Goal: Find specific page/section: Find specific page/section

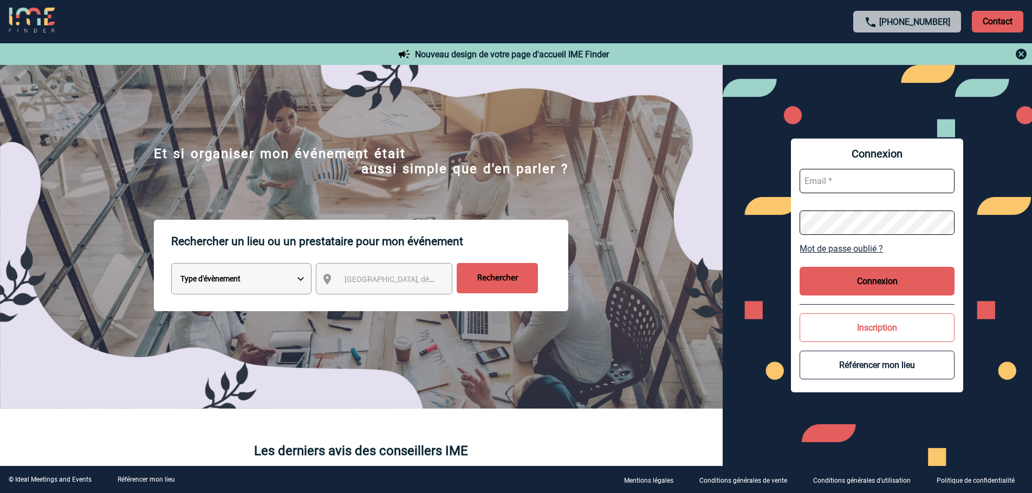
type input "vboeringer@ime-groupe.com"
drag, startPoint x: 874, startPoint y: 294, endPoint x: 854, endPoint y: 284, distance: 22.1
click at [874, 294] on button "Connexion" at bounding box center [877, 281] width 155 height 29
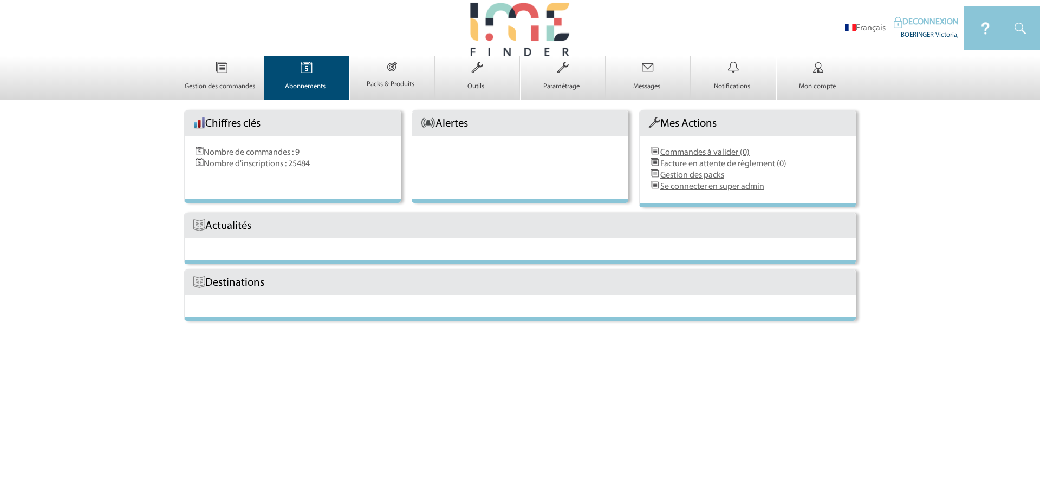
click at [295, 68] on img at bounding box center [306, 67] width 44 height 23
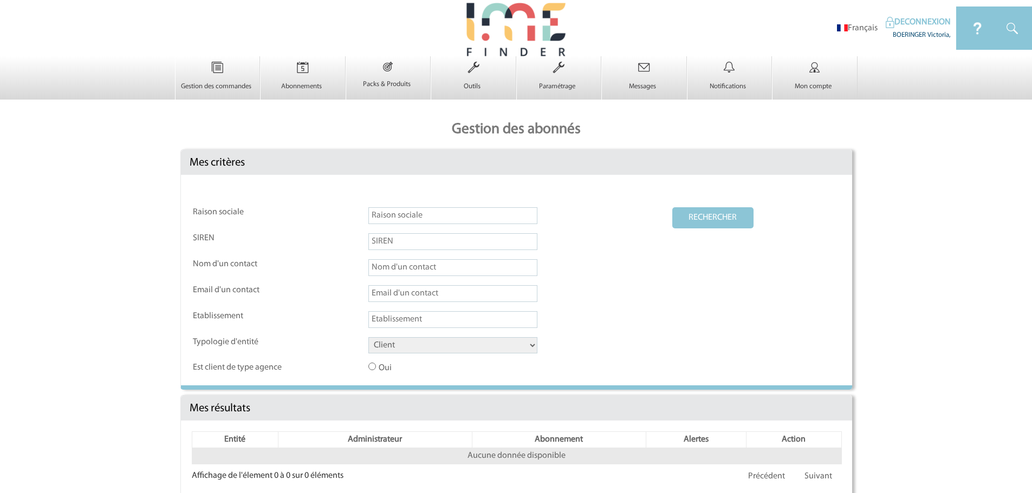
click at [402, 351] on select "Client Fournisseur Agence Promoteur Genius Backoffice" at bounding box center [452, 345] width 169 height 16
select select "AGENCE"
click at [368, 338] on select "Client Fournisseur Agence Promoteur Genius Backoffice" at bounding box center [452, 345] width 169 height 16
click at [701, 223] on button "RECHERCHER" at bounding box center [712, 217] width 81 height 21
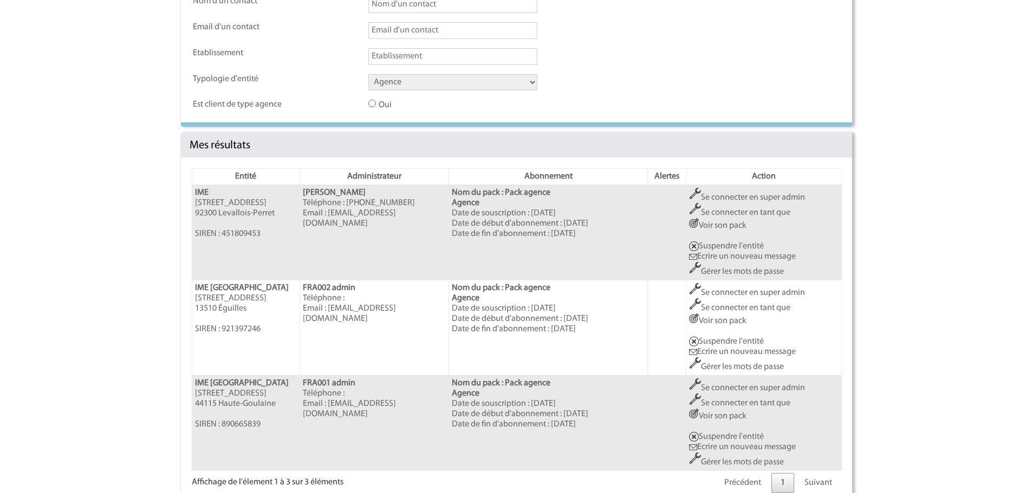
scroll to position [285, 0]
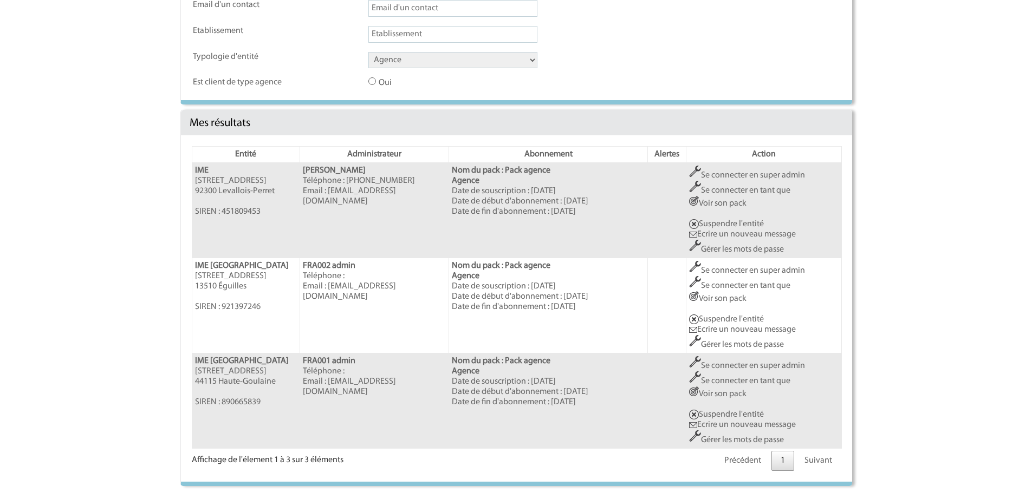
click at [739, 172] on link "Se connecter en super admin" at bounding box center [747, 175] width 116 height 9
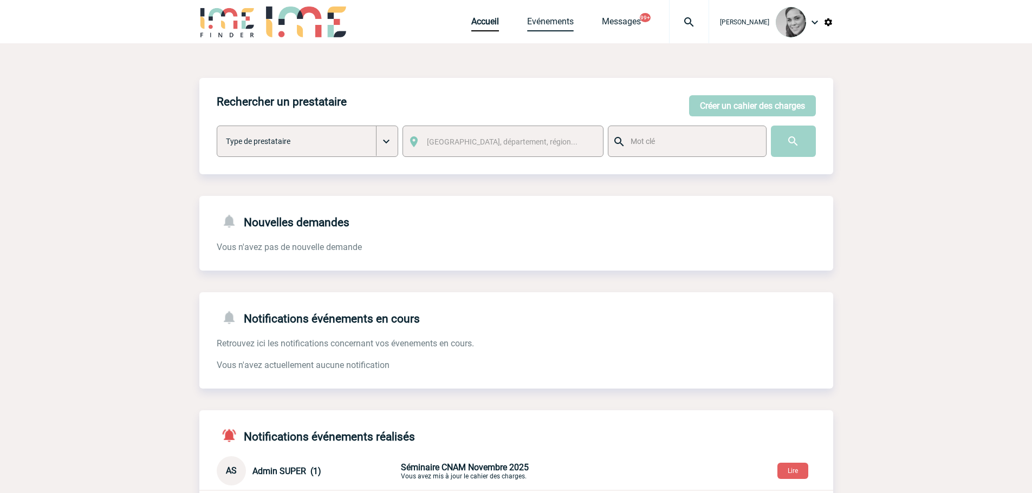
click at [547, 20] on link "Evénements" at bounding box center [550, 23] width 47 height 15
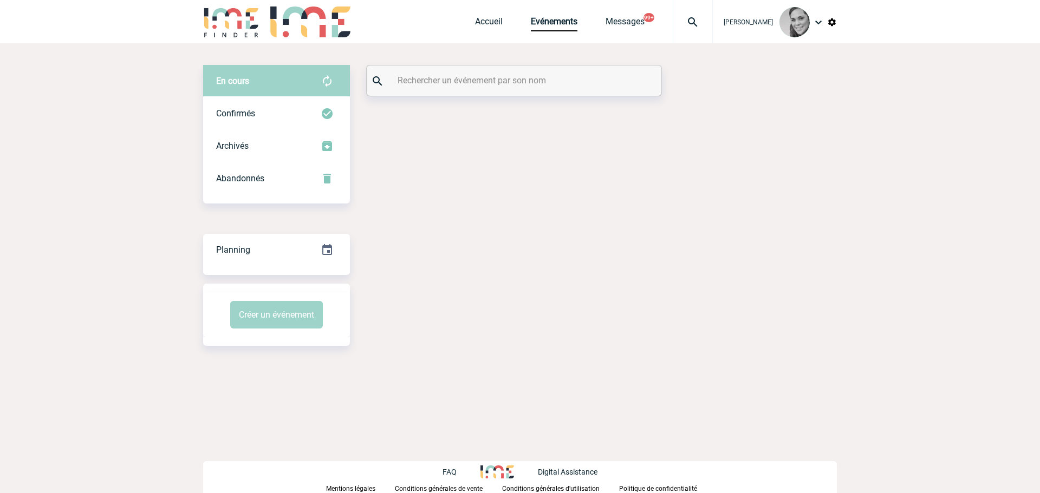
click at [459, 86] on input "text" at bounding box center [515, 81] width 241 height 16
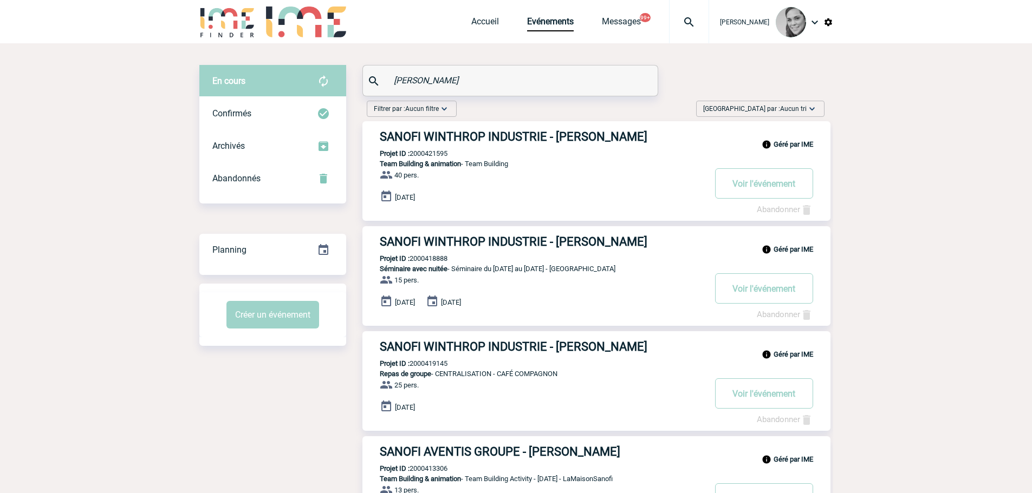
drag, startPoint x: 436, startPoint y: 73, endPoint x: 345, endPoint y: 86, distance: 91.9
click at [345, 86] on div "En cours En cours Confirmés Archivés Abandonnés En cours Confirmés Archivés Aba…" at bounding box center [516, 470] width 634 height 811
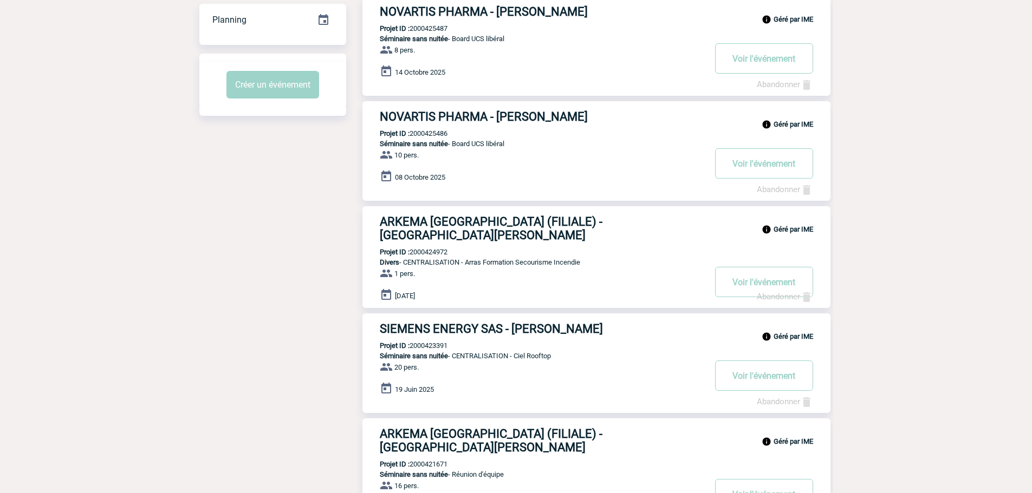
scroll to position [271, 0]
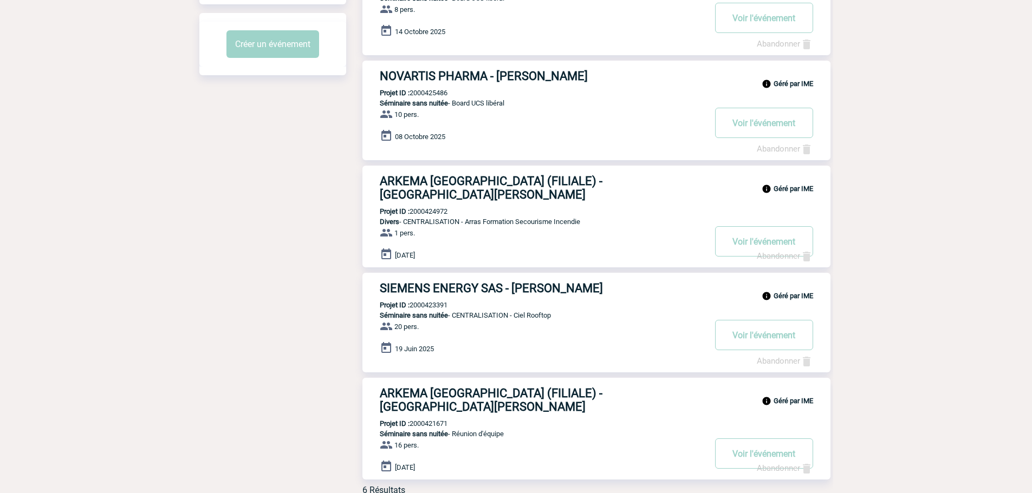
drag, startPoint x: 423, startPoint y: 180, endPoint x: 324, endPoint y: 193, distance: 100.0
click at [324, 193] on div "Filtrer par : Aucun filtre Aucun filtre Prise de brief Recherche & Sélection Pr…" at bounding box center [516, 165] width 634 height 679
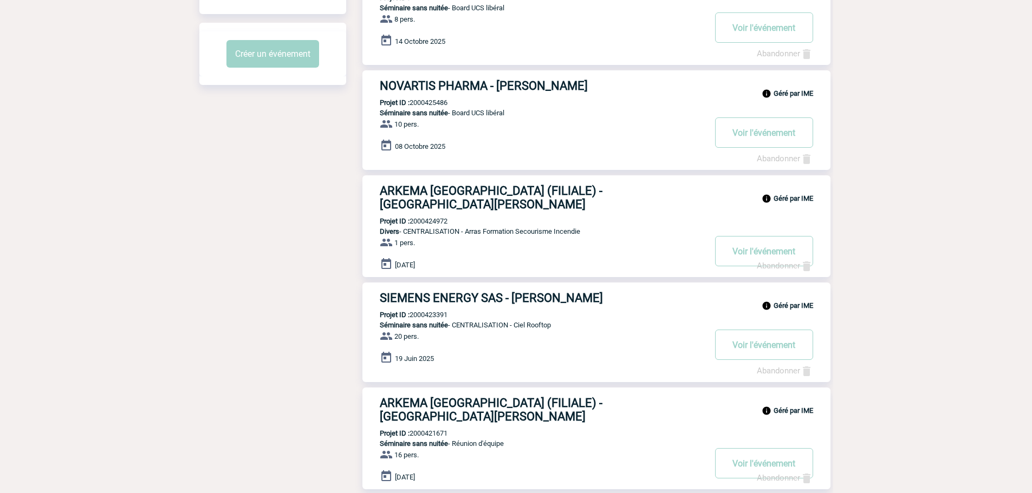
scroll to position [0, 0]
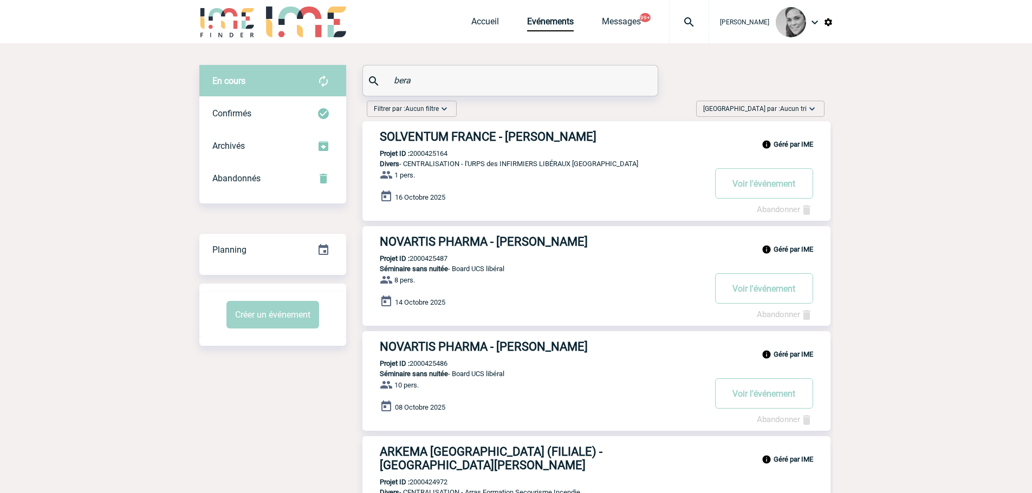
click at [417, 85] on input "bera" at bounding box center [511, 81] width 241 height 16
type input "b"
paste input "François LALLINEC"
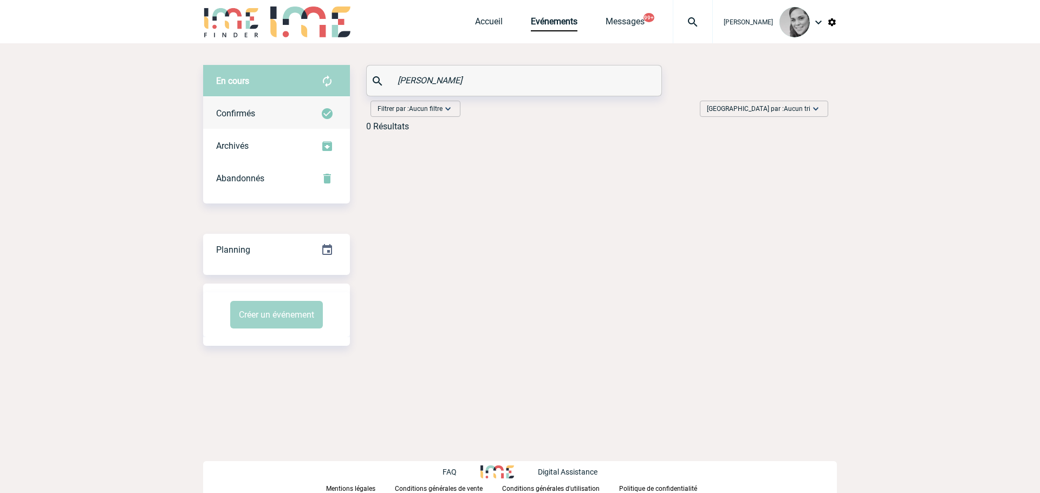
click at [239, 124] on div "Confirmés" at bounding box center [276, 114] width 147 height 33
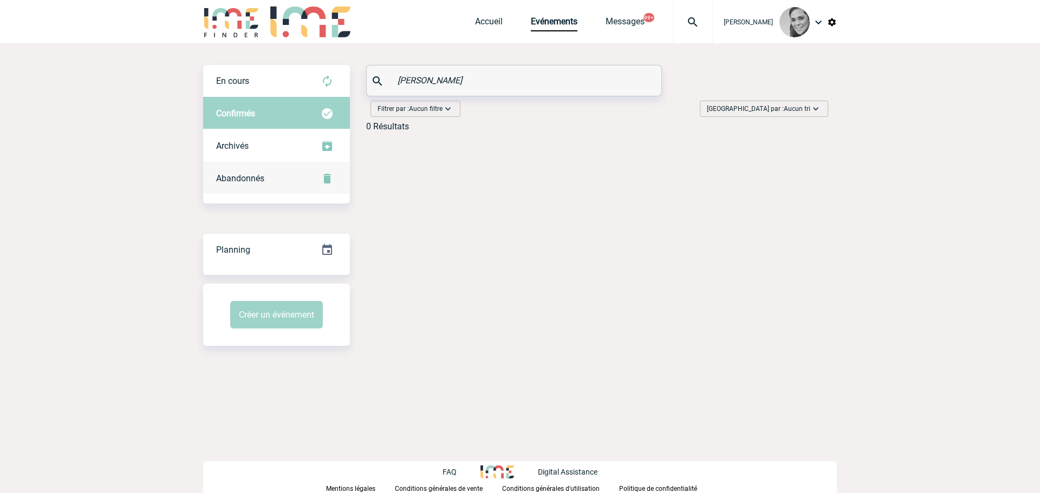
click at [233, 176] on span "Abandonnés" at bounding box center [240, 178] width 48 height 10
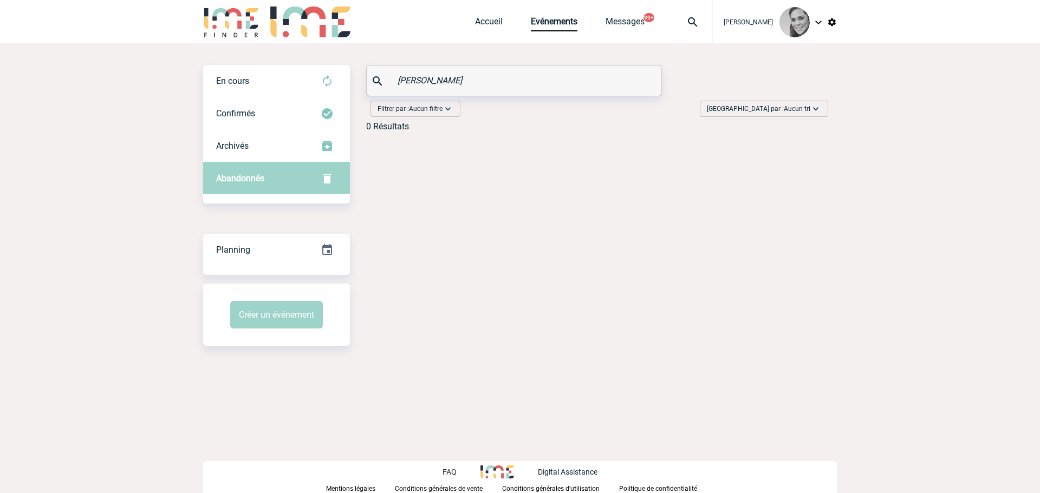
click at [460, 183] on div "En cours En cours Confirmés Archivés Abandonnés En cours Confirmés Archivés Aba…" at bounding box center [520, 205] width 634 height 324
click at [224, 74] on div "En cours" at bounding box center [276, 81] width 147 height 33
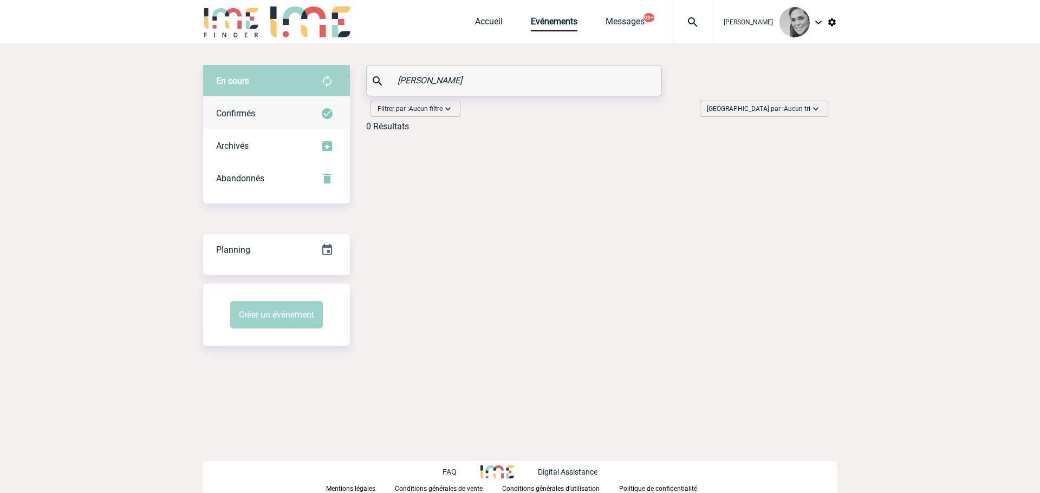
click at [245, 115] on span "Confirmés" at bounding box center [235, 113] width 39 height 10
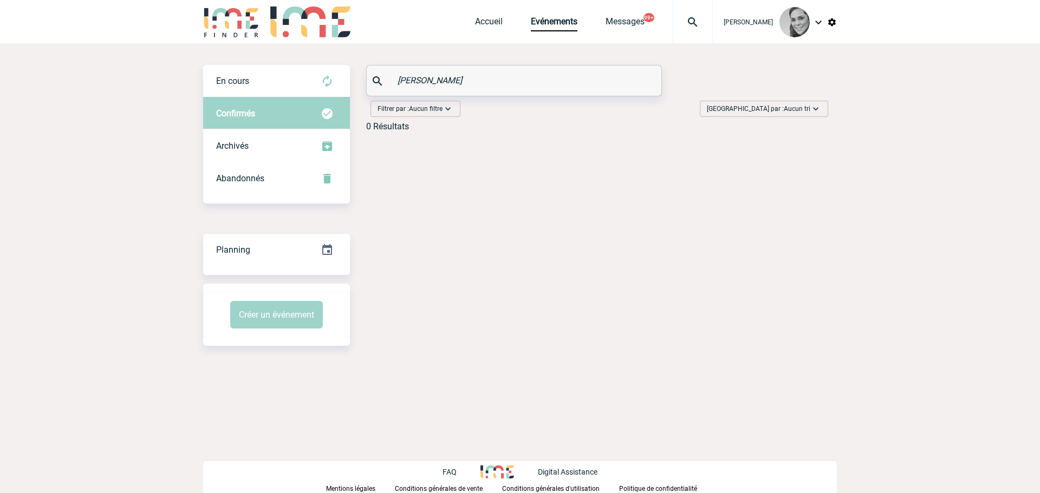
click at [423, 81] on input "[PERSON_NAME]" at bounding box center [515, 81] width 241 height 16
click at [423, 80] on input "[PERSON_NAME]" at bounding box center [515, 81] width 241 height 16
click at [265, 67] on div "En cours" at bounding box center [276, 81] width 147 height 33
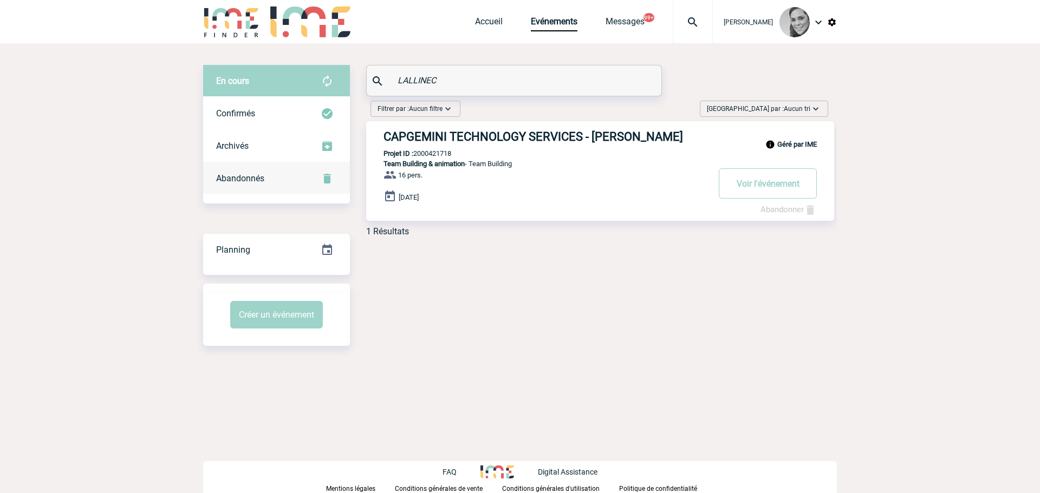
click at [254, 176] on span "Abandonnés" at bounding box center [240, 178] width 48 height 10
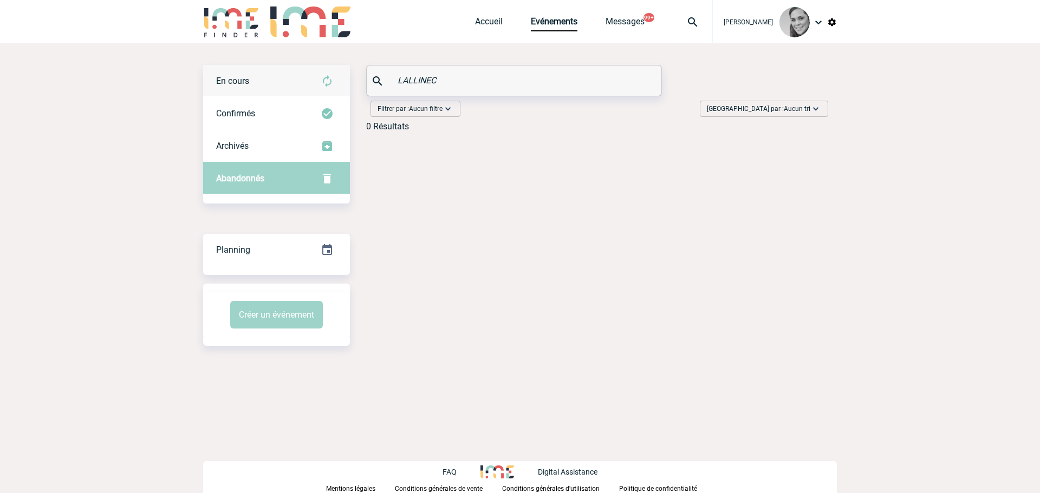
click at [230, 82] on span "En cours" at bounding box center [232, 81] width 33 height 10
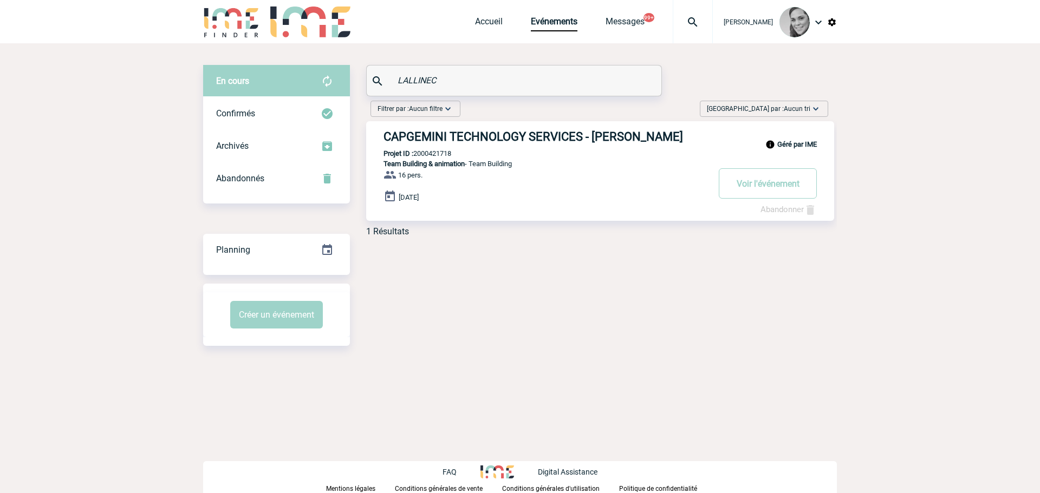
click at [441, 79] on input "LALLINEC" at bounding box center [515, 81] width 241 height 16
drag, startPoint x: 441, startPoint y: 79, endPoint x: 366, endPoint y: 79, distance: 75.3
click at [366, 79] on div "LALLINEC" at bounding box center [514, 80] width 296 height 31
paste input "David COTTEAUX"
click at [406, 74] on input "David COTTEAUX" at bounding box center [515, 81] width 241 height 16
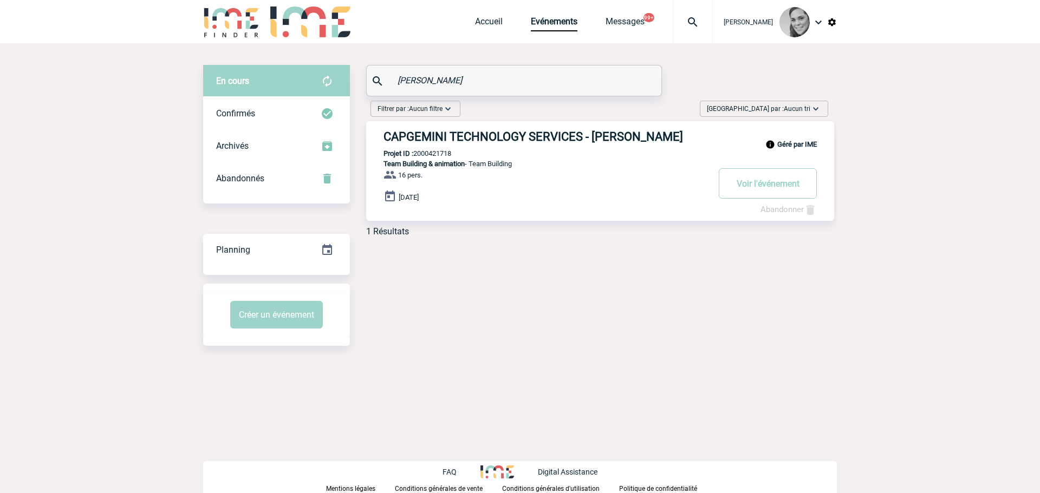
click at [406, 74] on input "David COTTEAUX" at bounding box center [515, 81] width 241 height 16
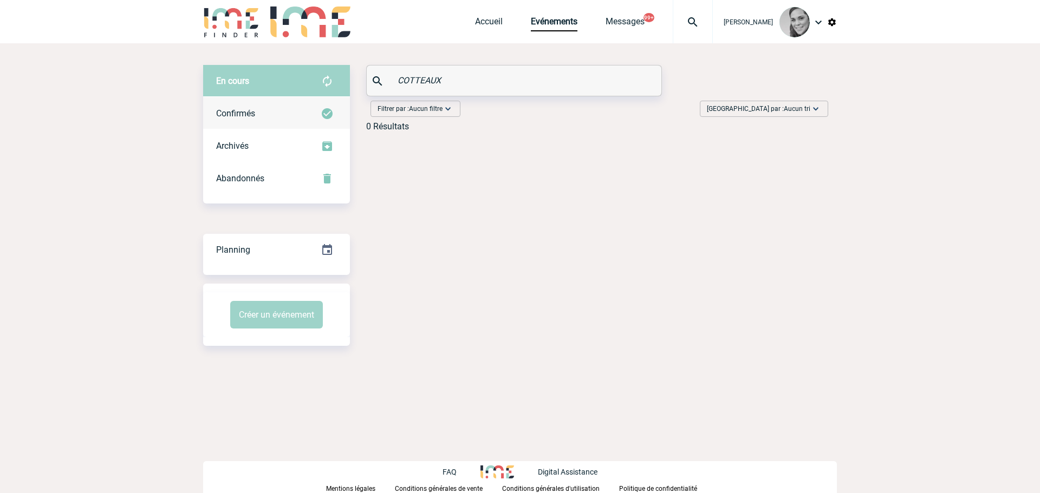
click at [231, 109] on span "Confirmés" at bounding box center [235, 113] width 39 height 10
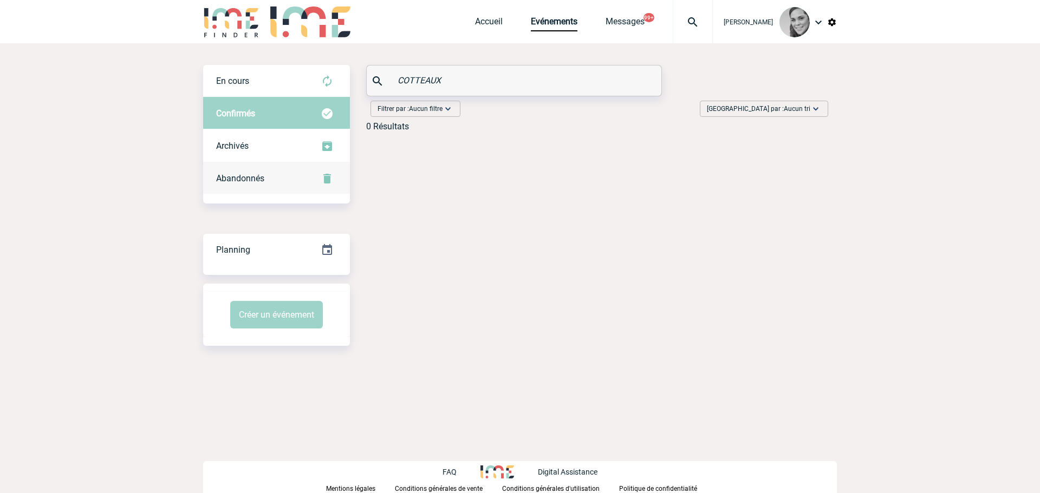
click at [243, 174] on span "Abandonnés" at bounding box center [240, 178] width 48 height 10
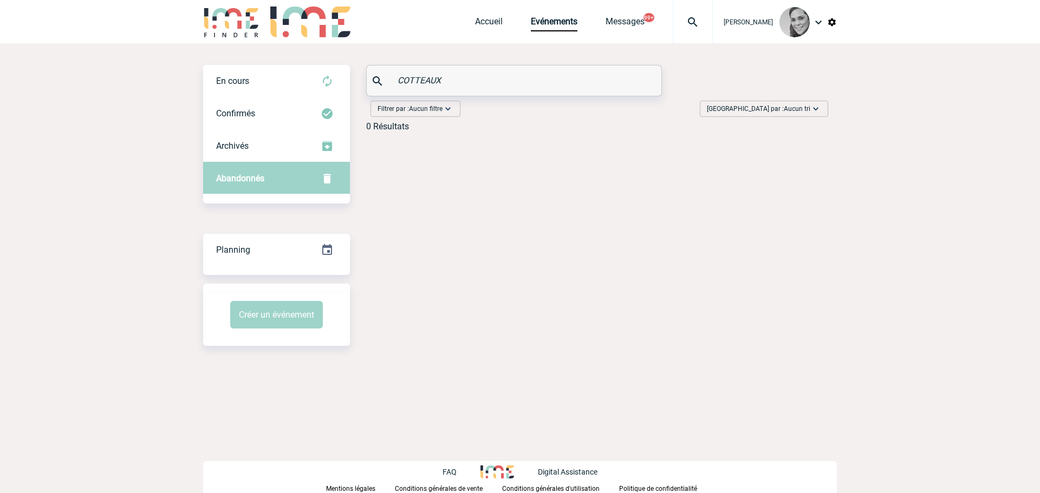
click at [151, 153] on body "Yanisse BELARBI Accueil Evénements 99+" at bounding box center [520, 246] width 1040 height 493
click at [434, 83] on input "COTTEAUX" at bounding box center [515, 81] width 241 height 16
click at [412, 83] on input "COTTEAUX" at bounding box center [515, 81] width 241 height 16
paste input "Fujitsu"
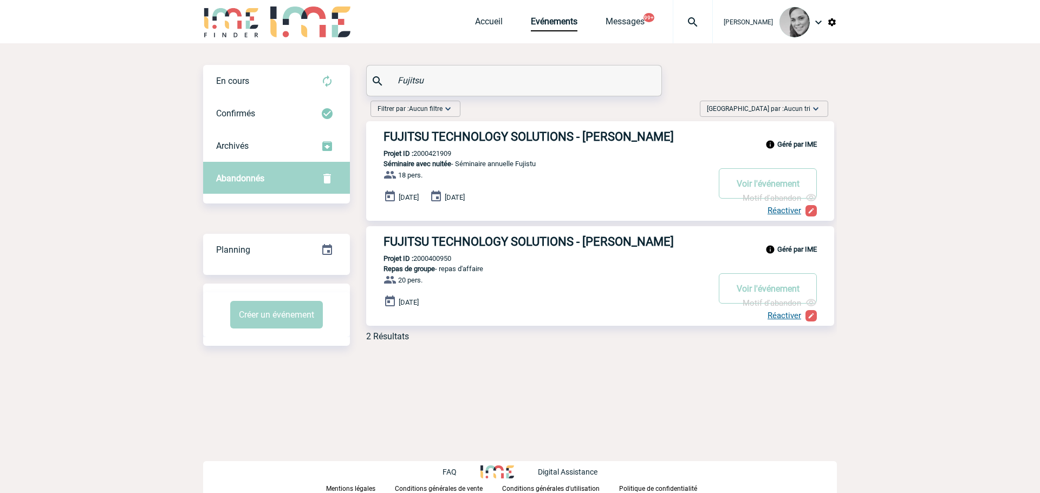
type input "Fujitsu"
click at [412, 82] on input "Fujitsu" at bounding box center [515, 81] width 241 height 16
paste input "text"
click at [391, 82] on div at bounding box center [514, 81] width 295 height 30
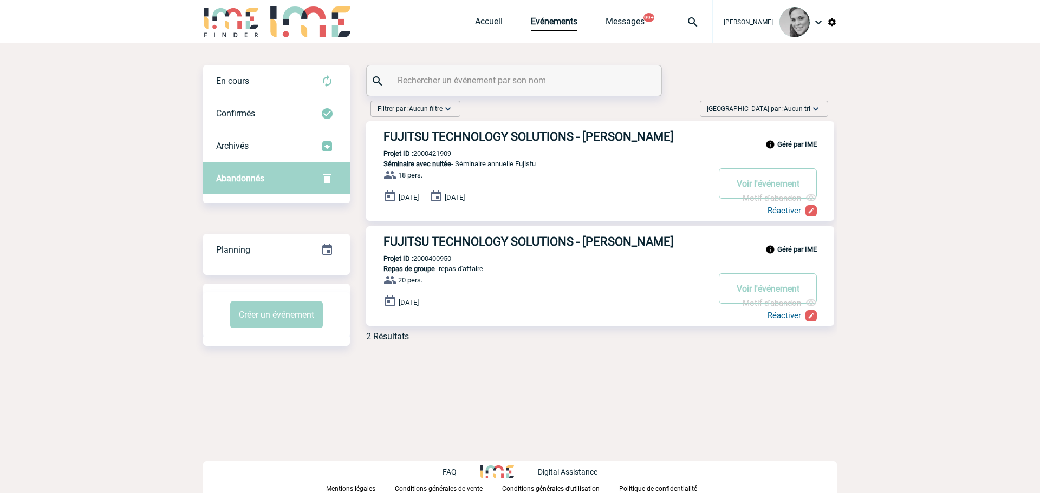
click at [426, 74] on input "text" at bounding box center [515, 81] width 241 height 16
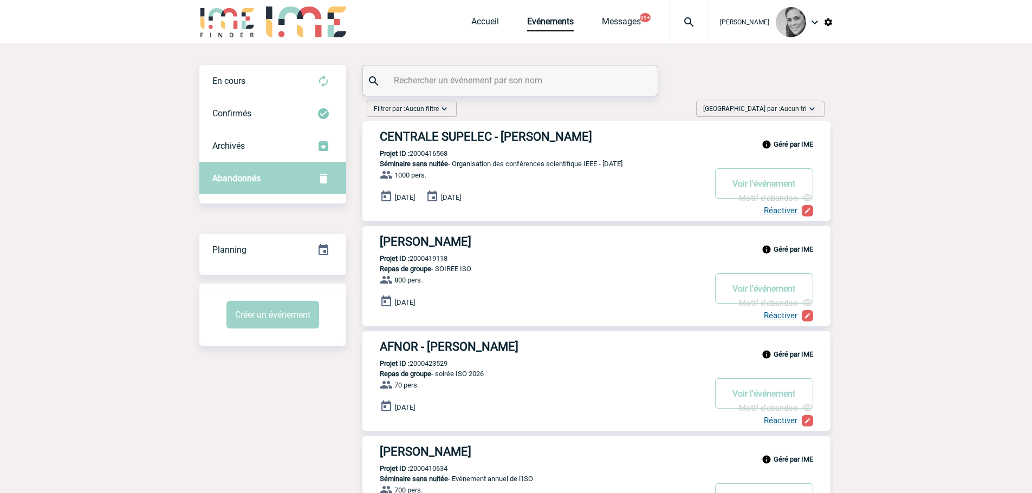
paste input "H"
click at [417, 74] on input "text" at bounding box center [511, 81] width 241 height 16
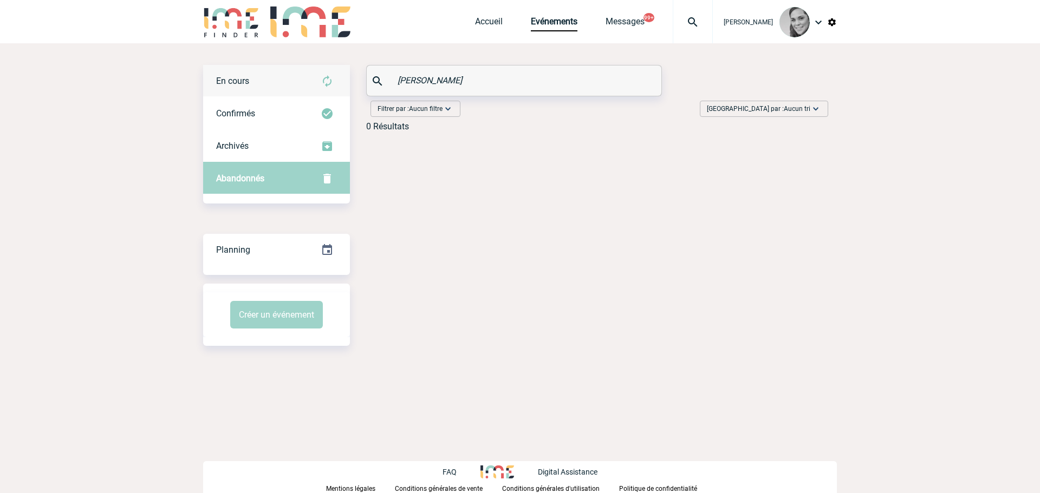
click at [282, 85] on div "En cours" at bounding box center [276, 81] width 147 height 33
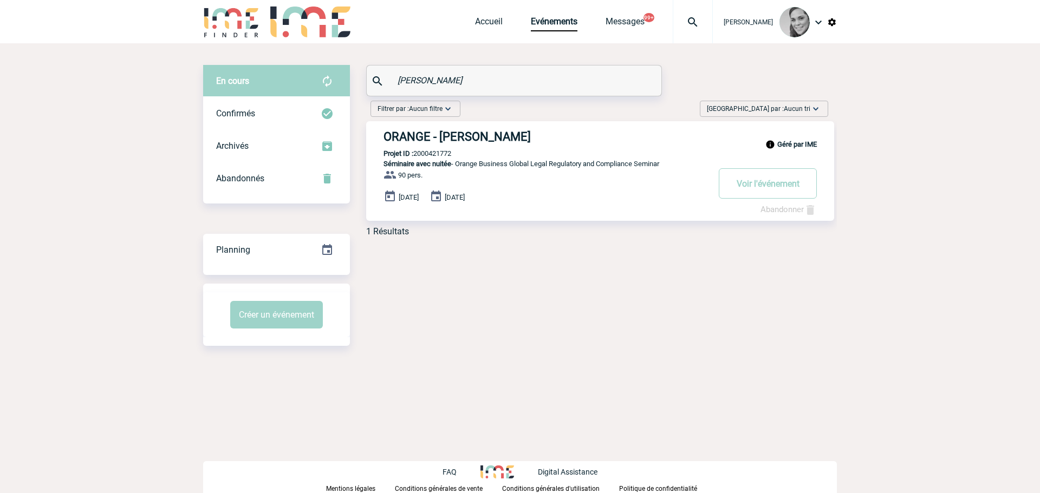
click at [411, 85] on input "HICKMAN" at bounding box center [515, 81] width 241 height 16
paste input "Rachida ZOUITINE"
click at [411, 82] on input "Rachida ZOUITINE" at bounding box center [515, 81] width 241 height 16
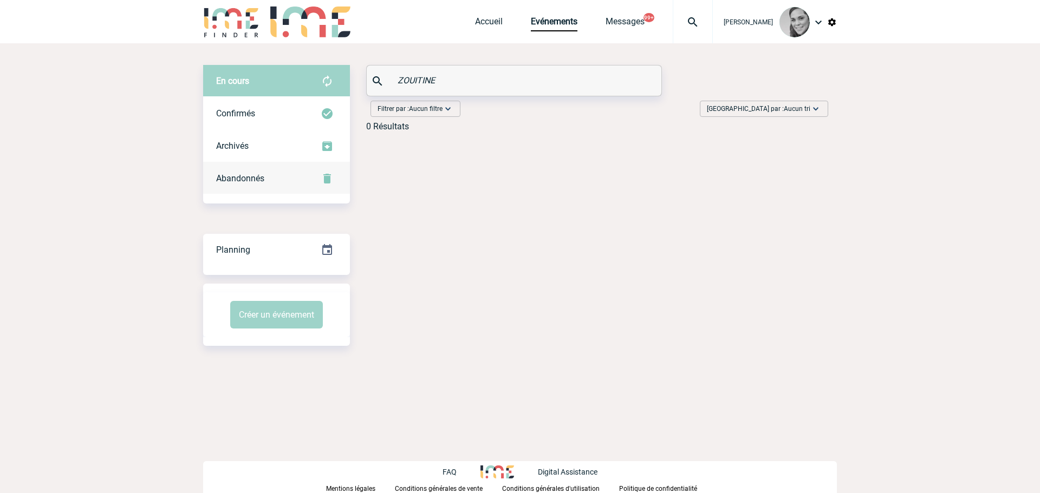
click at [226, 185] on div "Abandonnés" at bounding box center [276, 179] width 147 height 33
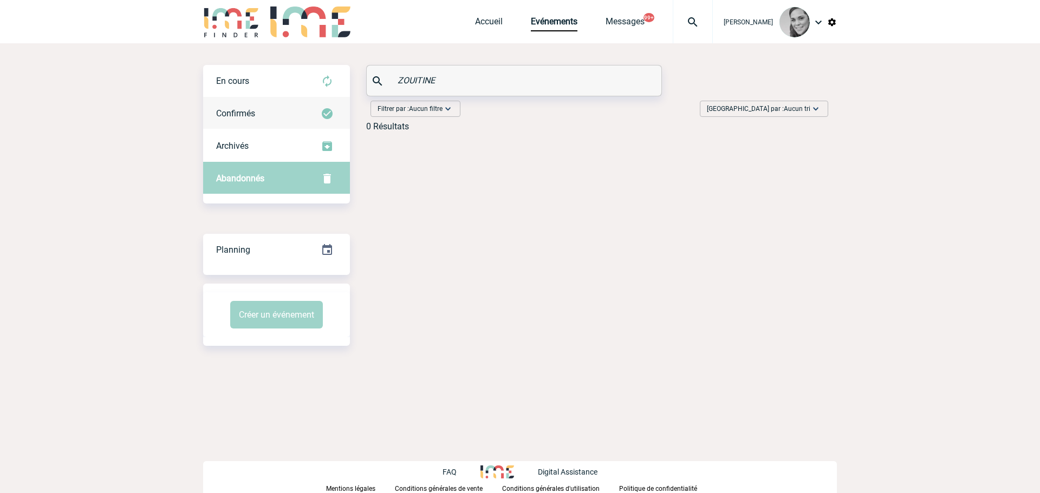
click at [267, 119] on div "Confirmés" at bounding box center [276, 114] width 147 height 33
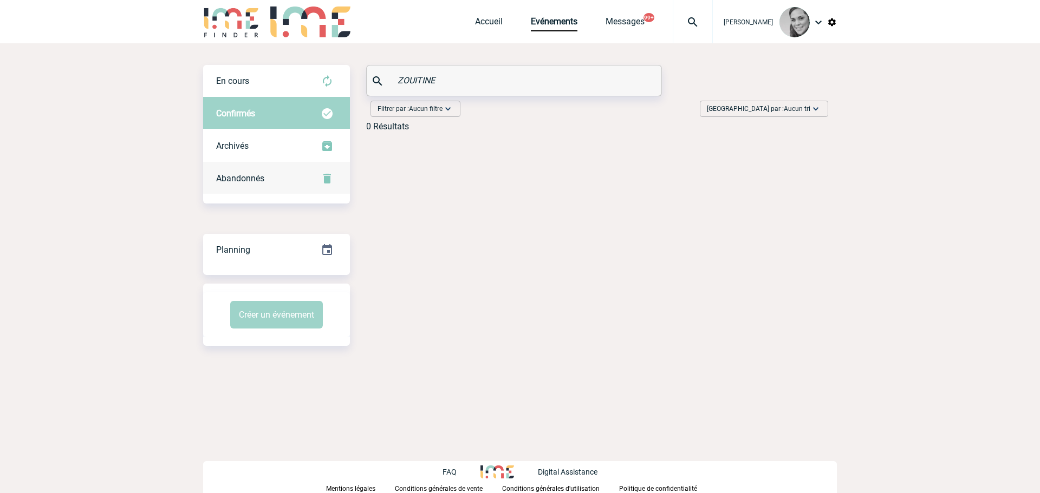
click at [245, 174] on span "Abandonnés" at bounding box center [240, 178] width 48 height 10
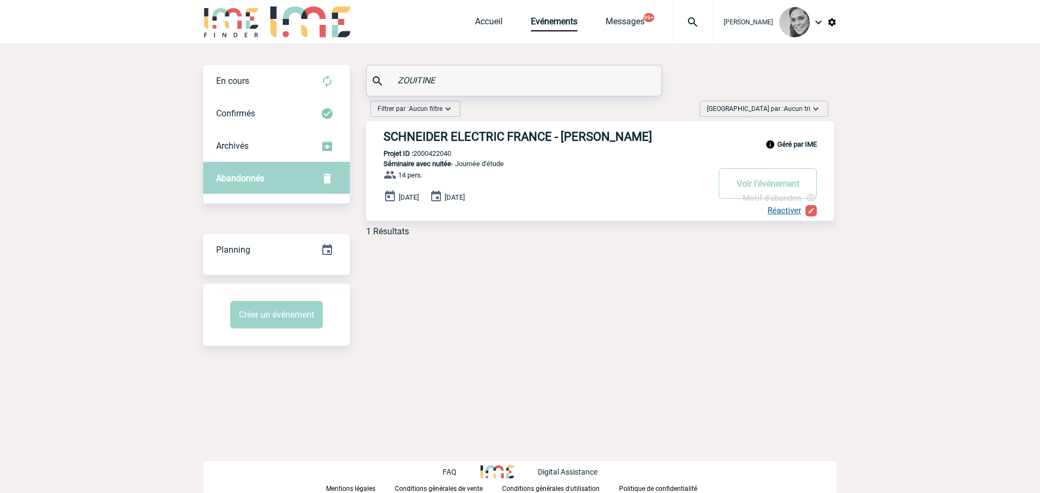
click at [415, 76] on input "ZOUITINE" at bounding box center [515, 81] width 241 height 16
paste input "Virginie LÉGER"
click at [409, 80] on input "Virginie LÉGER" at bounding box center [515, 81] width 241 height 16
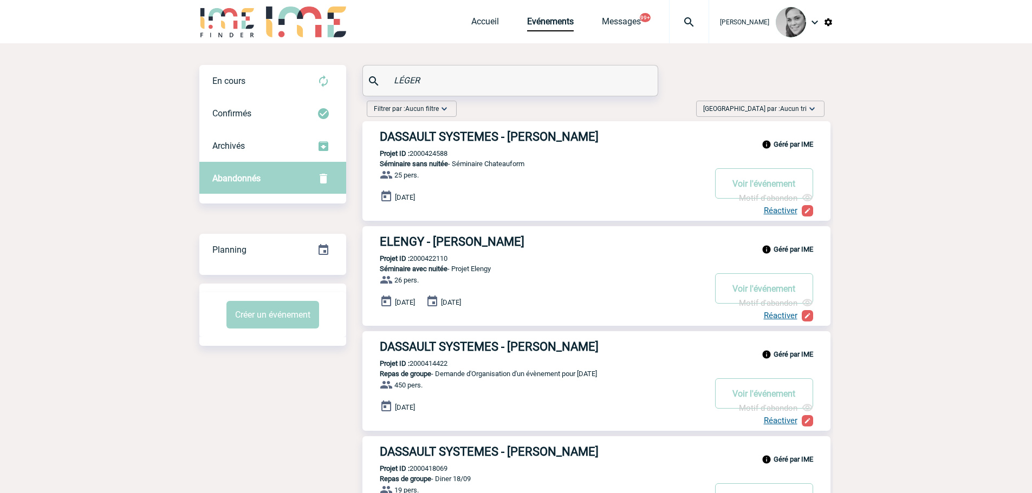
click at [429, 84] on input "LÉGER" at bounding box center [511, 81] width 241 height 16
click at [402, 78] on input "LÉGER" at bounding box center [511, 81] width 241 height 16
paste input "Nael SAINT-CY"
click at [409, 80] on input "Nael SAINT-CYR" at bounding box center [515, 81] width 241 height 16
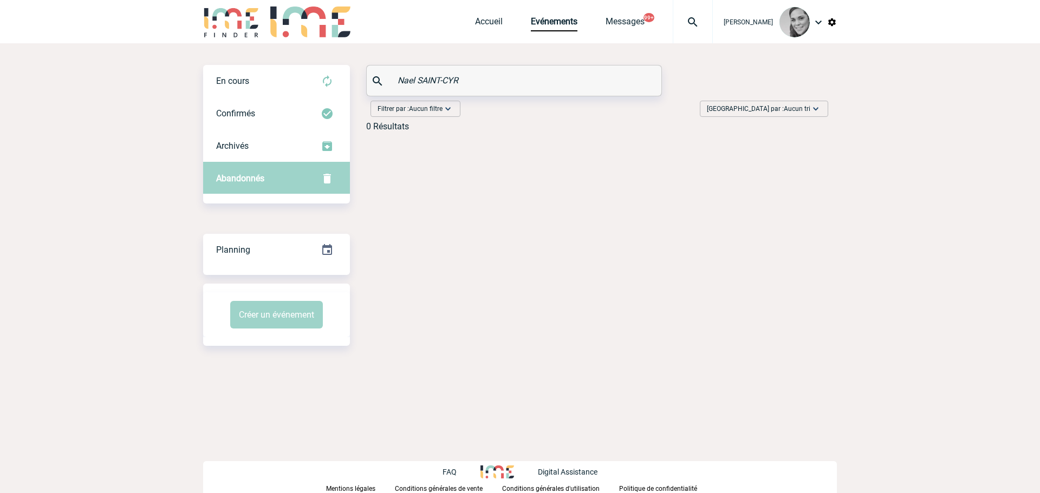
click at [409, 80] on input "Nael SAINT-CYR" at bounding box center [515, 81] width 241 height 16
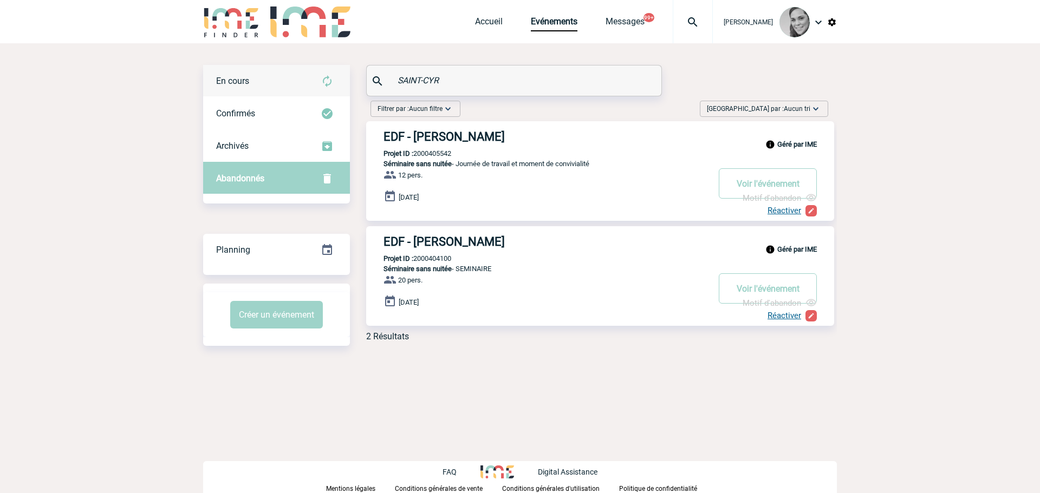
click at [242, 85] on span "En cours" at bounding box center [232, 81] width 33 height 10
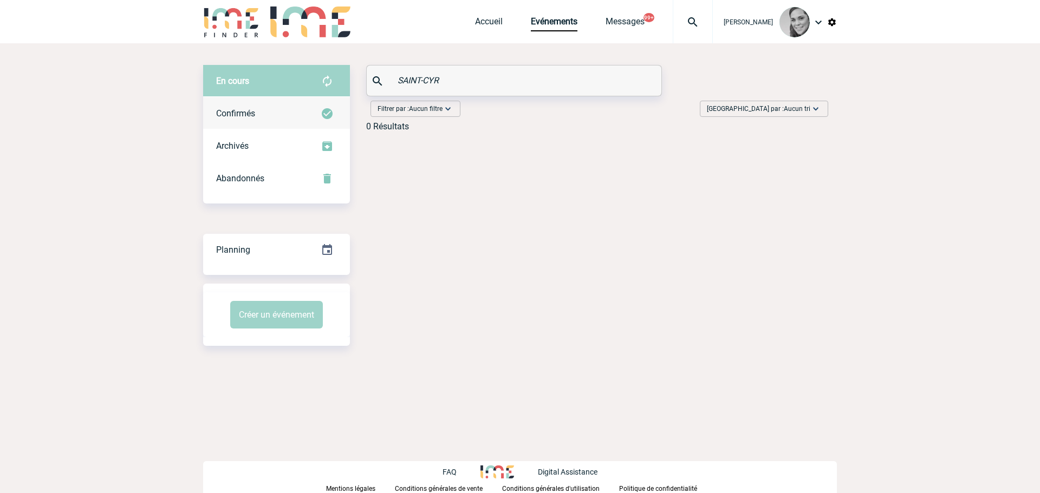
click at [237, 113] on span "Confirmés" at bounding box center [235, 113] width 39 height 10
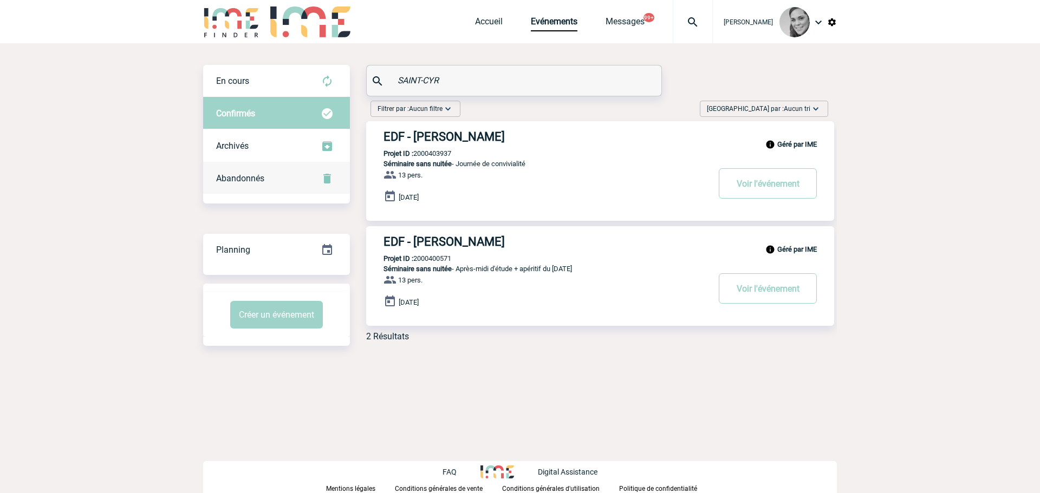
click at [262, 176] on span "Abandonnés" at bounding box center [240, 178] width 48 height 10
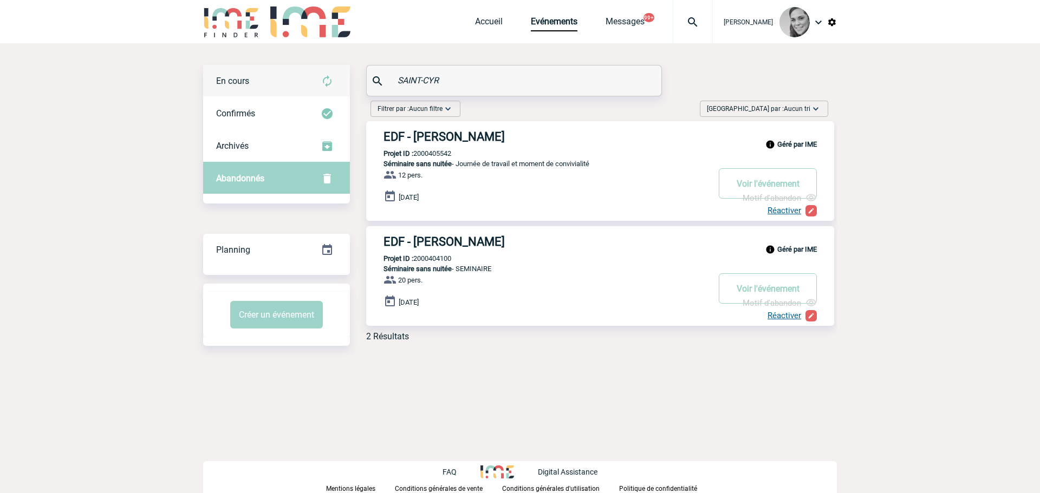
click at [230, 88] on div "En cours" at bounding box center [276, 81] width 147 height 33
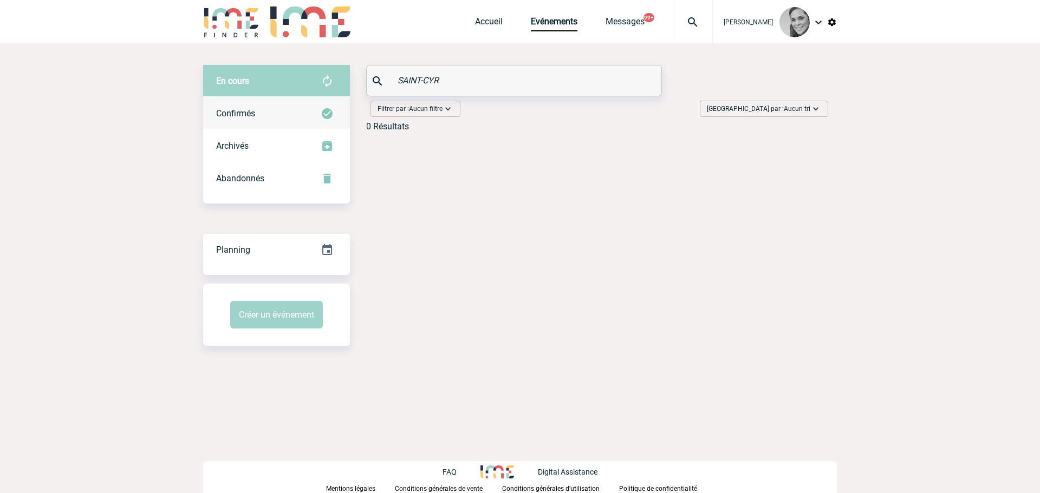
click at [229, 108] on span "Confirmés" at bounding box center [235, 113] width 39 height 10
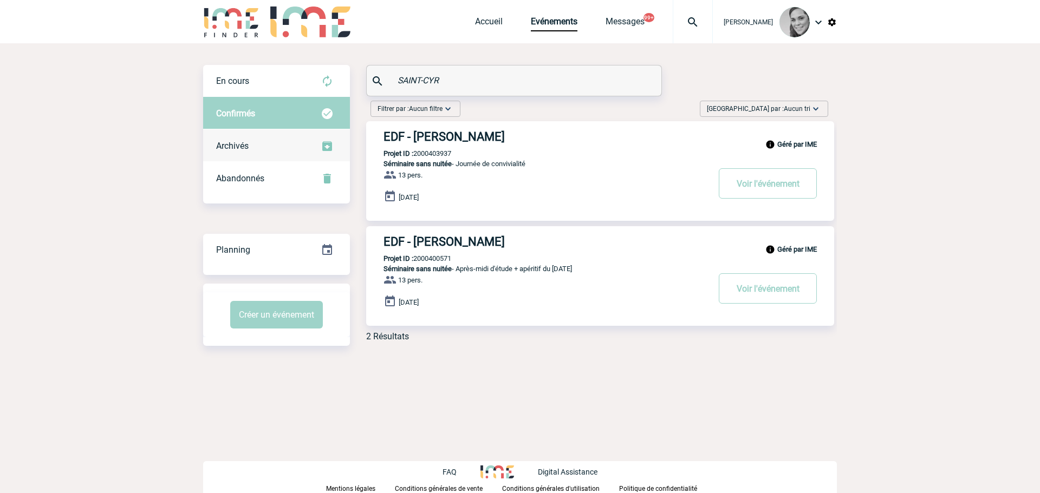
click at [256, 142] on div "Archivés" at bounding box center [276, 146] width 147 height 33
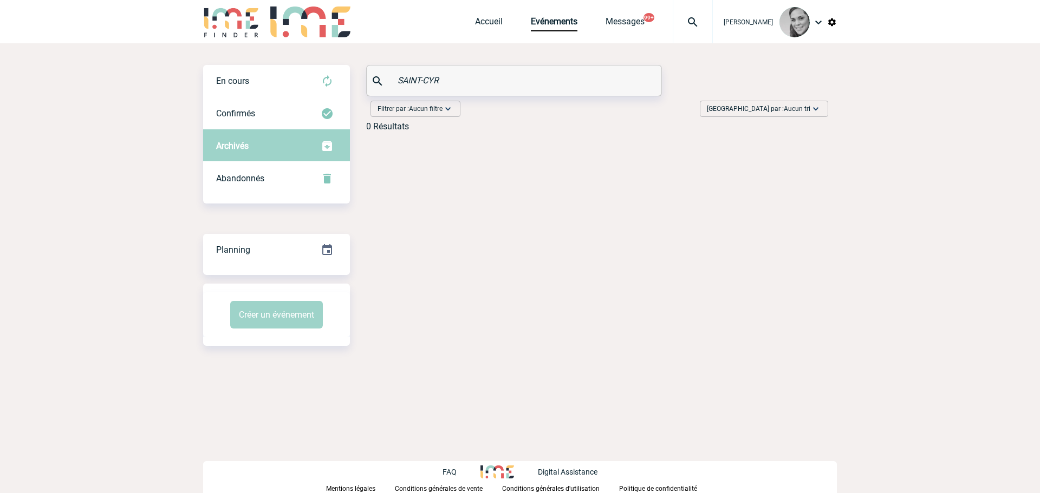
click at [465, 80] on input "SAINT-CYR" at bounding box center [515, 81] width 241 height 16
drag, startPoint x: 465, startPoint y: 80, endPoint x: 381, endPoint y: 80, distance: 84.0
click at [381, 80] on div "SAINT-CYR" at bounding box center [514, 81] width 295 height 30
click at [447, 72] on div "SAINT-CYR" at bounding box center [514, 81] width 295 height 30
click at [279, 171] on div "Abandonnés" at bounding box center [276, 179] width 147 height 33
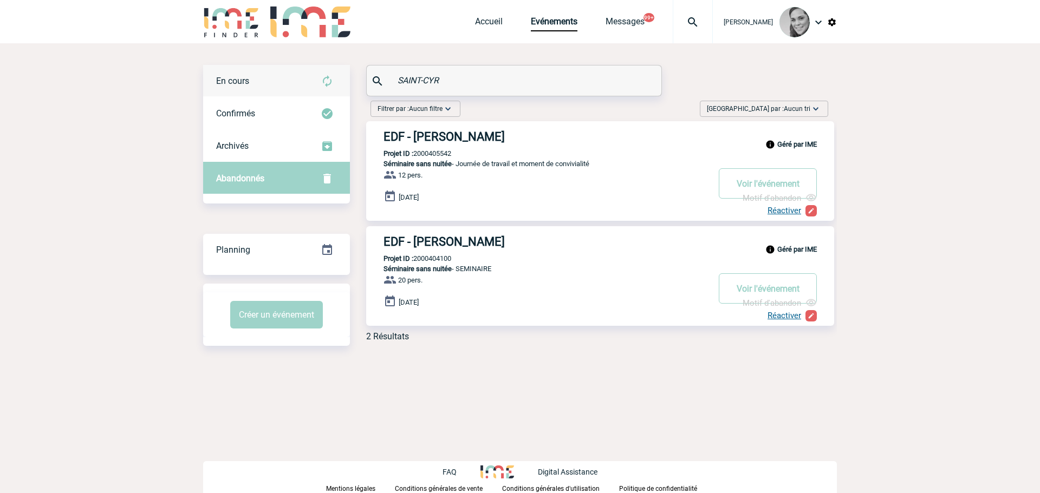
click at [261, 87] on div "En cours" at bounding box center [276, 81] width 147 height 33
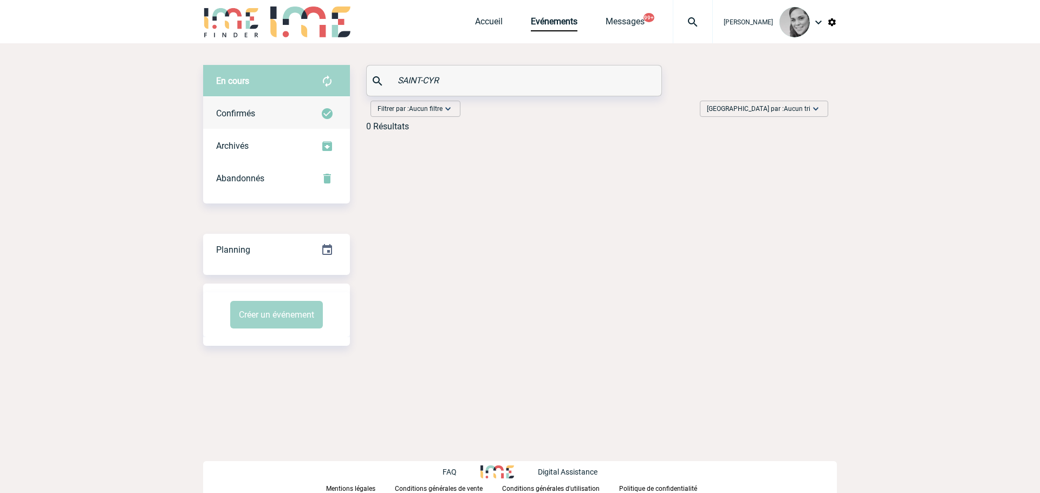
click at [240, 114] on span "Confirmés" at bounding box center [235, 113] width 39 height 10
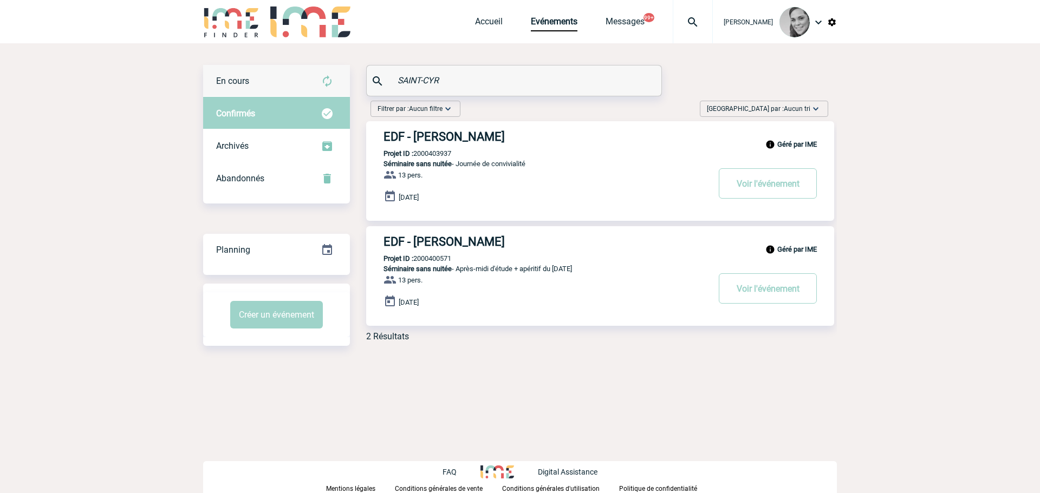
drag, startPoint x: 361, startPoint y: 77, endPoint x: 347, endPoint y: 76, distance: 14.1
click at [347, 76] on div "En cours En cours Confirmés Archivés Abandonnés En cours Confirmés Archivés Aba…" at bounding box center [520, 207] width 634 height 285
paste input "Isabelle SCUOTTO"
click at [422, 80] on input "Isabelle SCUOTTO" at bounding box center [515, 81] width 241 height 16
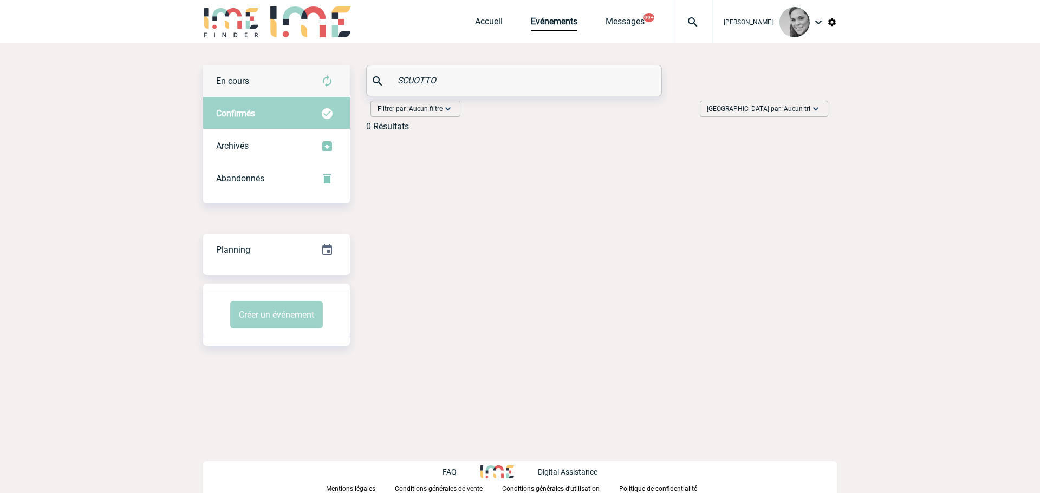
click at [241, 80] on span "En cours" at bounding box center [232, 81] width 33 height 10
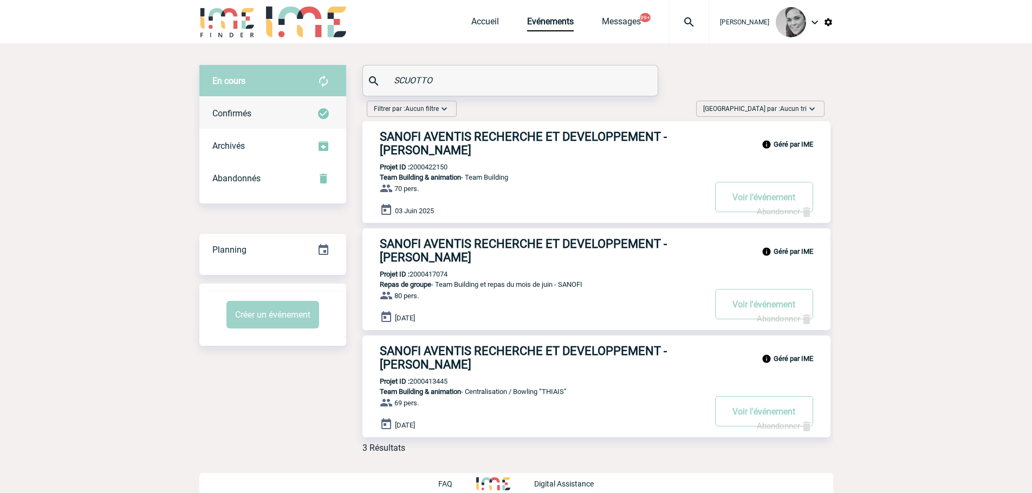
click at [262, 114] on div "Confirmés" at bounding box center [272, 114] width 147 height 33
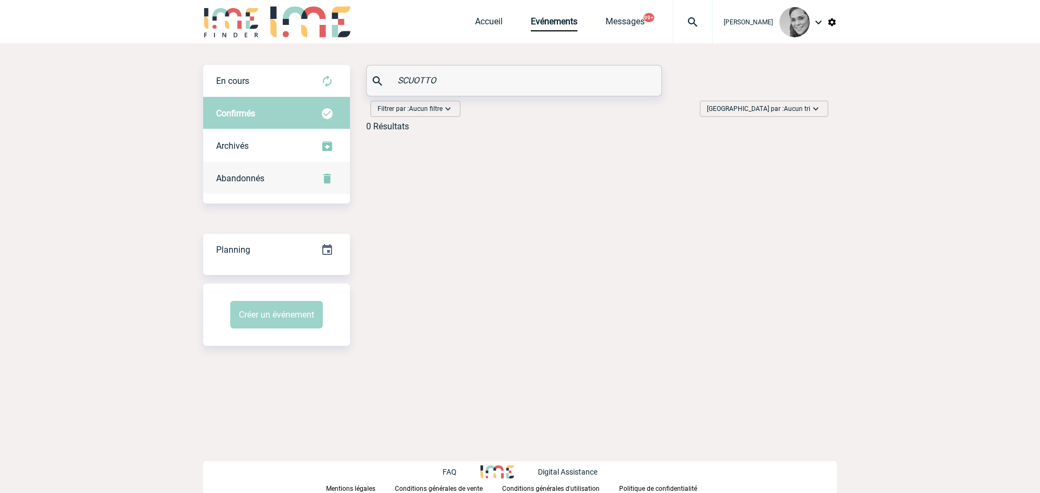
click at [236, 172] on div "Abandonnés" at bounding box center [276, 179] width 147 height 33
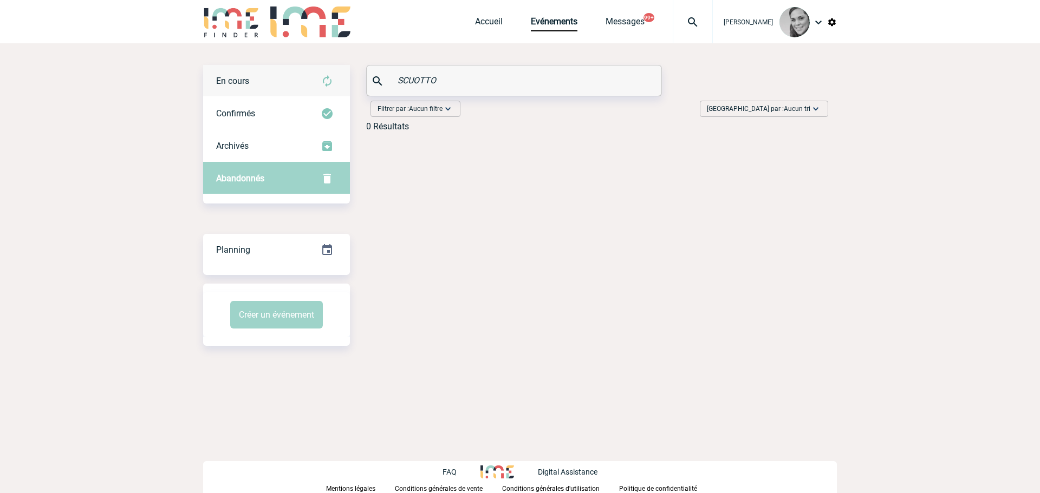
click at [254, 82] on div "En cours" at bounding box center [276, 81] width 147 height 33
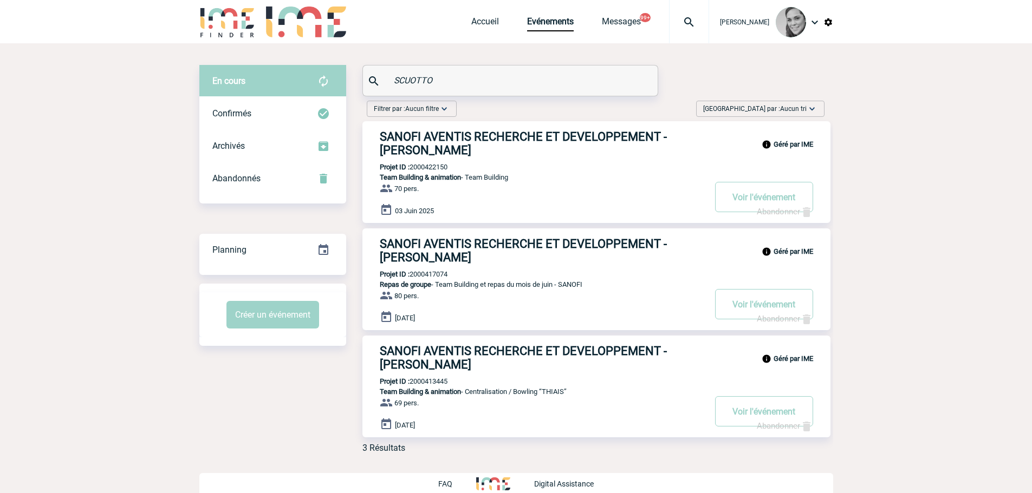
drag, startPoint x: 454, startPoint y: 83, endPoint x: 317, endPoint y: 80, distance: 137.6
click at [317, 80] on div "En cours En cours Confirmés Archivés Abandonnés En cours Confirmés Archivés Aba…" at bounding box center [516, 263] width 634 height 397
paste input "Valérie LE VEN"
click at [409, 80] on input "Valérie LE VEN" at bounding box center [511, 81] width 241 height 16
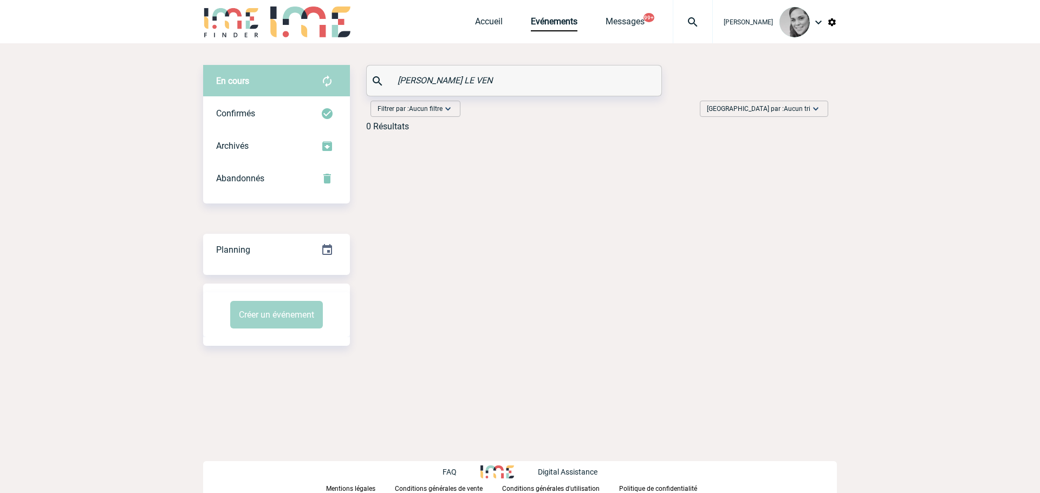
click at [409, 80] on input "Valérie LE VEN" at bounding box center [515, 81] width 241 height 16
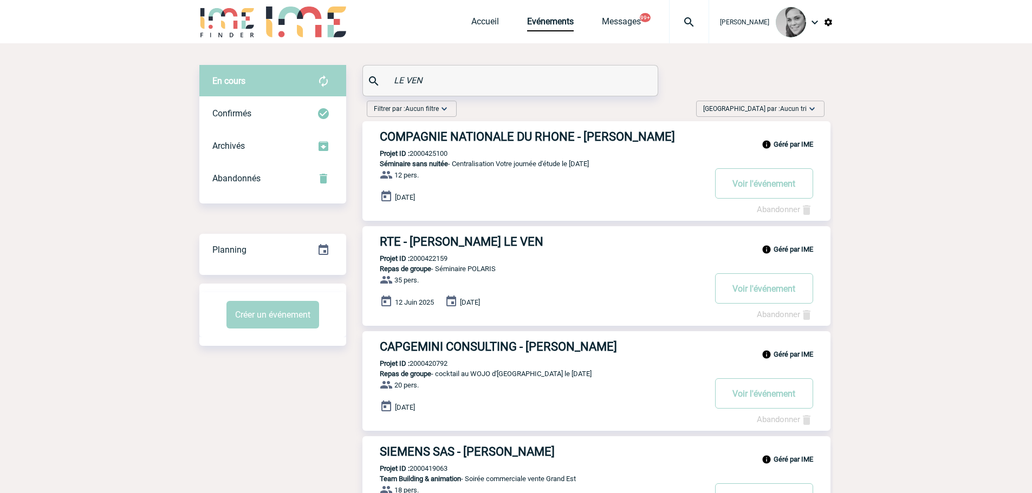
drag, startPoint x: 451, startPoint y: 75, endPoint x: 309, endPoint y: 83, distance: 142.7
click at [309, 83] on div "En cours En cours Confirmés Archivés Abandonnés En cours Confirmés Archivés Aba…" at bounding box center [516, 365] width 634 height 601
paste input "Amandine TEXIER"
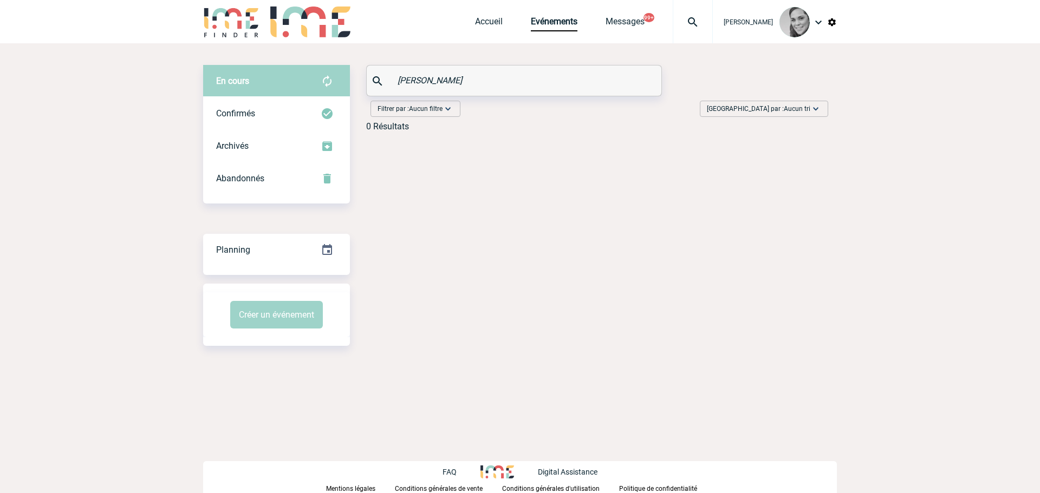
click at [412, 79] on input "Amandine TEXIER" at bounding box center [515, 81] width 241 height 16
click at [412, 79] on input "Amandine TEXIER" at bounding box center [511, 81] width 241 height 16
click at [242, 119] on div "Confirmés" at bounding box center [276, 114] width 147 height 33
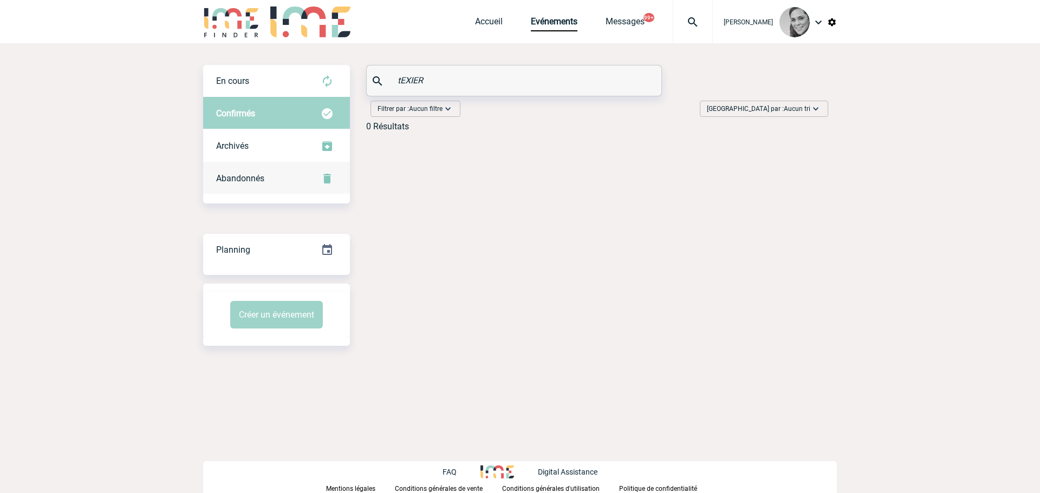
click at [238, 177] on span "Abandonnés" at bounding box center [240, 178] width 48 height 10
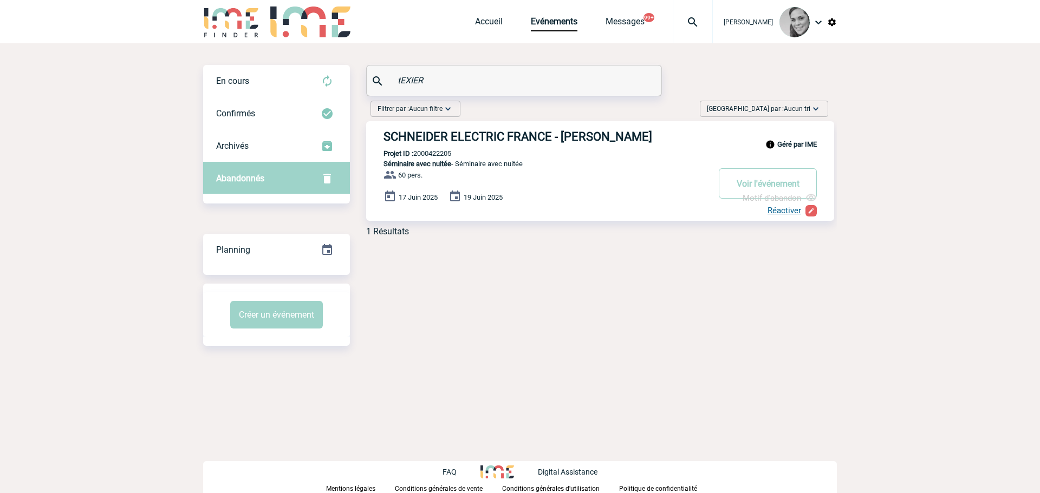
click at [411, 79] on input "tEXIER" at bounding box center [515, 81] width 241 height 16
paste input "Elisabeth KASPARIAN"
click at [408, 79] on input "Elisabeth KASPARIAN" at bounding box center [515, 81] width 241 height 16
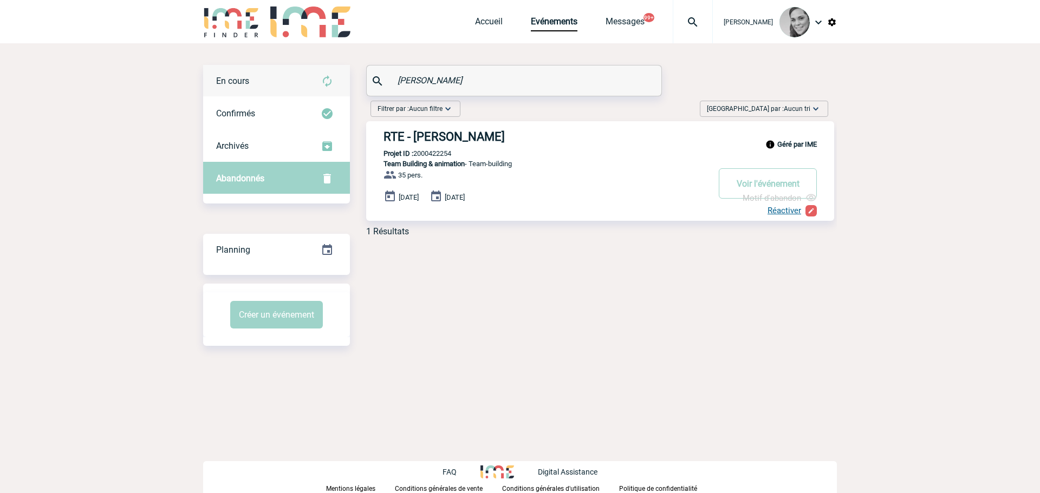
click at [230, 75] on div "En cours" at bounding box center [276, 81] width 147 height 33
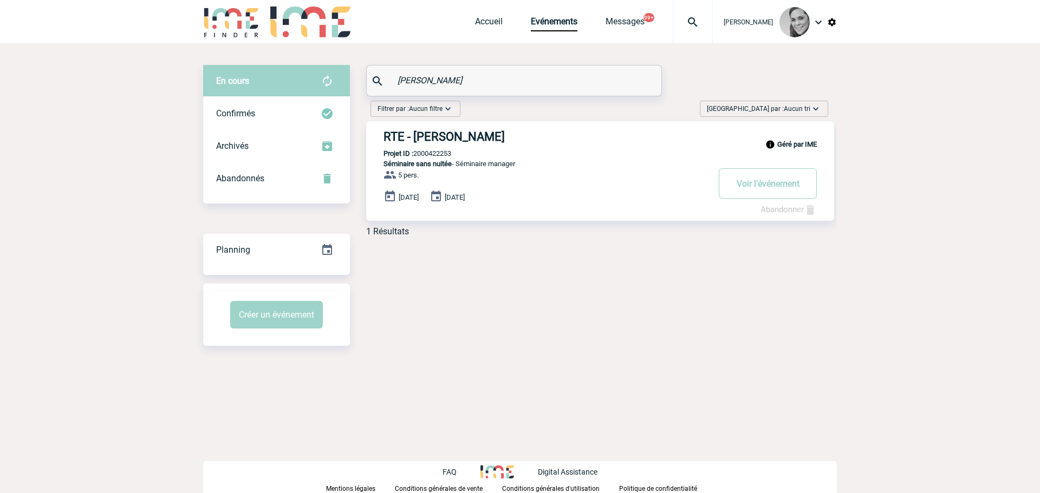
click at [409, 87] on input "KASPARIAN" at bounding box center [515, 81] width 241 height 16
click at [408, 87] on input "KASPARIAN" at bounding box center [515, 81] width 241 height 16
paste input "Nina-Paolina M'RAD"
click at [407, 80] on input "Nina-Paolina M'RAD" at bounding box center [515, 81] width 241 height 16
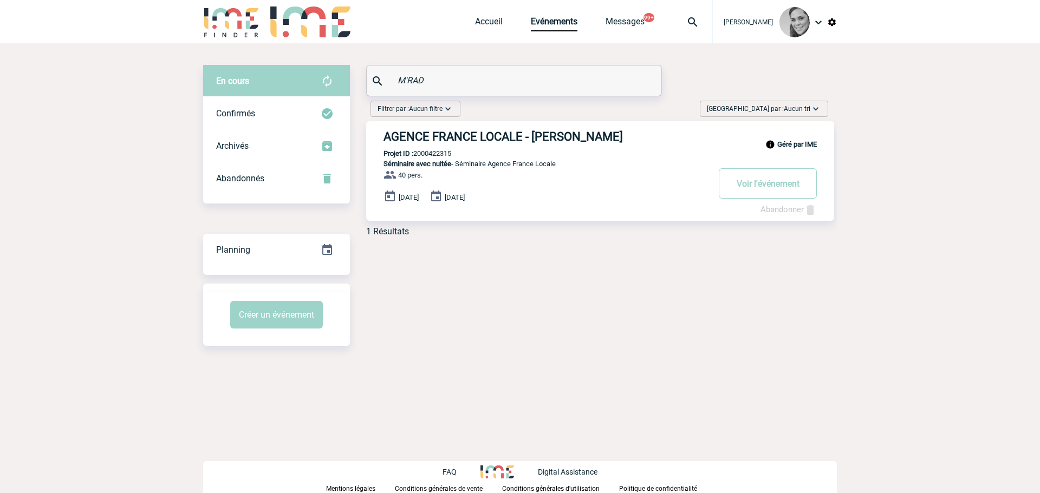
click at [408, 73] on input "M'RAD" at bounding box center [515, 81] width 241 height 16
drag, startPoint x: 443, startPoint y: 77, endPoint x: 386, endPoint y: 80, distance: 57.0
click at [386, 80] on div "M'RAD" at bounding box center [514, 81] width 295 height 30
paste input "Jeanne BRUANT"
click at [401, 81] on input "Jeanne BRUANT" at bounding box center [515, 81] width 241 height 16
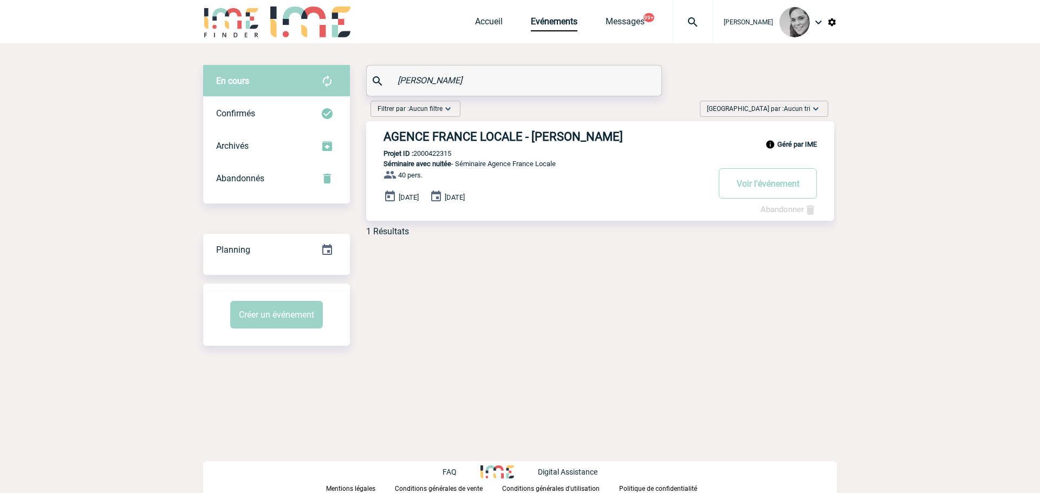
click at [401, 81] on input "Jeanne BRUANT" at bounding box center [515, 81] width 241 height 16
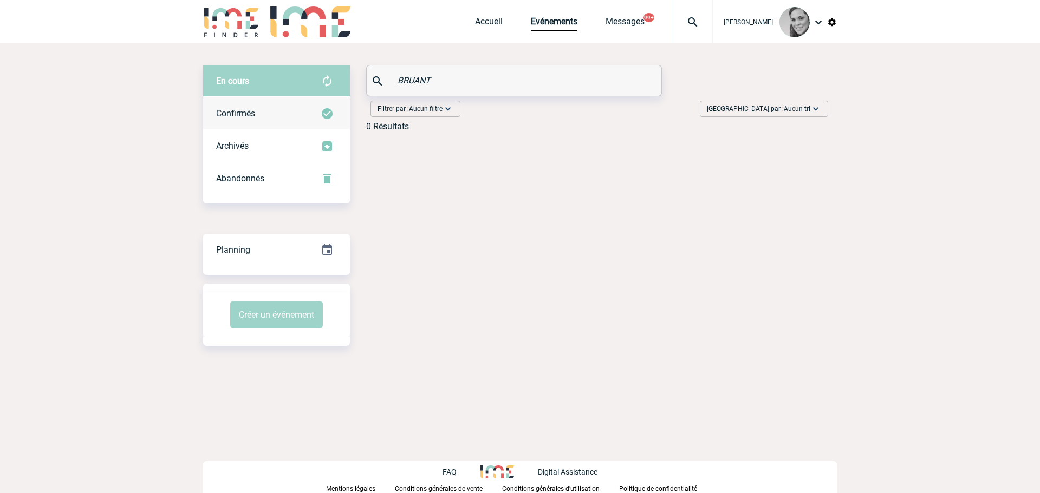
type input "BRUANT"
click at [237, 113] on span "Confirmés" at bounding box center [235, 113] width 39 height 10
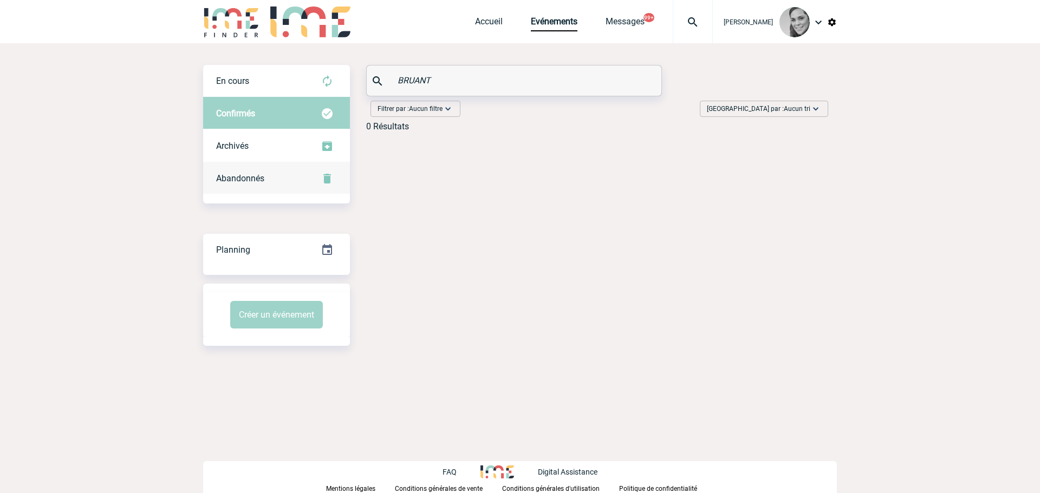
click at [236, 175] on span "Abandonnés" at bounding box center [240, 178] width 48 height 10
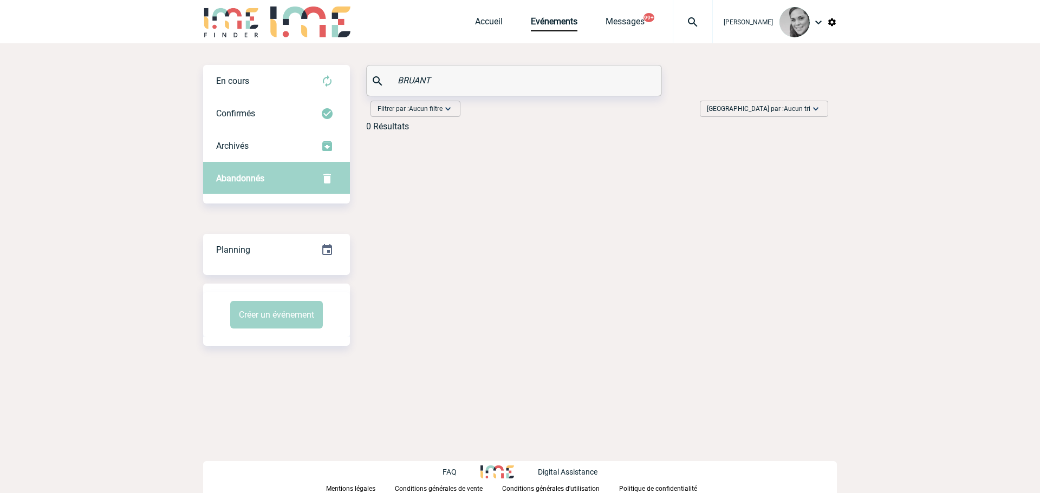
click at [420, 82] on input "BRUANT" at bounding box center [515, 81] width 241 height 16
paste input "text"
click at [417, 81] on input "text" at bounding box center [515, 81] width 241 height 16
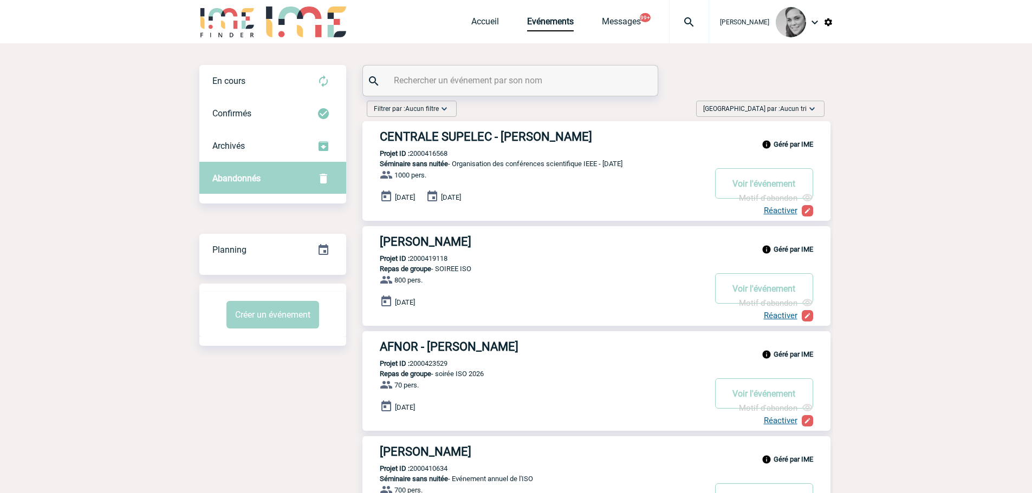
paste input "f"
type input "f"
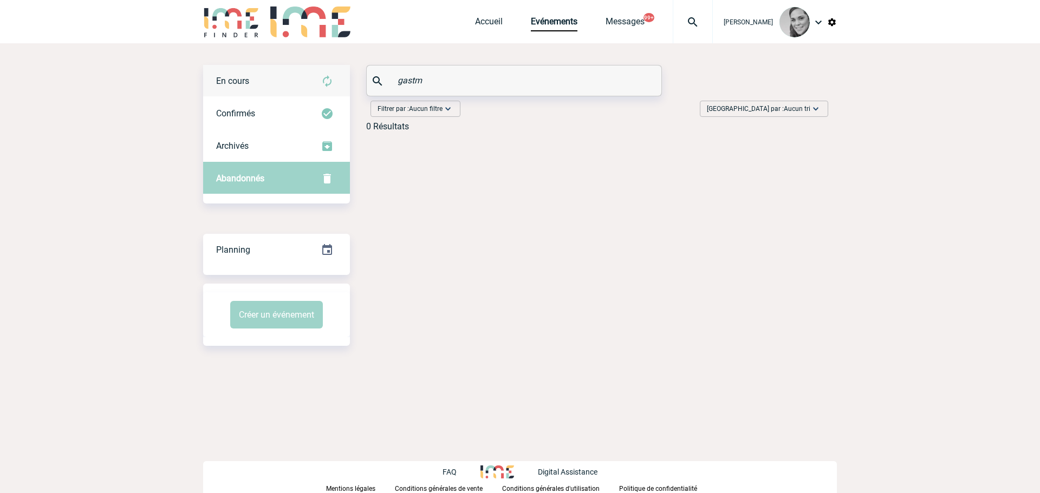
click at [284, 77] on div "En cours" at bounding box center [276, 81] width 147 height 33
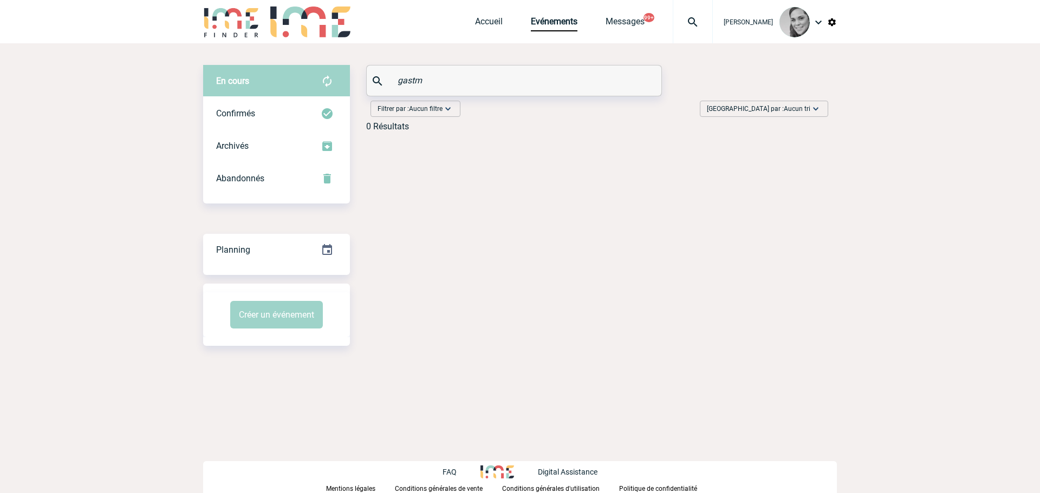
click at [430, 83] on input "gastm" at bounding box center [515, 81] width 241 height 16
click at [258, 109] on div "Confirmés" at bounding box center [276, 114] width 147 height 33
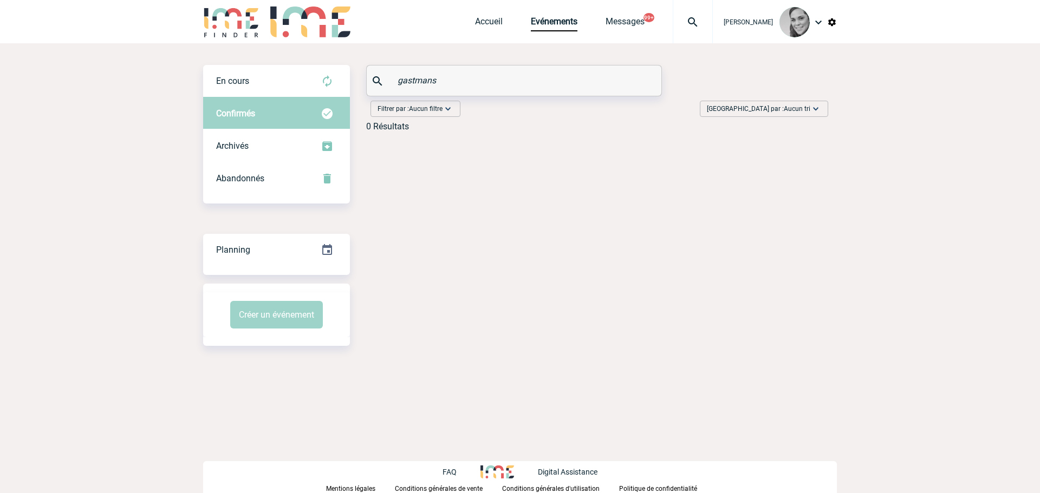
click at [420, 82] on input "gastmans" at bounding box center [515, 81] width 241 height 16
paste input "Joana DA SILVA"
click at [410, 81] on input "Joana DA SILVA" at bounding box center [515, 81] width 241 height 16
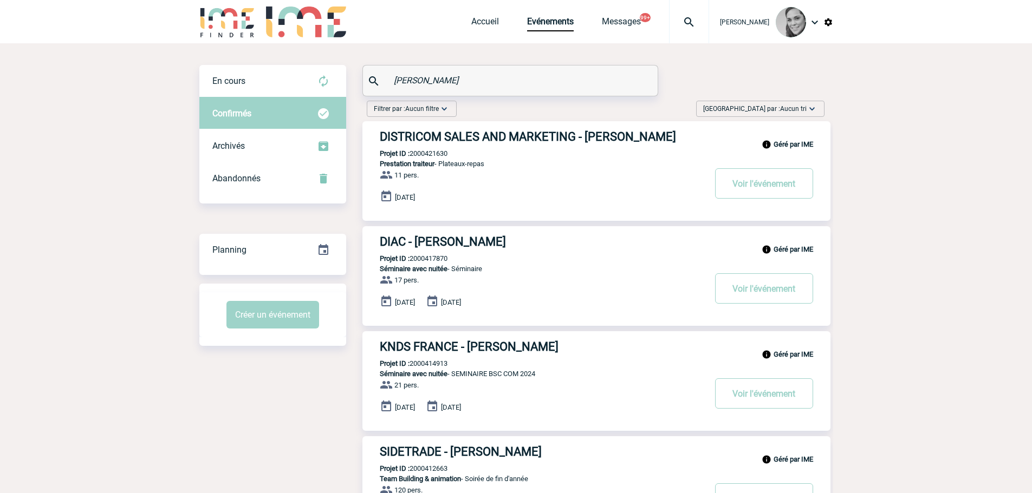
drag, startPoint x: 423, startPoint y: 139, endPoint x: 190, endPoint y: 105, distance: 235.3
click at [245, 179] on span "Abandonnés" at bounding box center [236, 178] width 48 height 10
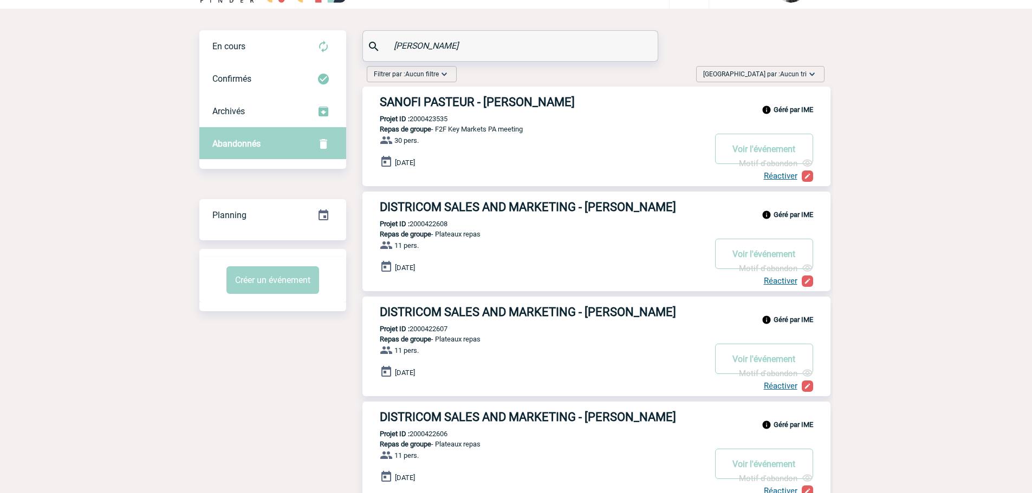
scroll to position [54, 0]
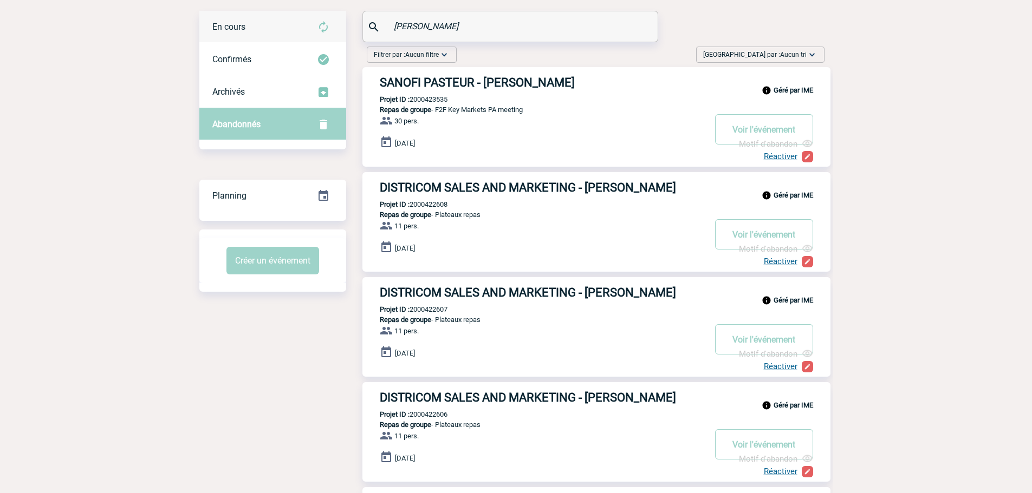
drag, startPoint x: 435, startPoint y: 27, endPoint x: 288, endPoint y: 27, distance: 147.3
paste input "Jean-Luc LAFONT"
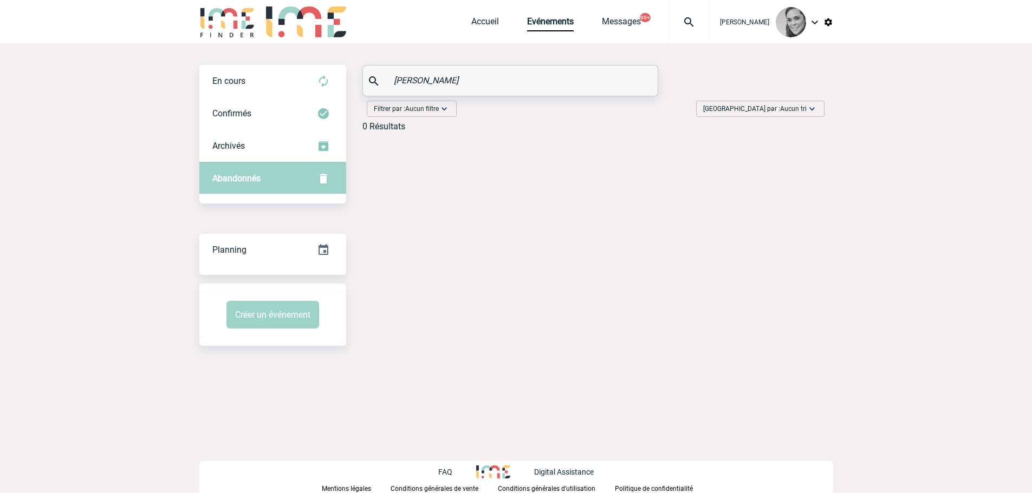
scroll to position [0, 0]
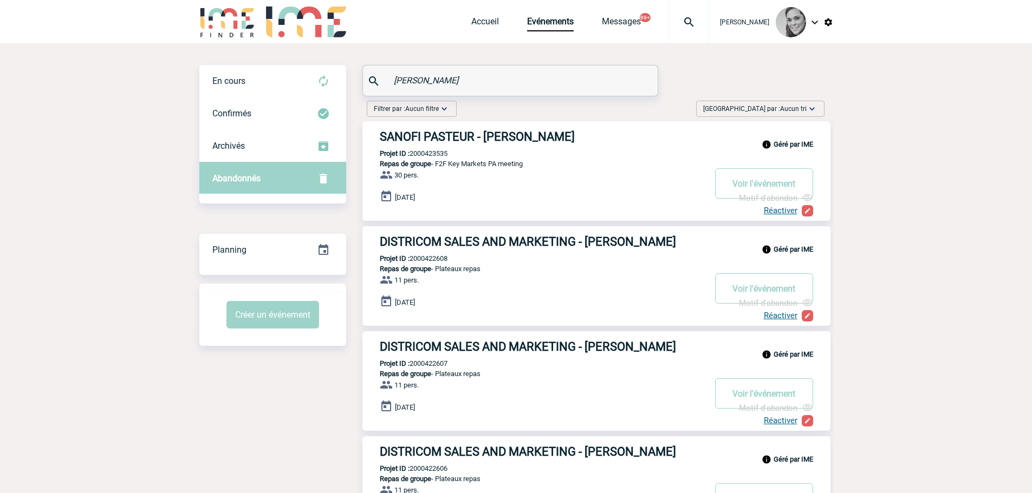
drag, startPoint x: 429, startPoint y: 77, endPoint x: 378, endPoint y: 82, distance: 51.6
click at [378, 82] on div "Jean-Luc LAFONT" at bounding box center [510, 81] width 295 height 30
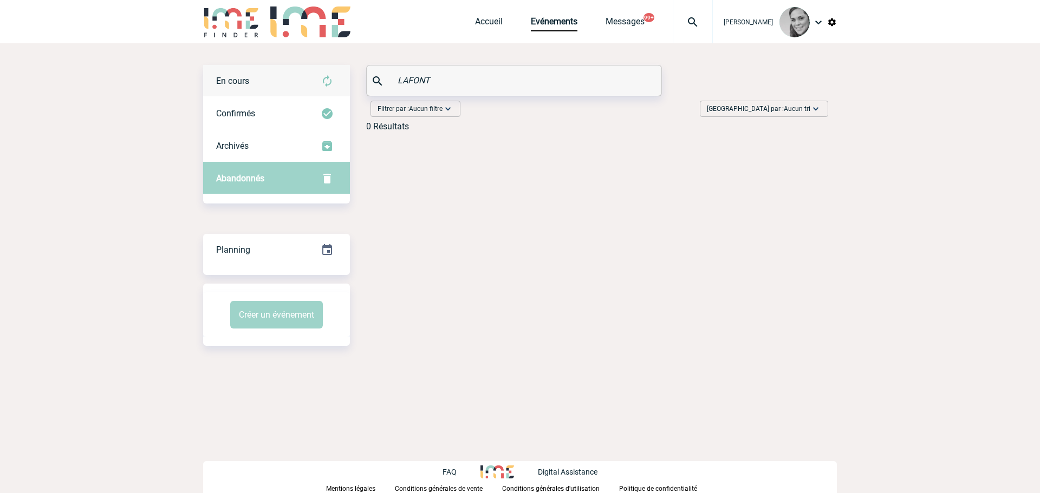
click at [251, 88] on div "En cours" at bounding box center [276, 81] width 147 height 33
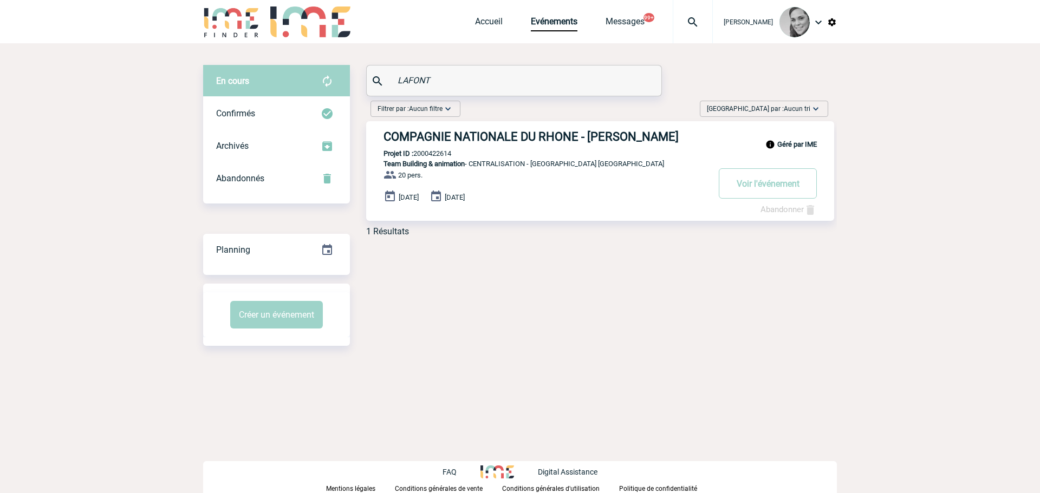
click at [400, 81] on input "LAFONT" at bounding box center [515, 81] width 241 height 16
paste input "Angélique HAMICH"
click at [404, 81] on input "Angélique HAMICH" at bounding box center [515, 81] width 241 height 16
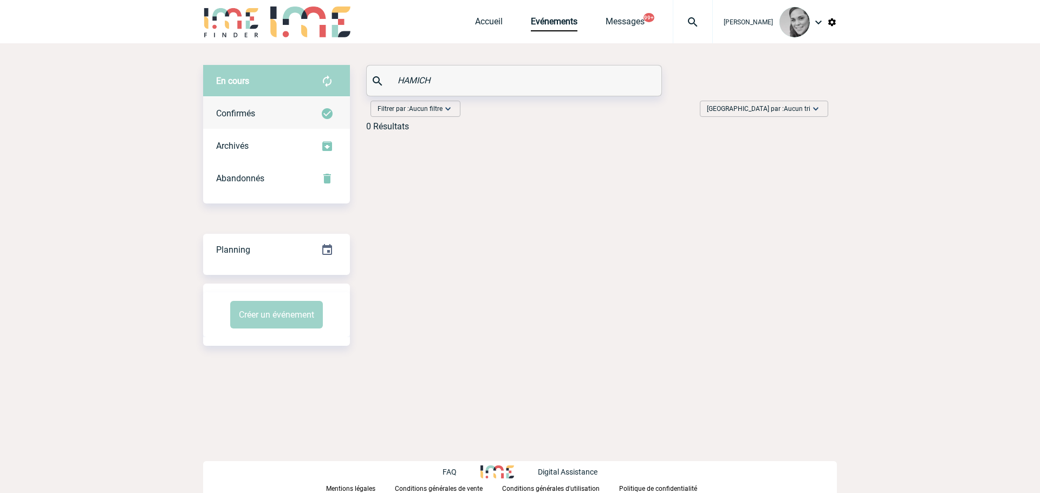
click at [226, 112] on span "Confirmés" at bounding box center [235, 113] width 39 height 10
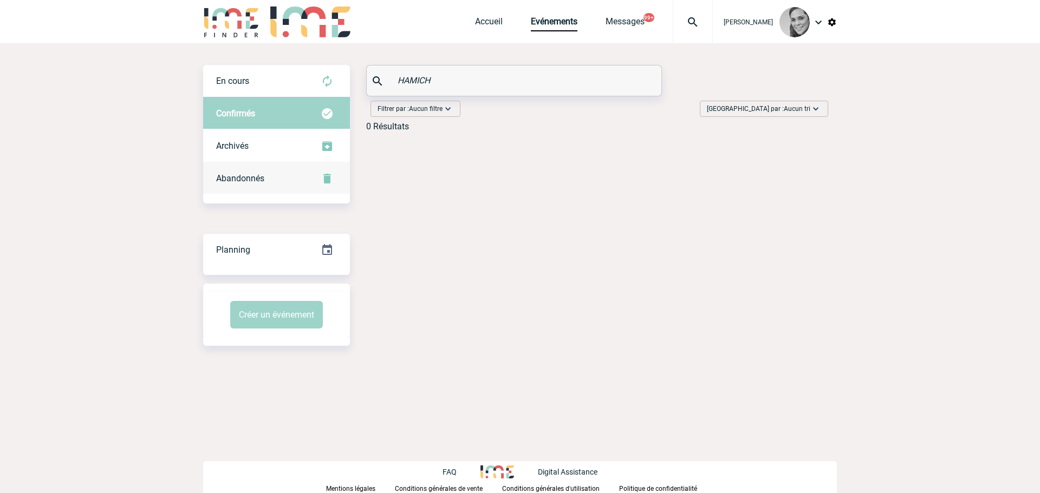
click at [241, 180] on span "Abandonnés" at bounding box center [240, 178] width 48 height 10
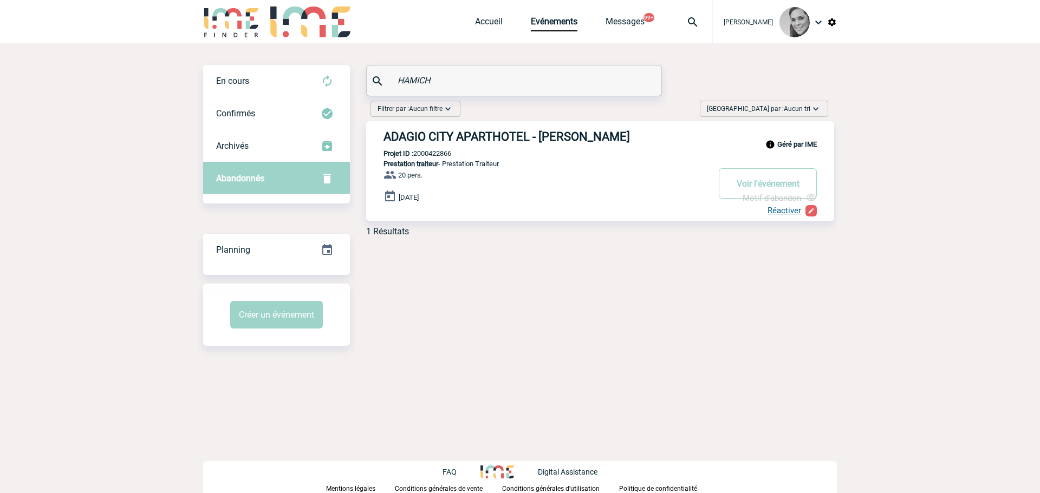
click at [420, 83] on input "HAMICH" at bounding box center [515, 81] width 241 height 16
click at [419, 83] on input "HAMICH" at bounding box center [515, 81] width 241 height 16
paste input "Carine DESLANDES"
click at [410, 72] on div "Carine DESLANDES" at bounding box center [514, 81] width 295 height 30
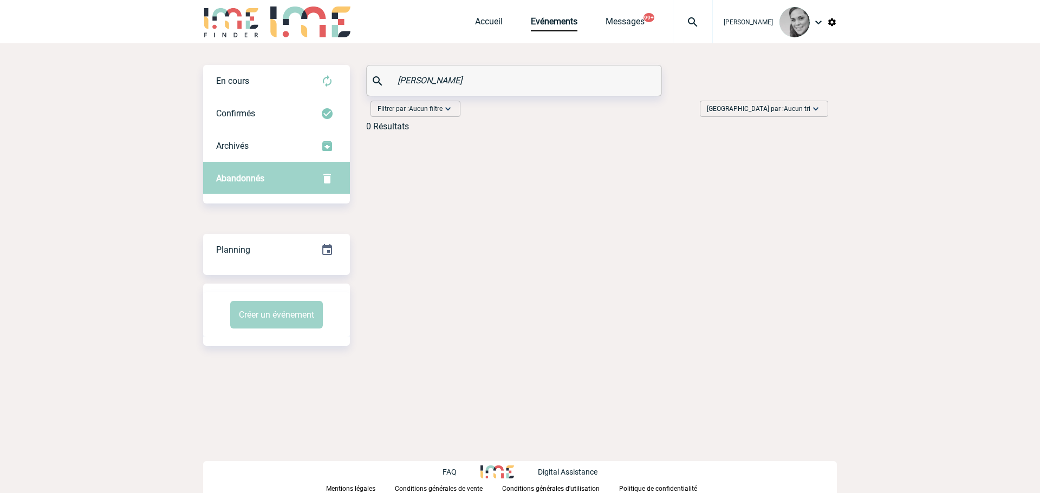
click at [412, 77] on input "Carine DESLANDES" at bounding box center [515, 81] width 241 height 16
click at [236, 77] on span "En cours" at bounding box center [232, 81] width 33 height 10
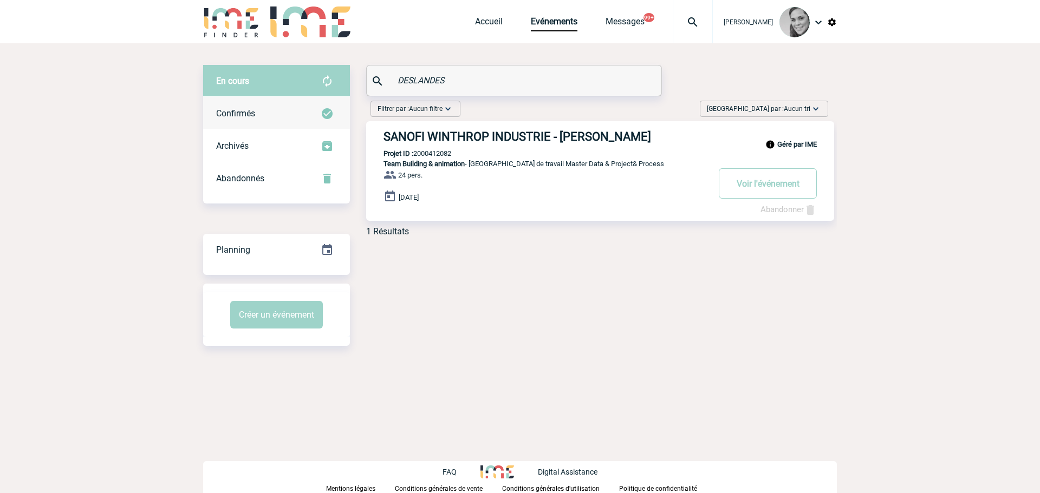
click at [257, 107] on div "Confirmés" at bounding box center [276, 114] width 147 height 33
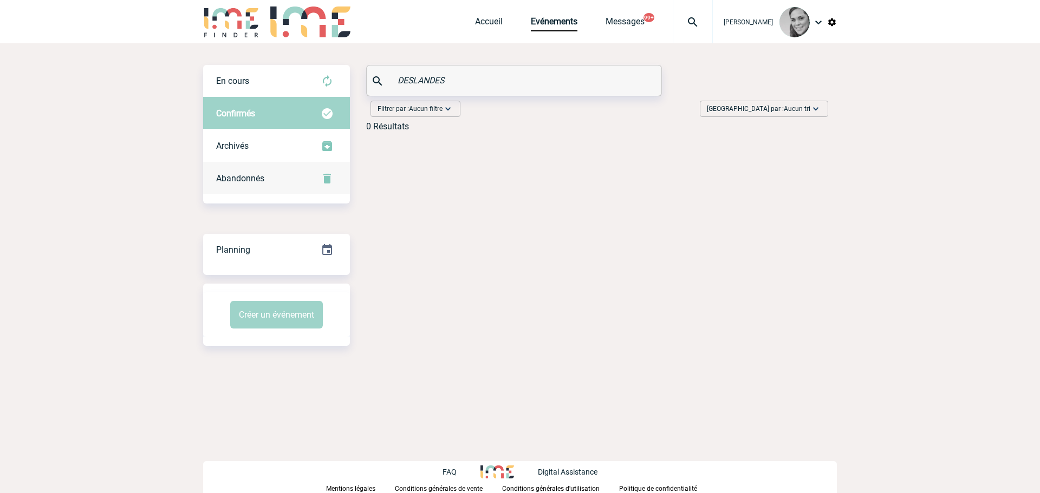
click at [239, 175] on span "Abandonnés" at bounding box center [240, 178] width 48 height 10
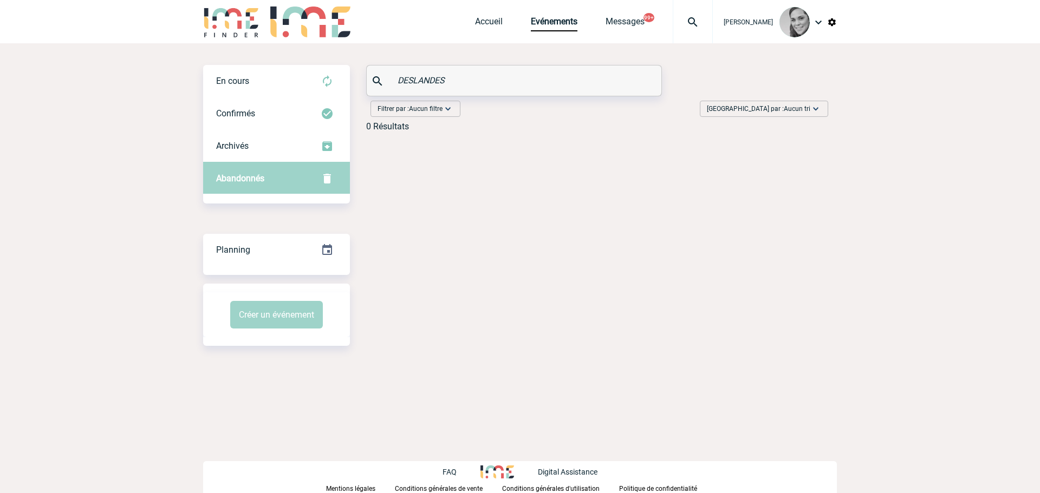
click at [417, 74] on input "DESLANDES" at bounding box center [515, 81] width 241 height 16
paste input "Guillaume BRIVOT"
click at [409, 84] on input "Guillaume BRIVOT" at bounding box center [515, 81] width 241 height 16
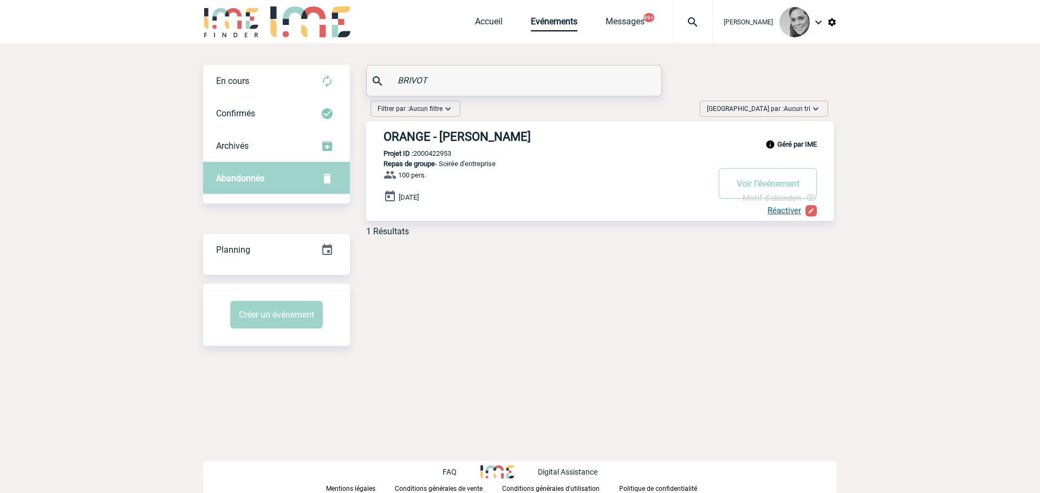
drag, startPoint x: 436, startPoint y: 85, endPoint x: 405, endPoint y: 82, distance: 31.0
click at [435, 85] on input "BRIVOT" at bounding box center [515, 81] width 241 height 16
click at [405, 82] on input "BRIVOT" at bounding box center [515, 81] width 241 height 16
paste input "Anne TARRO TOMA"
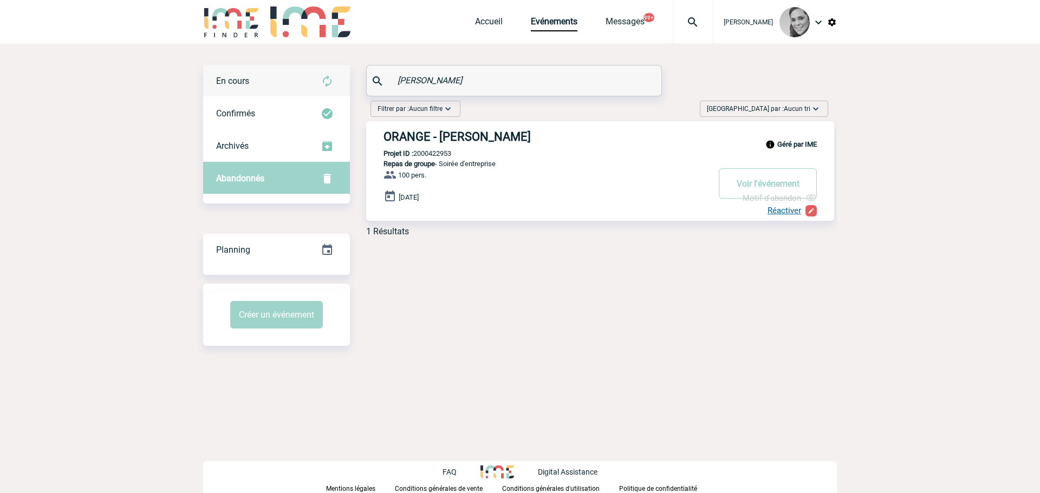
click at [259, 81] on div "En cours" at bounding box center [276, 81] width 147 height 33
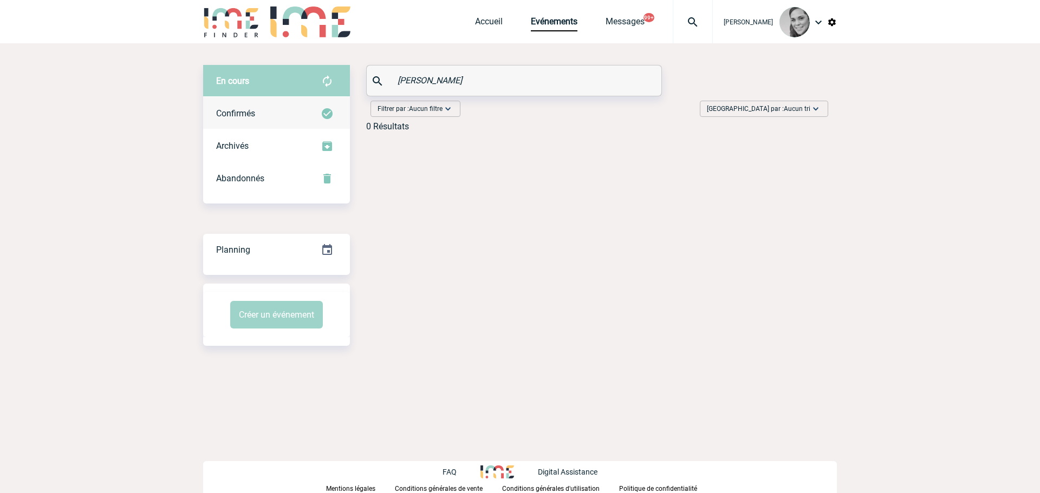
click at [242, 124] on div "Confirmés" at bounding box center [276, 114] width 147 height 33
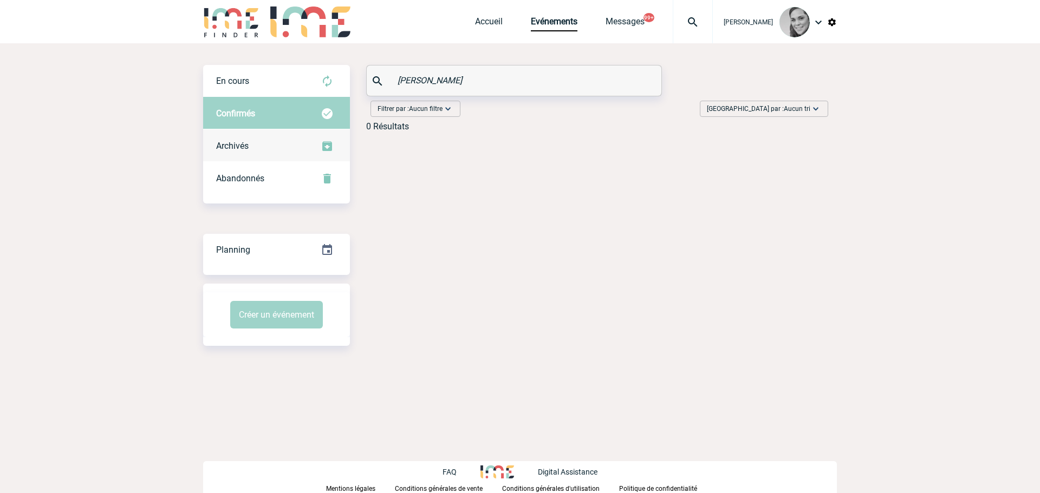
click at [251, 146] on div "Archivés" at bounding box center [276, 146] width 147 height 33
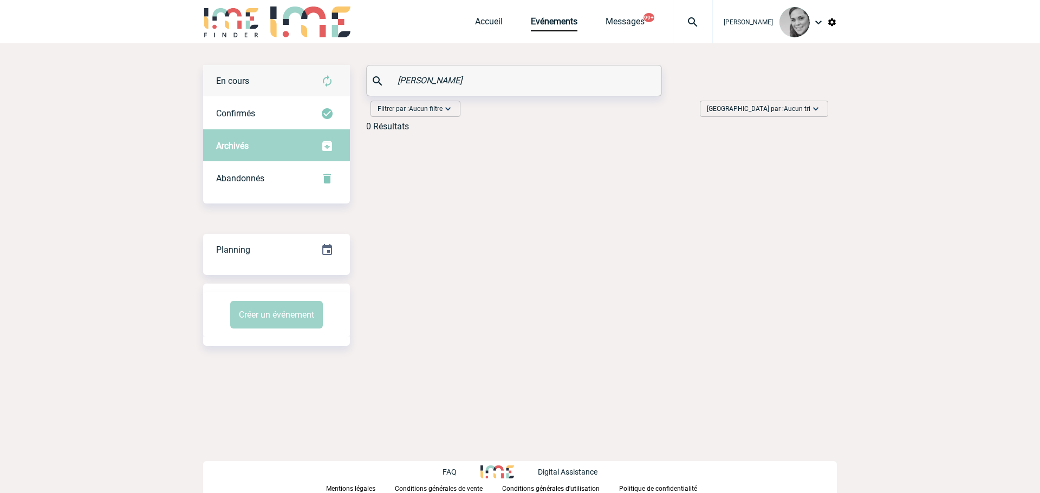
click at [280, 83] on div "En cours" at bounding box center [276, 81] width 147 height 33
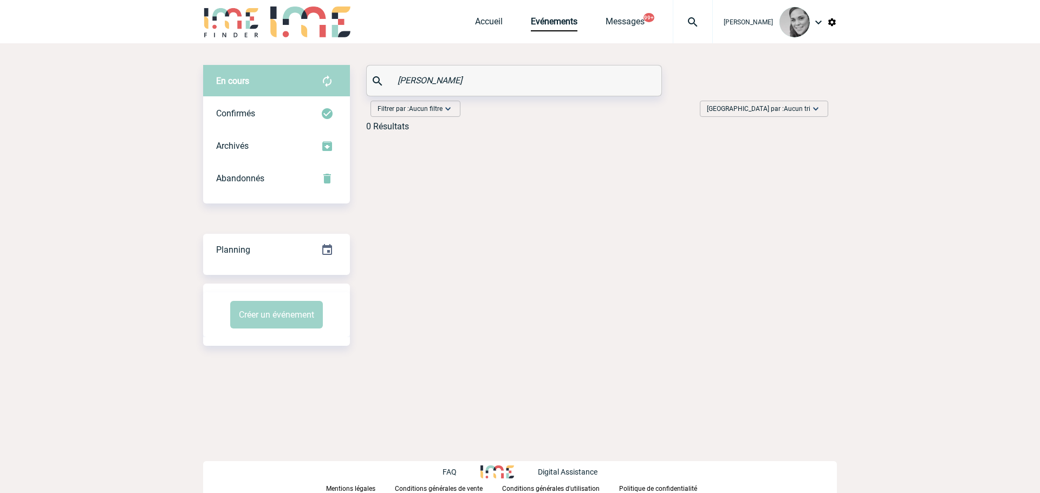
click at [404, 83] on input "Anne TARRO TOMA" at bounding box center [515, 81] width 241 height 16
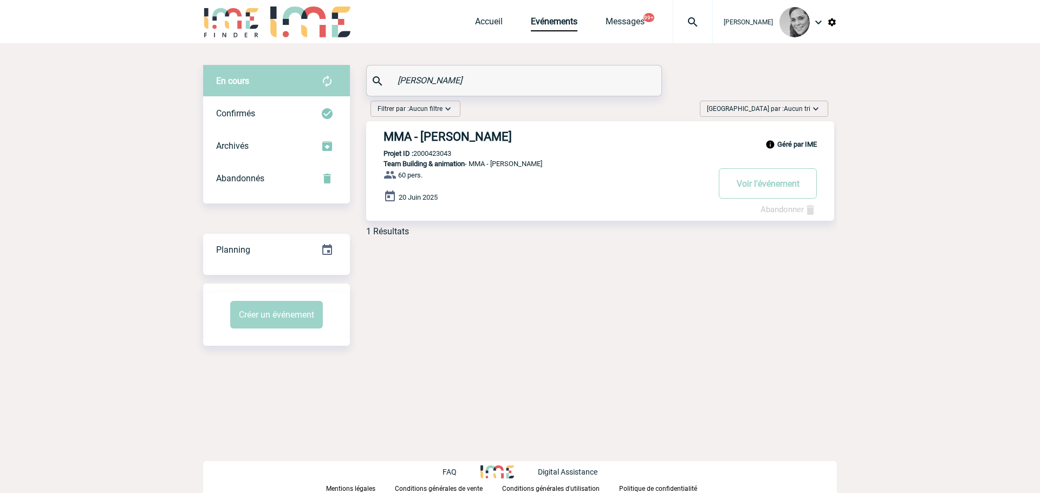
drag, startPoint x: 463, startPoint y: 81, endPoint x: 264, endPoint y: 79, distance: 198.8
click at [264, 79] on div "En cours En cours Confirmés Archivés Abandonnés En cours Confirmés Archivés Aba…" at bounding box center [520, 155] width 634 height 180
paste input "Diane CHANGARNIER"
click at [406, 82] on input "Diane CHANGARNIER" at bounding box center [515, 81] width 241 height 16
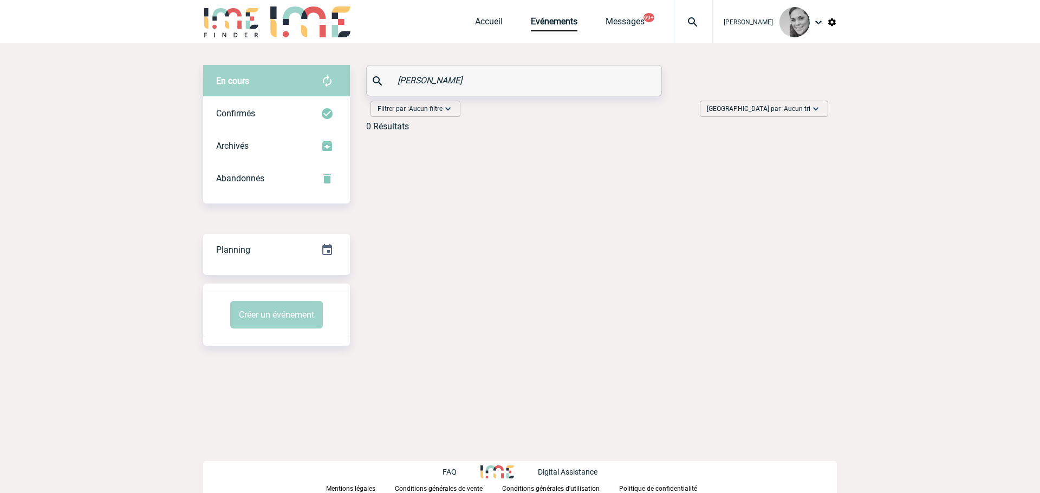
drag, startPoint x: 406, startPoint y: 82, endPoint x: 414, endPoint y: 75, distance: 10.4
click at [406, 81] on input "Diane CHANGARNIER" at bounding box center [515, 81] width 241 height 16
click at [275, 96] on div "En cours" at bounding box center [276, 81] width 147 height 33
click at [263, 170] on div "Abandonnés" at bounding box center [276, 179] width 147 height 33
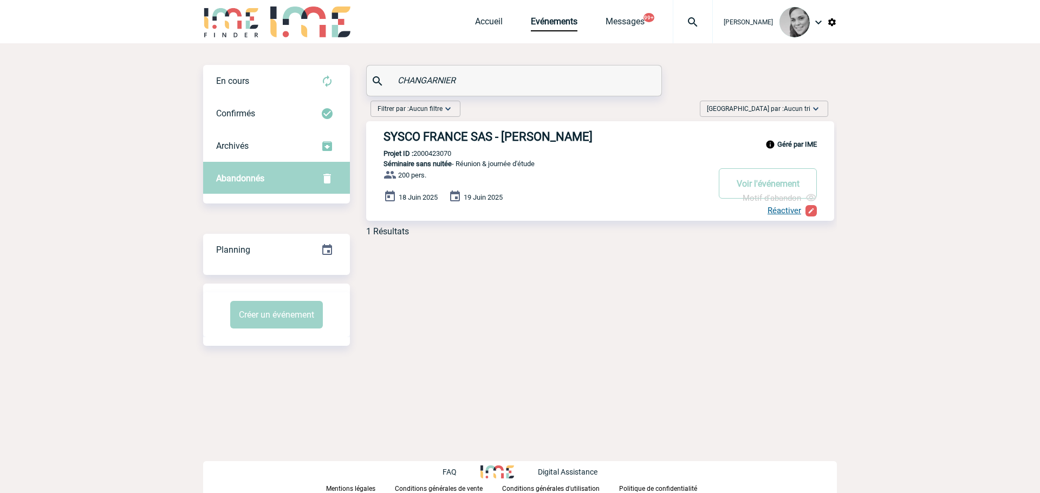
click at [423, 80] on input "CHANGARNIER" at bounding box center [515, 81] width 241 height 16
paste input "Anne-Claire LEGAY"
click at [420, 83] on input "Anne-Claire LEGAY" at bounding box center [515, 81] width 241 height 16
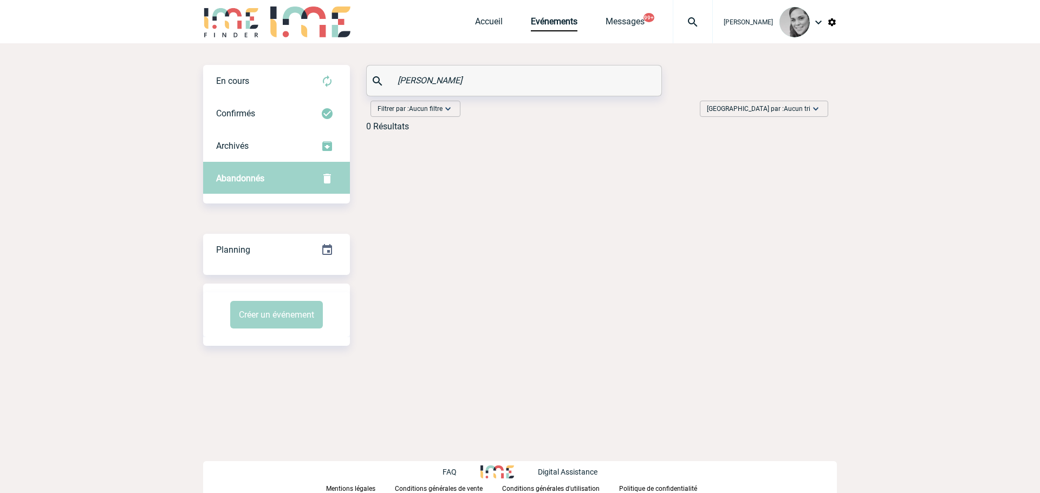
click at [420, 83] on input "Anne-Claire LEGAY" at bounding box center [515, 81] width 241 height 16
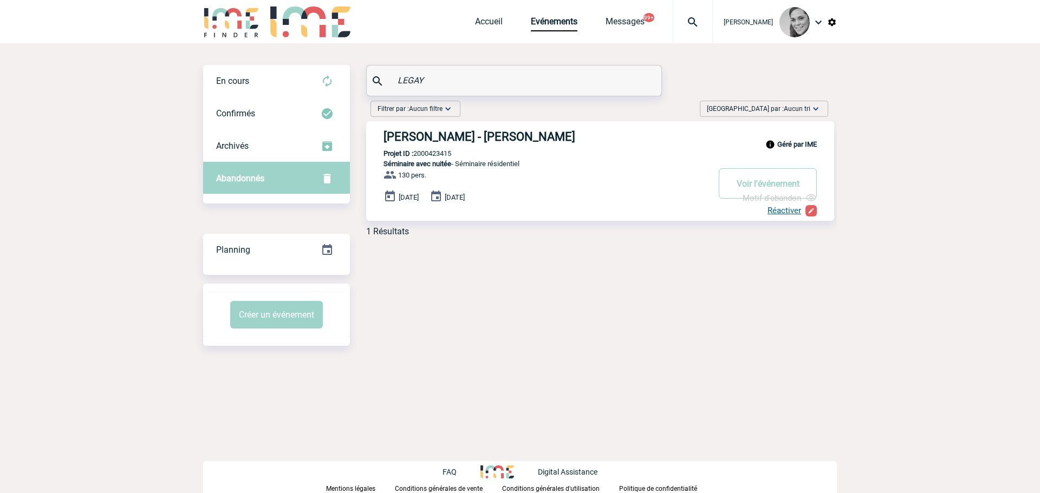
click at [403, 77] on input "LEGAY" at bounding box center [515, 81] width 241 height 16
paste input "Cyrine ZAOUI"
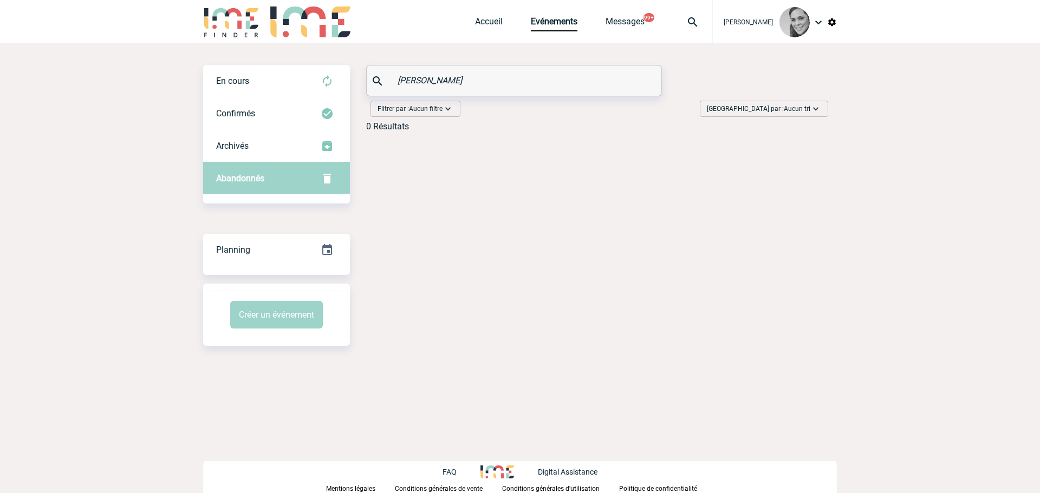
click at [408, 80] on input "Cyrine ZAOUI" at bounding box center [515, 81] width 241 height 16
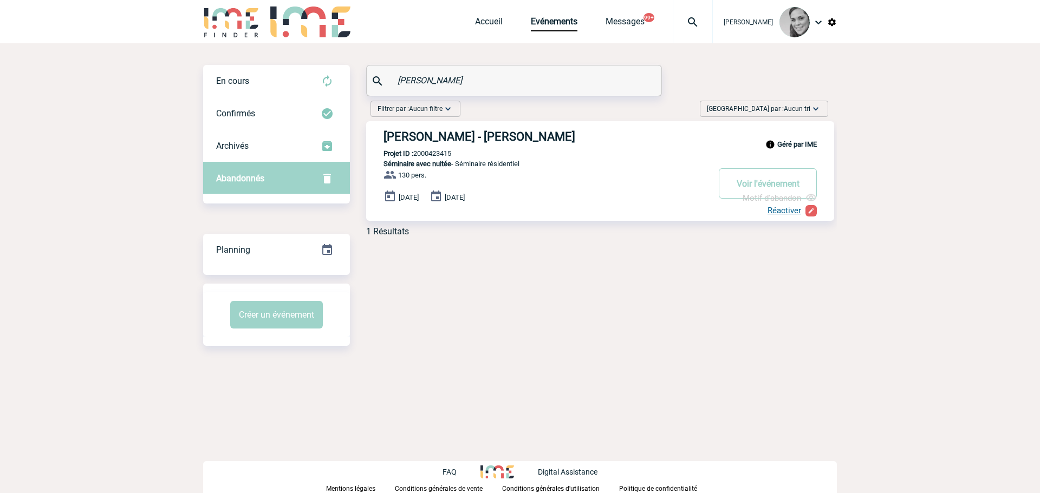
click at [408, 80] on input "Cyrine ZAOUI" at bounding box center [515, 81] width 241 height 16
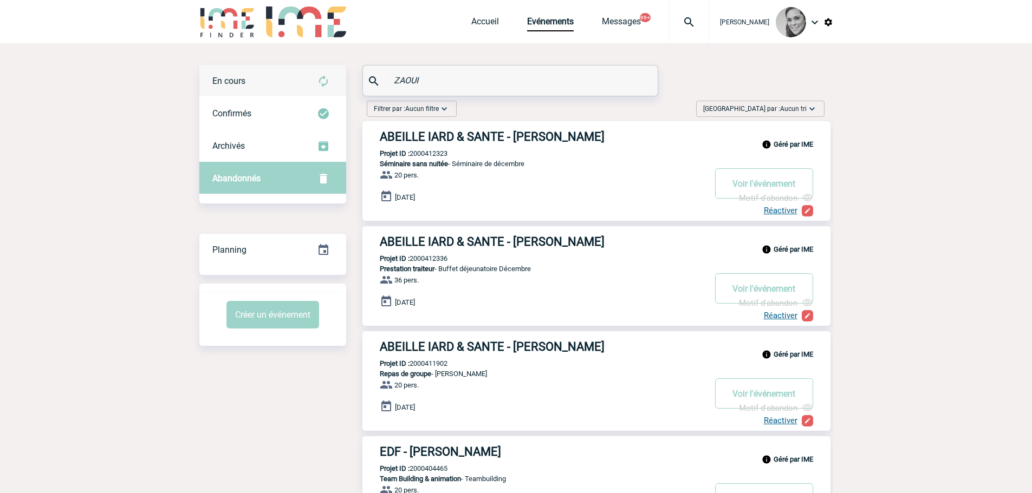
click at [231, 83] on span "En cours" at bounding box center [228, 81] width 33 height 10
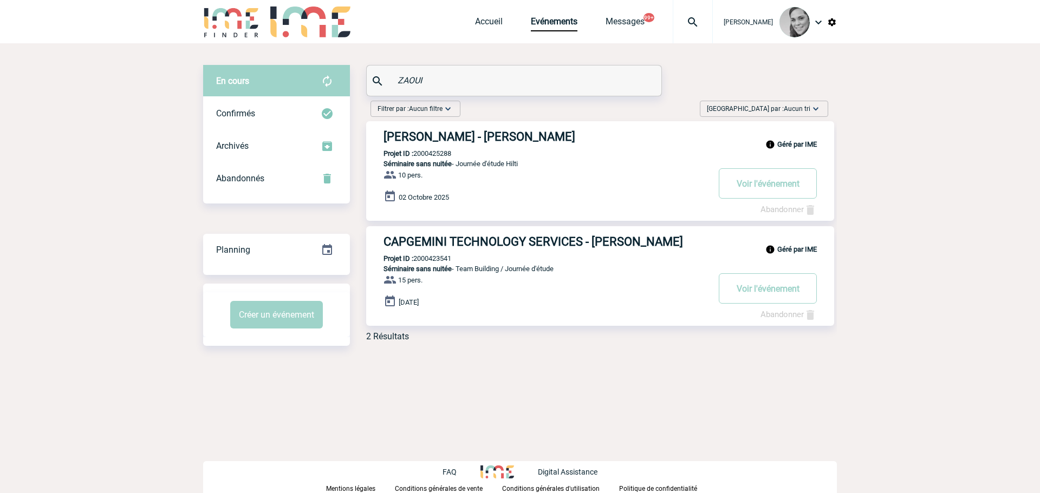
click at [406, 83] on input "ZAOUI" at bounding box center [515, 81] width 241 height 16
paste input "Jean-Marc LEGOUT"
drag, startPoint x: 441, startPoint y: 78, endPoint x: 382, endPoint y: 78, distance: 59.0
click at [382, 78] on div "Jean-Marc LEGOUT" at bounding box center [514, 81] width 295 height 30
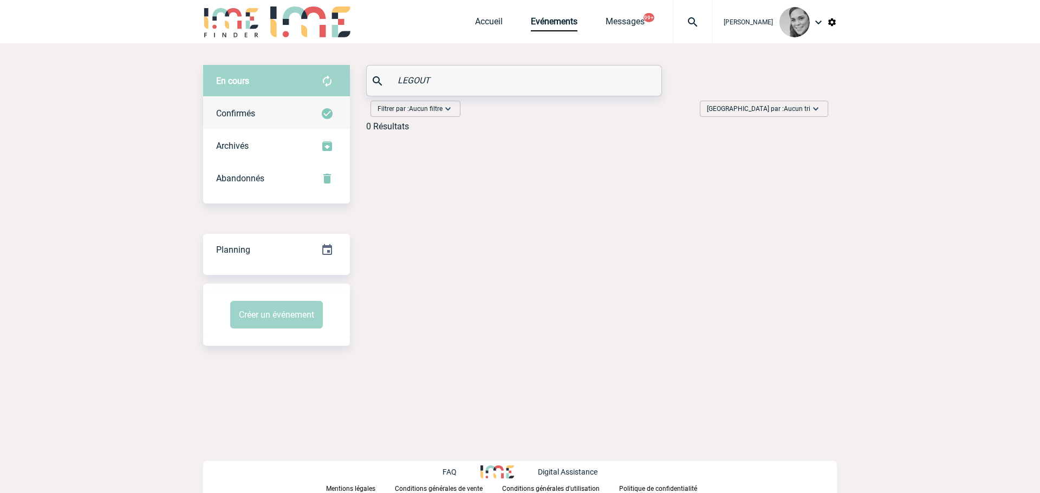
click at [254, 111] on span "Confirmés" at bounding box center [235, 113] width 39 height 10
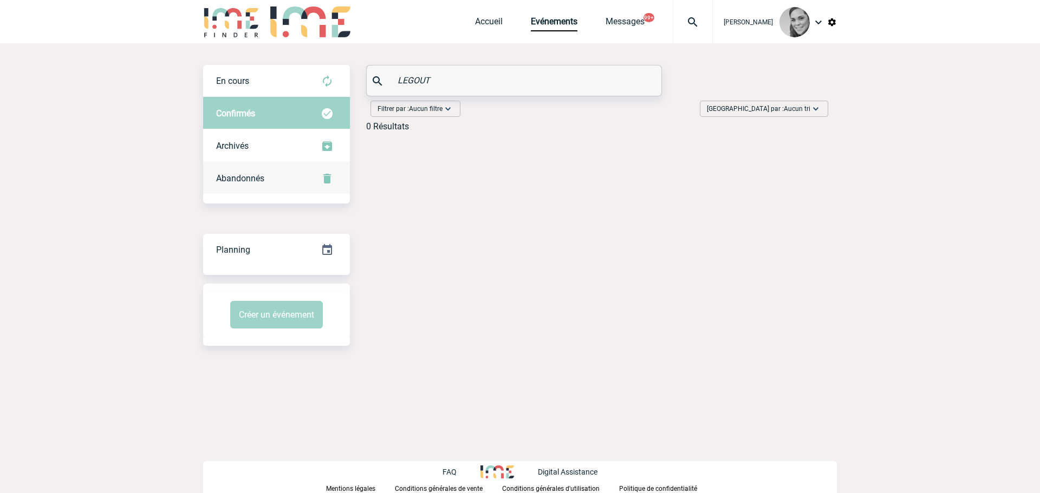
click at [251, 173] on span "Abandonnés" at bounding box center [240, 178] width 48 height 10
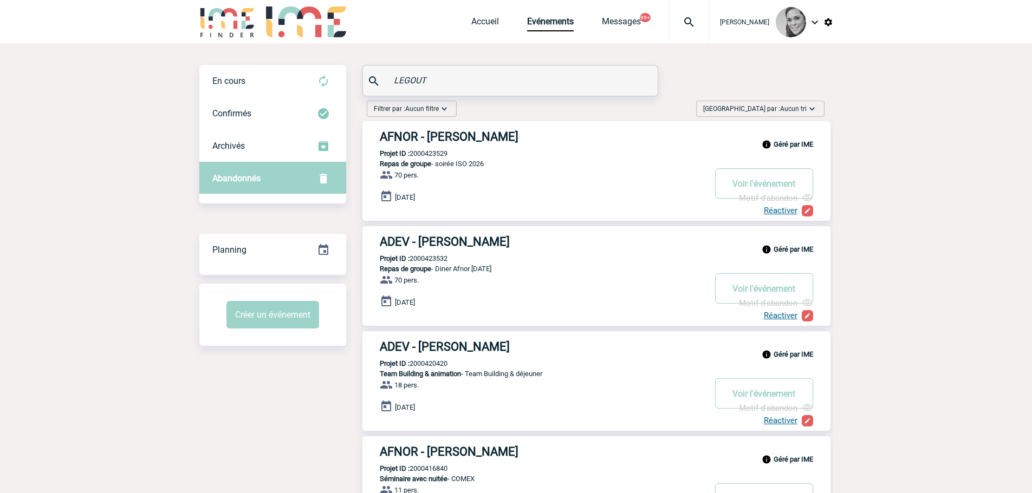
drag, startPoint x: 450, startPoint y: 145, endPoint x: 406, endPoint y: 194, distance: 66.4
click at [406, 194] on span "29 Septembre 2026" at bounding box center [405, 197] width 20 height 8
click at [406, 83] on input "LEGOUT" at bounding box center [511, 81] width 241 height 16
paste input "Gilles DEVAUX"
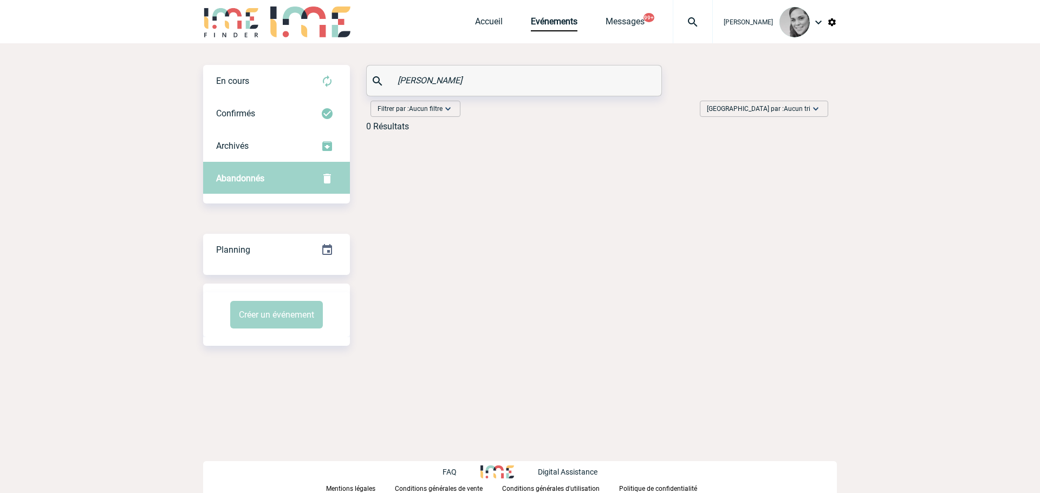
click at [399, 80] on input "Gilles DEVAUX" at bounding box center [515, 81] width 241 height 16
click at [399, 80] on input "Gilles DEVAUX" at bounding box center [511, 81] width 241 height 16
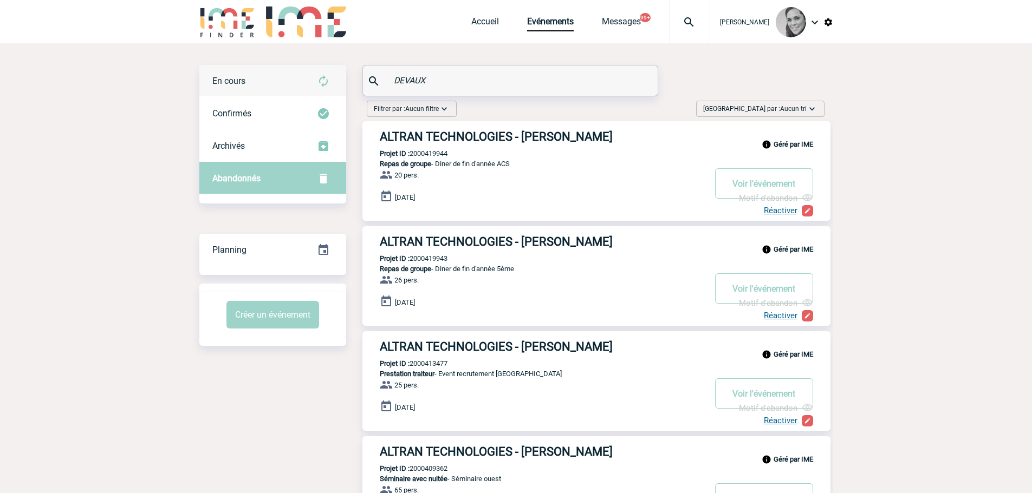
click at [256, 76] on div "En cours" at bounding box center [272, 81] width 147 height 33
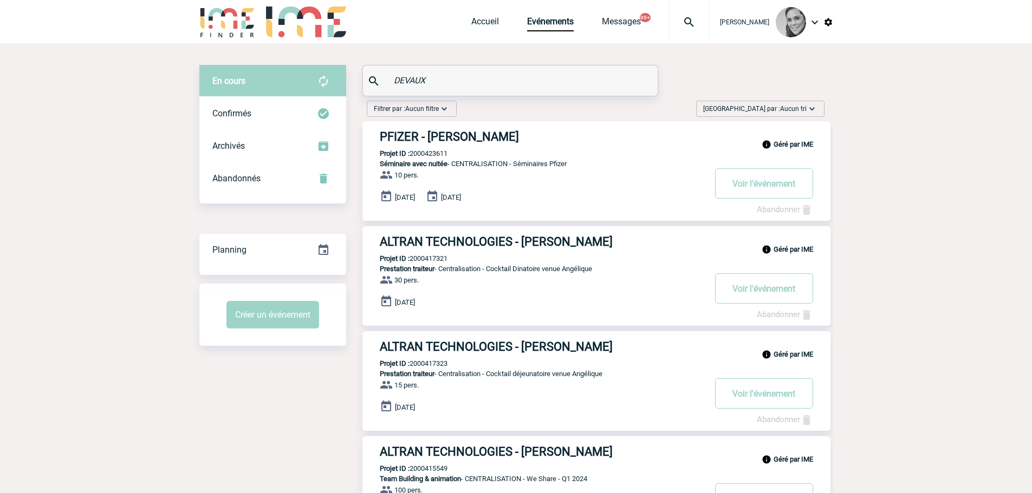
click at [418, 81] on input "DEVAUX" at bounding box center [511, 81] width 241 height 16
paste input "Aoko NOZAKI"
click at [402, 78] on input "Aoko NOZAKI" at bounding box center [511, 81] width 241 height 16
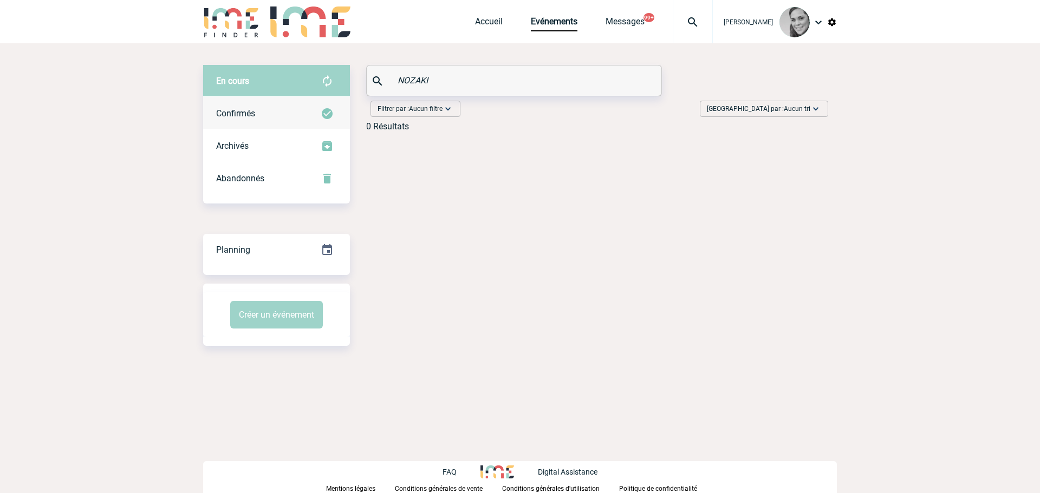
click at [264, 108] on div "Confirmés" at bounding box center [276, 114] width 147 height 33
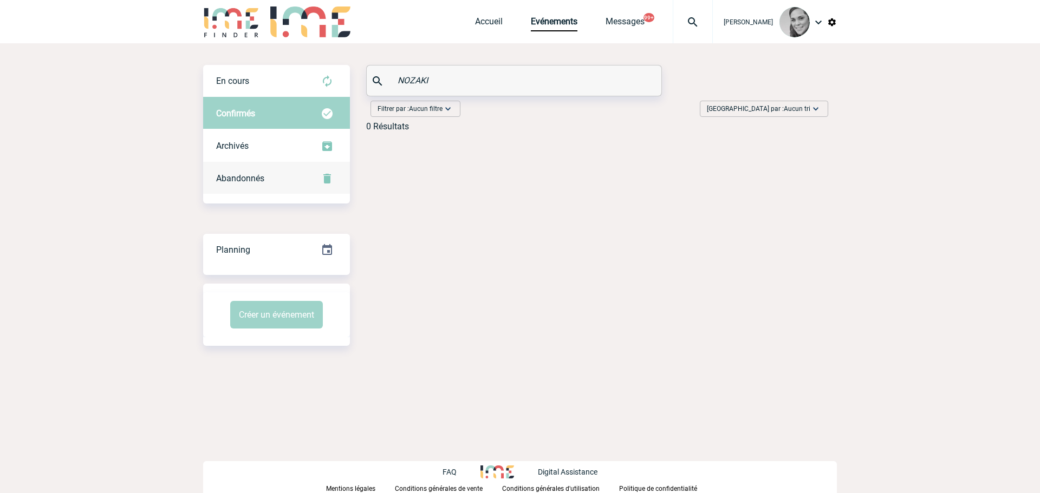
click at [226, 185] on div "Abandonnés" at bounding box center [276, 179] width 147 height 33
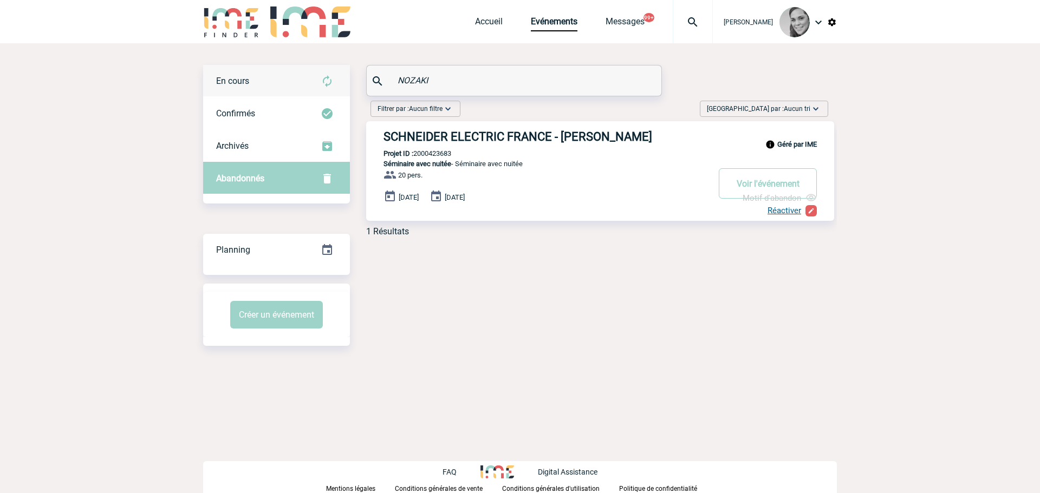
drag, startPoint x: 428, startPoint y: 83, endPoint x: 246, endPoint y: 83, distance: 182.5
click at [246, 83] on div "En cours En cours Confirmés Archivés Abandonnés En cours Confirmés Archivés Aba…" at bounding box center [520, 155] width 634 height 180
paste input "Mina BABIC"
click at [414, 76] on input "Mina BABIC" at bounding box center [515, 81] width 241 height 16
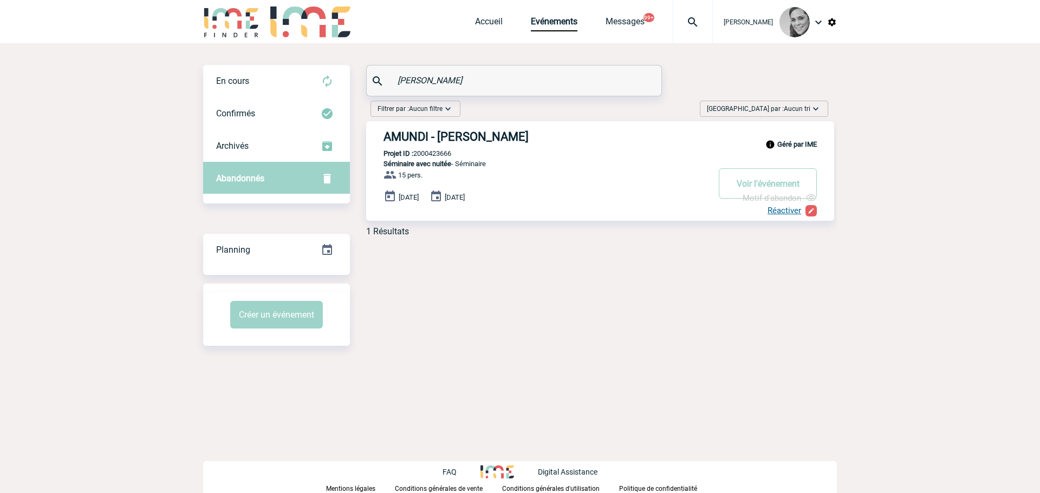
drag, startPoint x: 434, startPoint y: 86, endPoint x: 358, endPoint y: 83, distance: 75.9
click at [358, 84] on div "En cours En cours Confirmés Archivés Abandonnés En cours Confirmés Archivés Aba…" at bounding box center [520, 155] width 634 height 180
paste input "Mina"
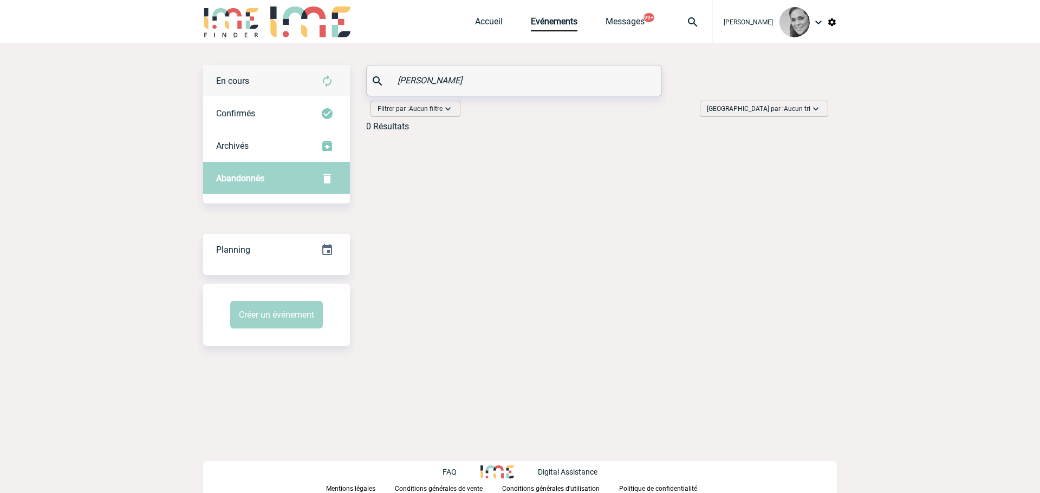
drag, startPoint x: 477, startPoint y: 79, endPoint x: 277, endPoint y: 78, distance: 199.9
click at [315, 79] on div "En cours En cours Confirmés Archivés Abandonnés En cours Confirmés Archivés Aba…" at bounding box center [520, 102] width 634 height 75
paste input "Nathalie REVIL"
click at [427, 78] on input "Nathalie REVIL" at bounding box center [515, 81] width 241 height 16
click at [426, 78] on input "Nathalie REVIL" at bounding box center [515, 81] width 241 height 16
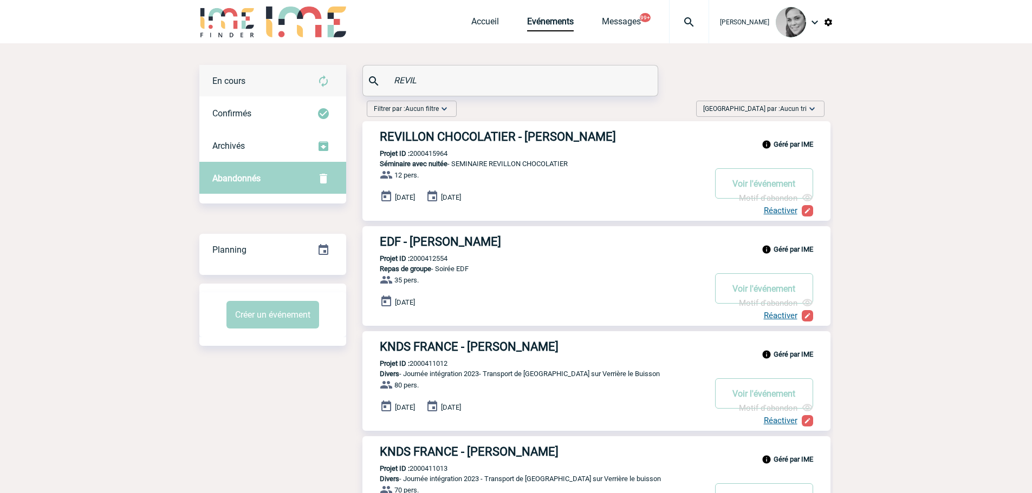
click at [257, 83] on div "En cours" at bounding box center [272, 81] width 147 height 33
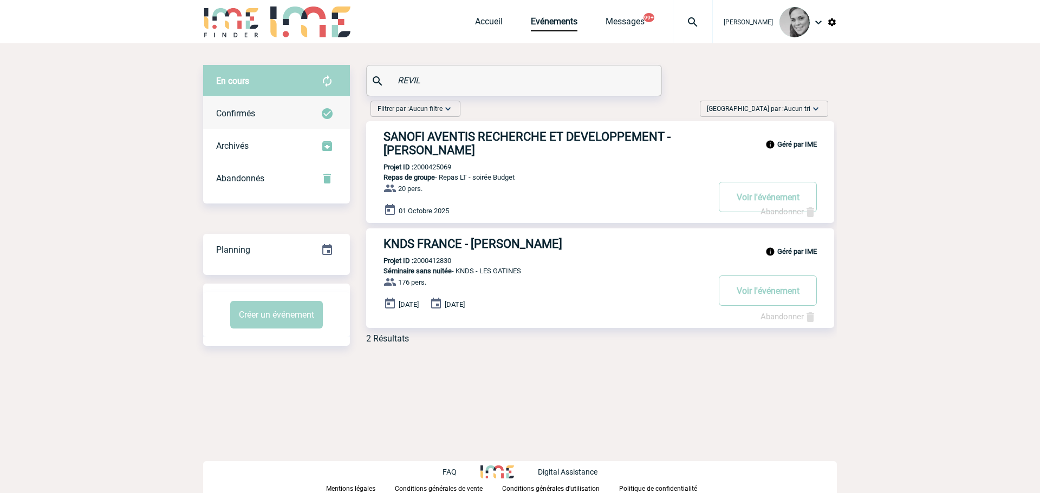
click at [248, 112] on span "Confirmés" at bounding box center [235, 113] width 39 height 10
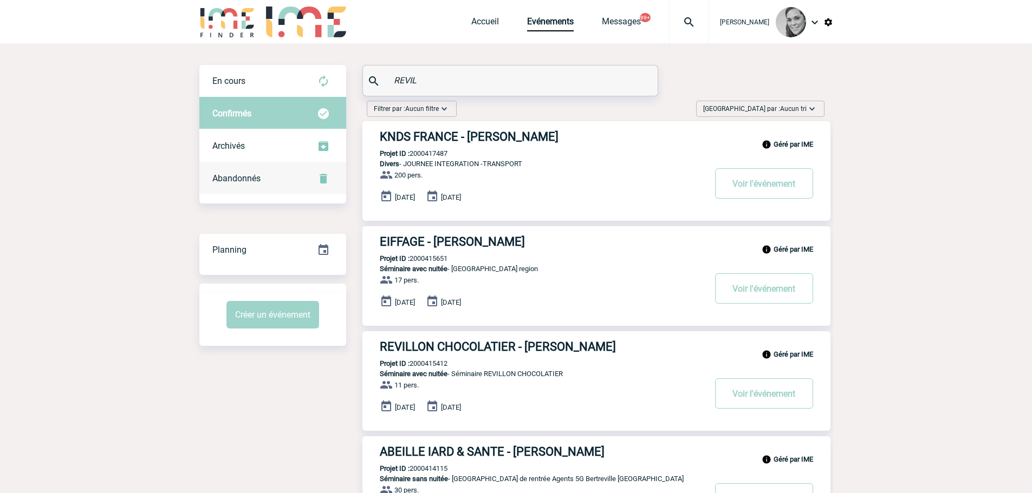
click at [236, 166] on div "Abandonnés" at bounding box center [272, 179] width 147 height 33
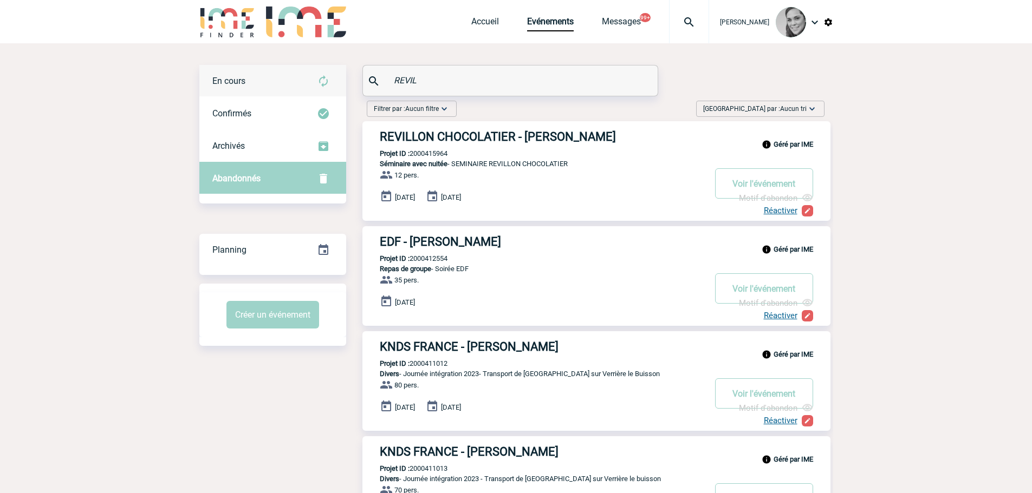
drag, startPoint x: 439, startPoint y: 82, endPoint x: 327, endPoint y: 82, distance: 111.6
click at [336, 82] on div "En cours En cours Confirmés Archivés Abandonnés En cours Confirmés Archivés Aba…" at bounding box center [516, 365] width 634 height 601
paste input "Leila BOUHILA"
click at [402, 80] on input "Leila BOUHILA" at bounding box center [511, 81] width 241 height 16
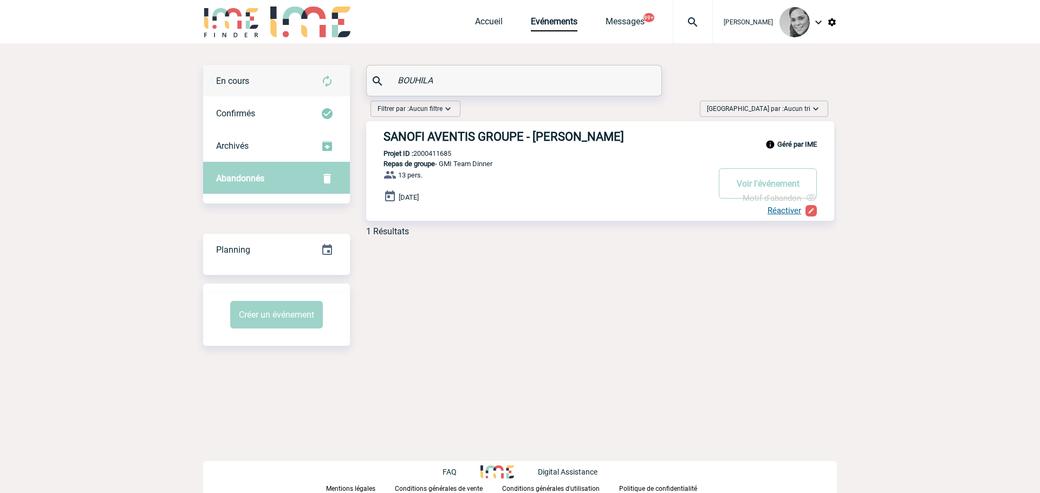
click at [241, 82] on span "En cours" at bounding box center [232, 81] width 33 height 10
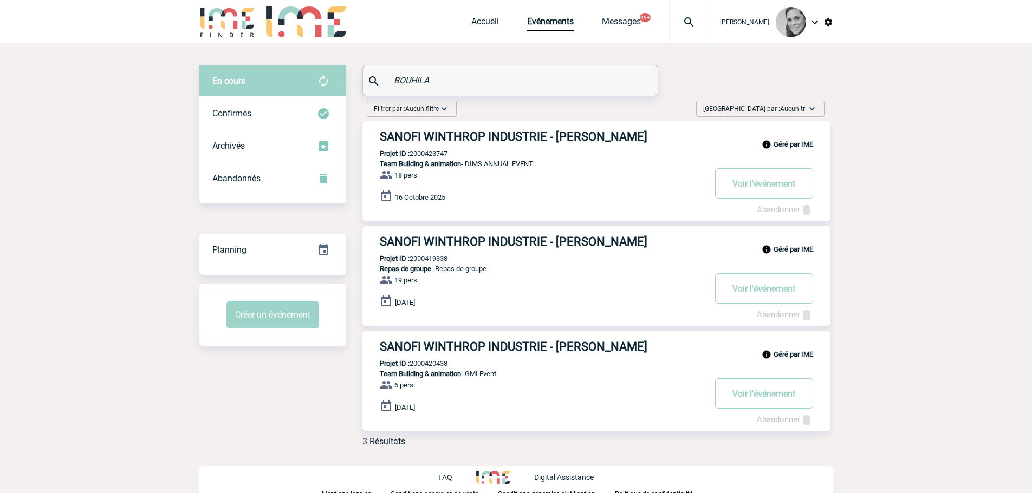
click at [406, 80] on input "BOUHILA" at bounding box center [511, 81] width 241 height 16
paste input "Flavien PLOTON"
click at [409, 80] on input "Flavien PLOTON" at bounding box center [511, 81] width 241 height 16
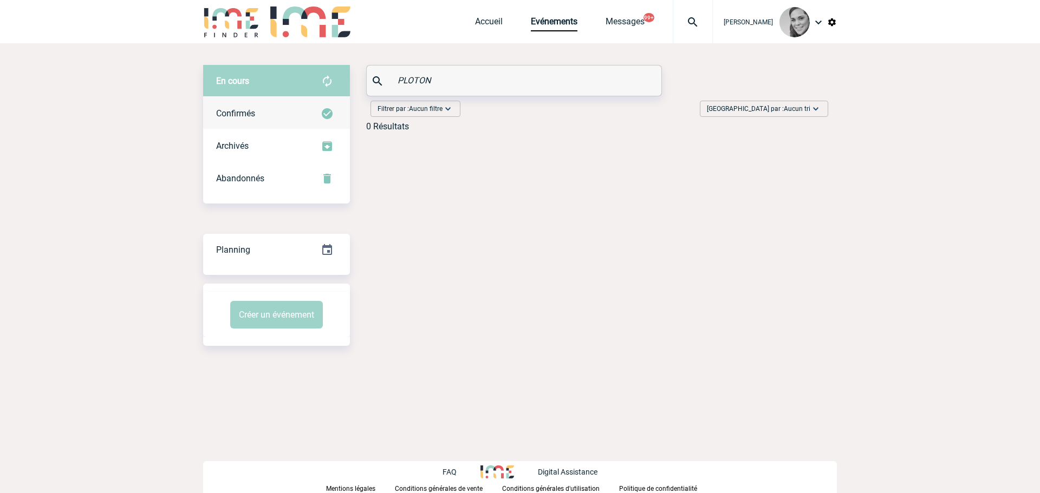
click at [290, 107] on div "Confirmés" at bounding box center [276, 114] width 147 height 33
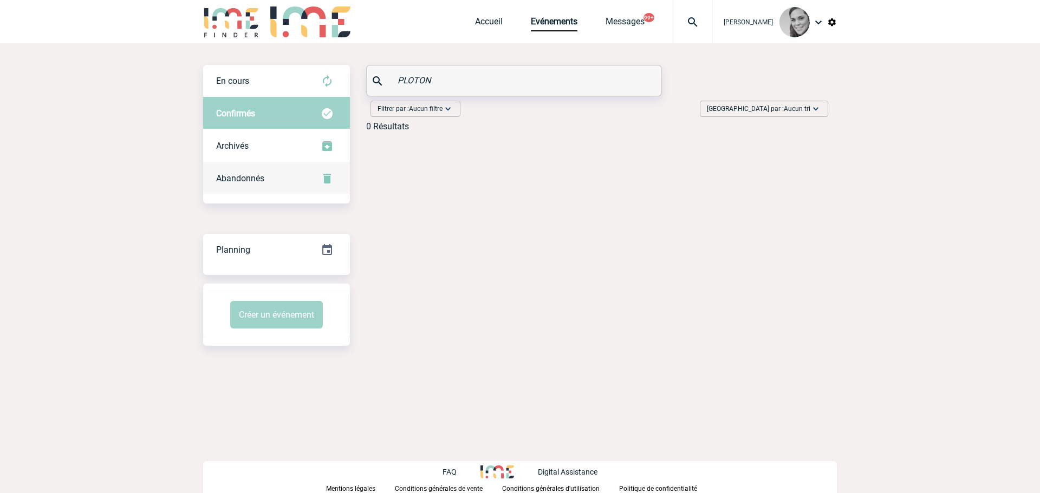
click at [247, 177] on span "Abandonnés" at bounding box center [240, 178] width 48 height 10
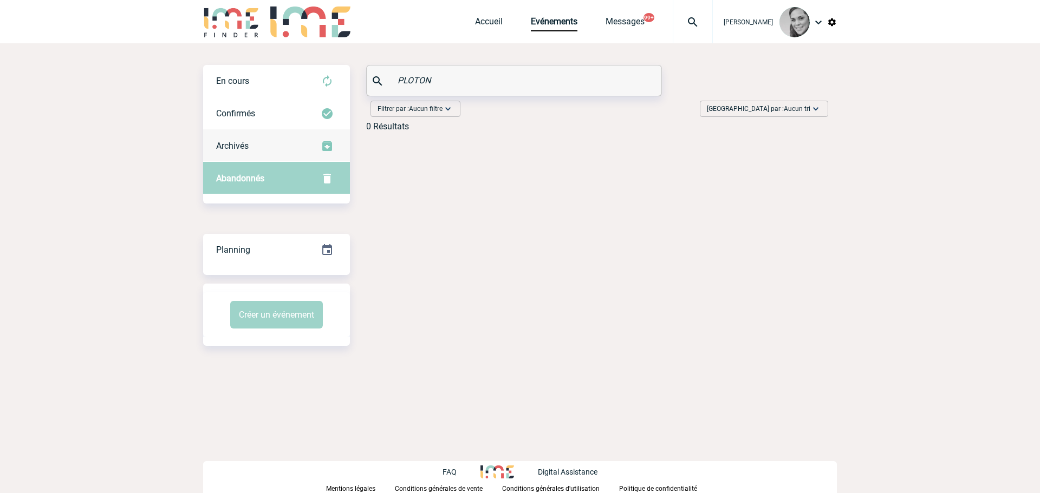
click at [252, 155] on div "Archivés" at bounding box center [276, 146] width 147 height 33
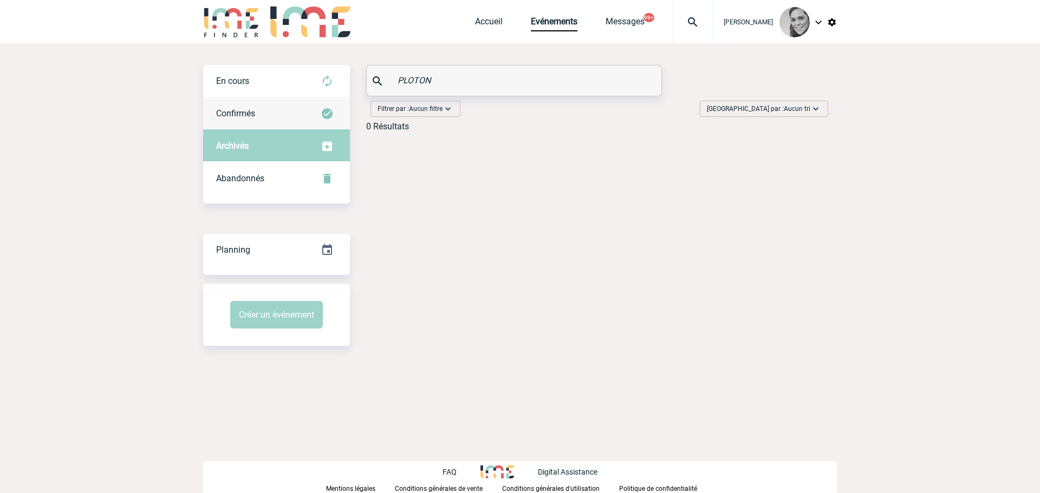
click at [248, 113] on span "Confirmés" at bounding box center [235, 113] width 39 height 10
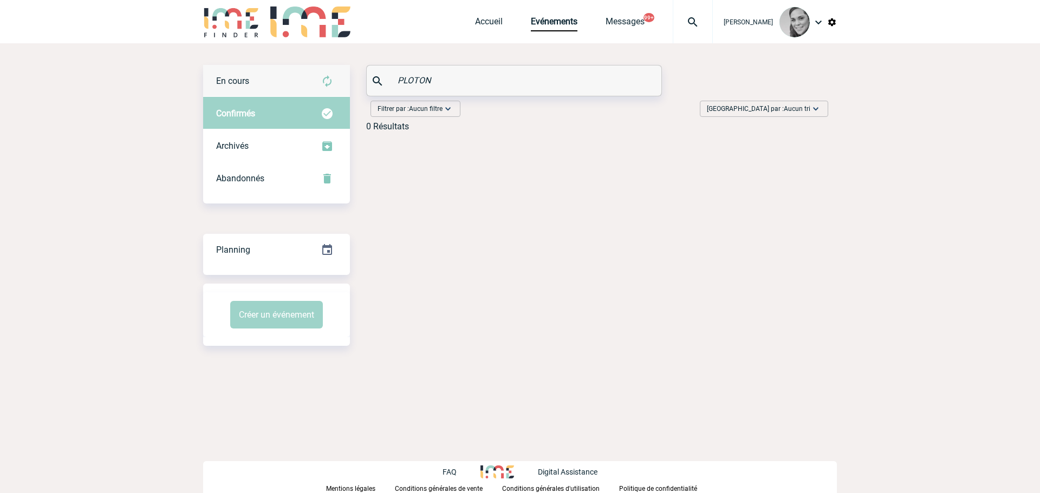
click at [251, 79] on div "En cours" at bounding box center [276, 81] width 147 height 33
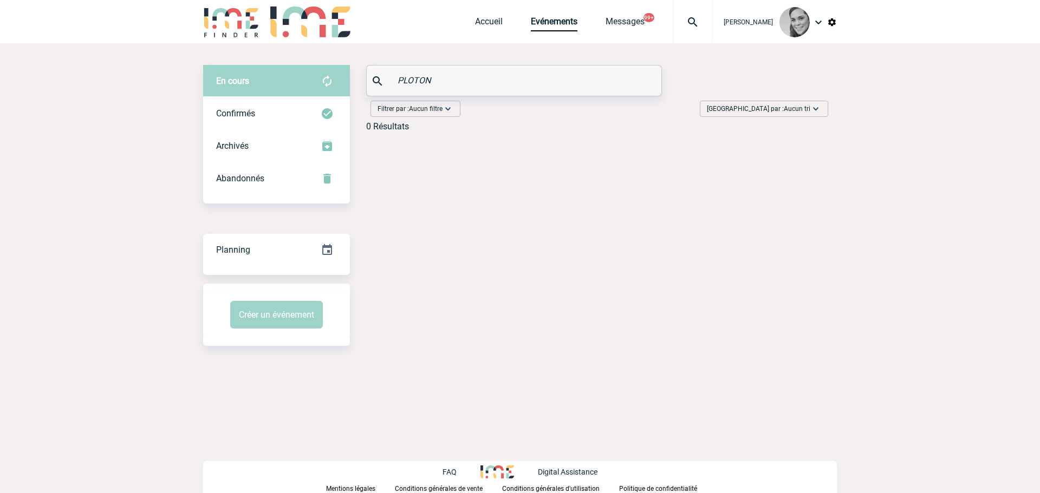
click at [434, 79] on input "PLOTON" at bounding box center [515, 81] width 241 height 16
click at [408, 79] on input "PLOTON" at bounding box center [515, 81] width 241 height 16
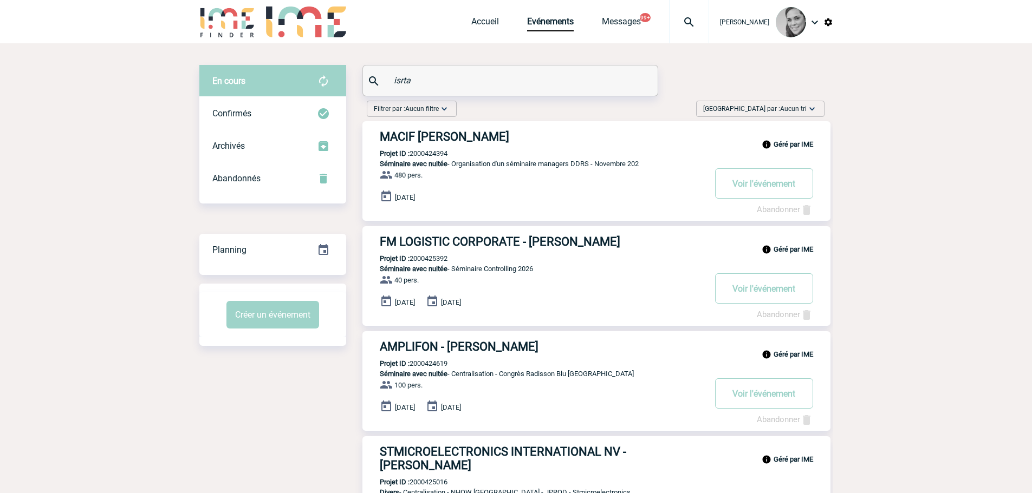
click at [408, 79] on input "isrta" at bounding box center [511, 81] width 241 height 16
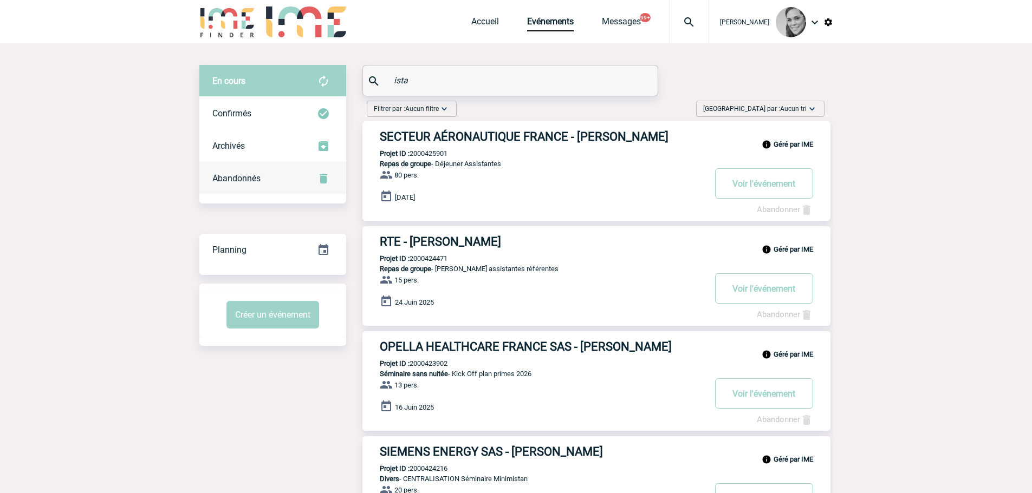
click at [210, 181] on div "Abandonnés" at bounding box center [272, 179] width 147 height 33
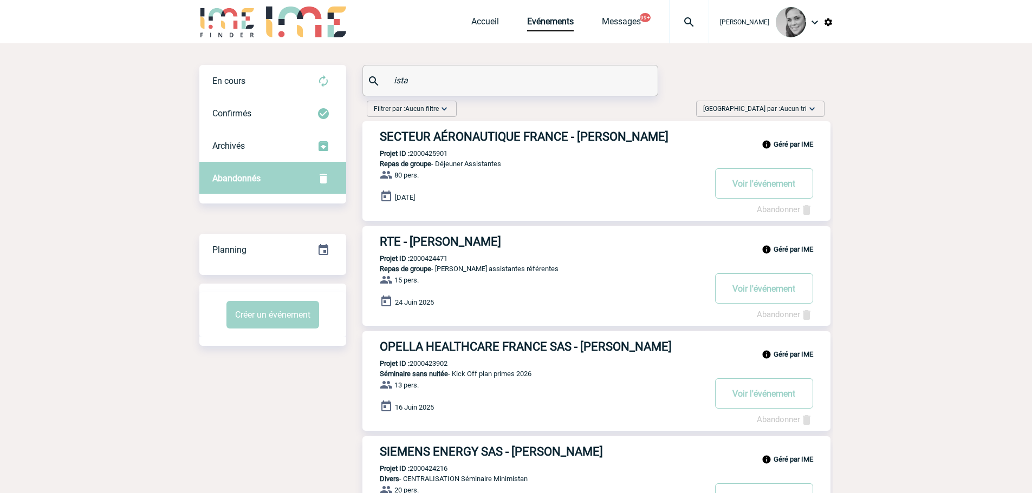
click at [402, 80] on input "ista" at bounding box center [511, 81] width 241 height 16
paste input "Diogo CLEMENTE"
click at [396, 80] on input "Diogo CLEMENTE" at bounding box center [511, 81] width 241 height 16
click at [396, 80] on input "Diogo CLEMENTE" at bounding box center [515, 81] width 241 height 16
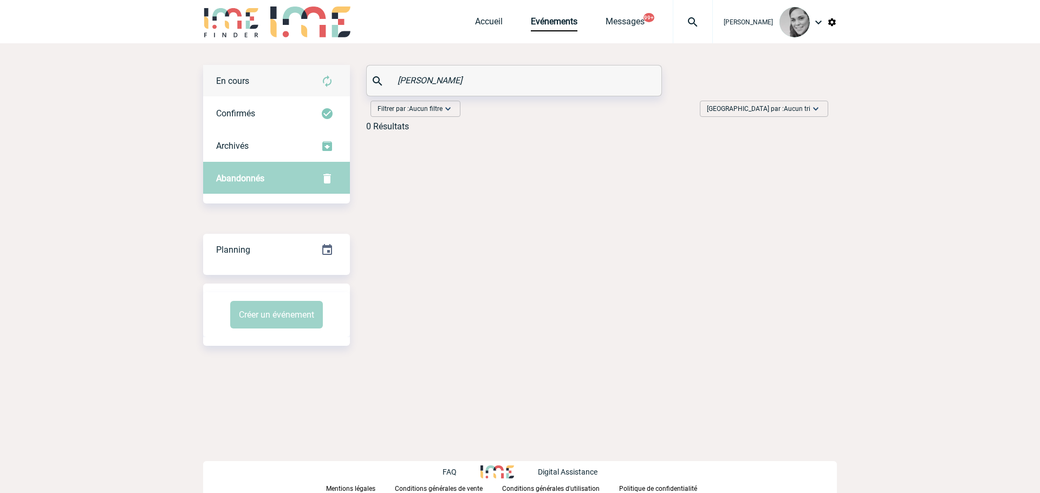
click at [255, 87] on div "En cours" at bounding box center [276, 81] width 147 height 33
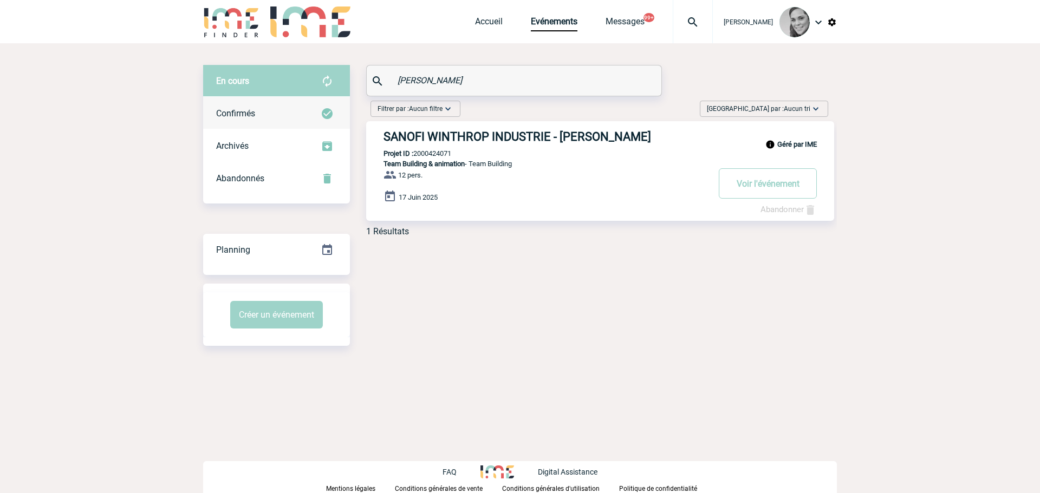
click at [239, 114] on span "Confirmés" at bounding box center [235, 113] width 39 height 10
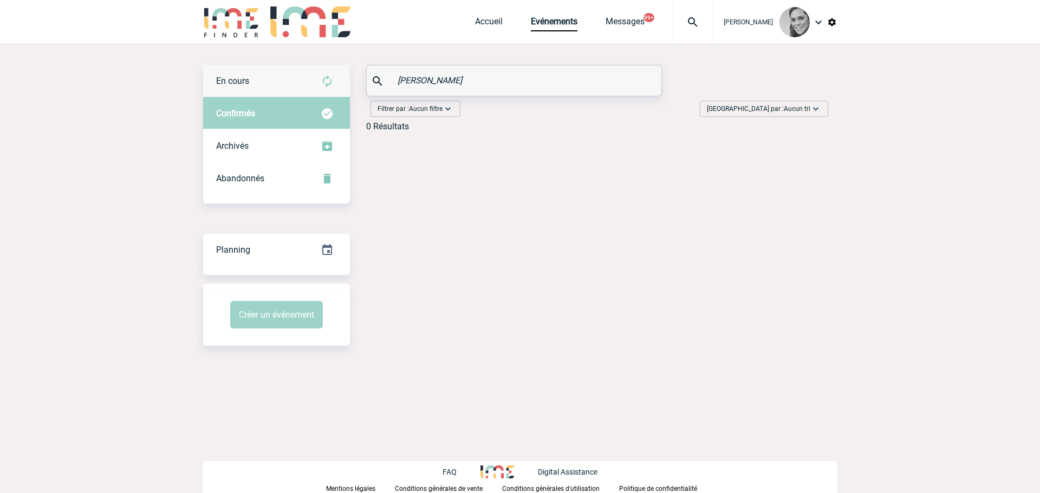
click at [243, 69] on div "En cours" at bounding box center [276, 81] width 147 height 33
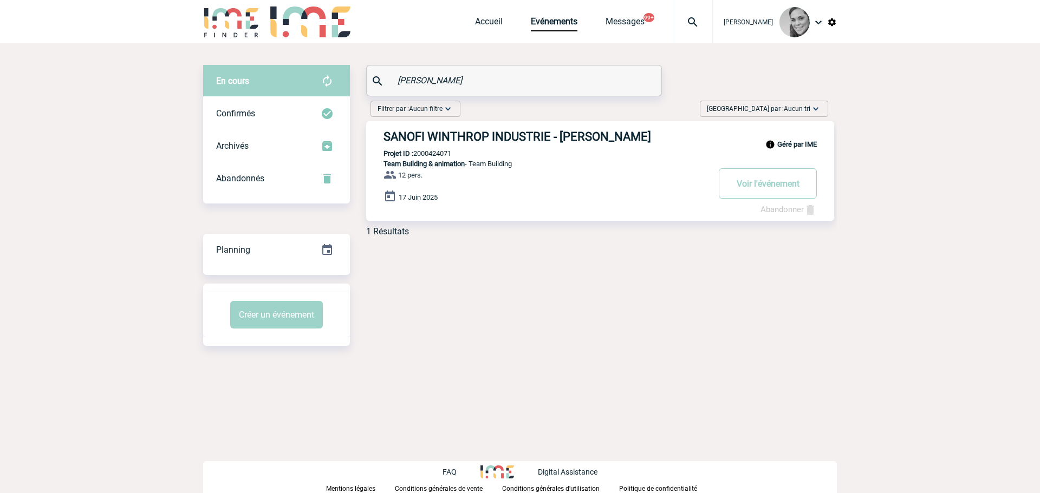
click at [415, 75] on input "CLEMENTE" at bounding box center [515, 81] width 241 height 16
paste input "Anne JUILLARD"
click at [405, 82] on input "Anne JUILLARD" at bounding box center [515, 81] width 241 height 16
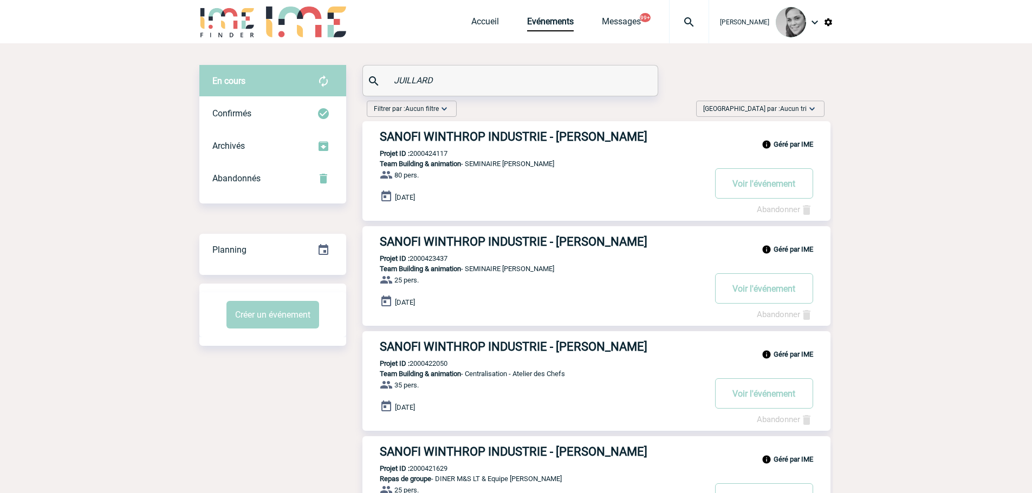
drag, startPoint x: 419, startPoint y: 79, endPoint x: 358, endPoint y: 79, distance: 61.2
click at [379, 79] on div "JUILLARD" at bounding box center [510, 81] width 295 height 30
click at [393, 79] on input "JUILLARD" at bounding box center [511, 81] width 241 height 16
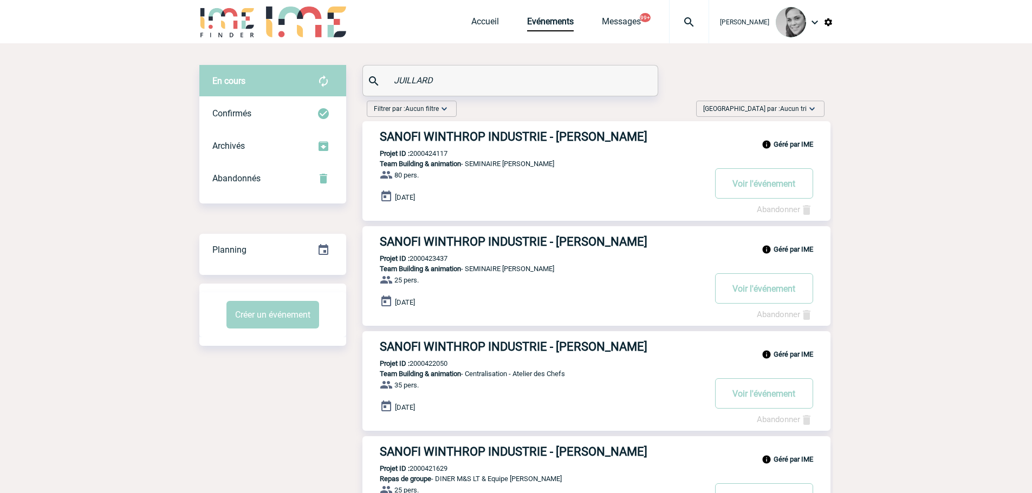
paste input "MATHILDE VIGNES"
drag, startPoint x: 437, startPoint y: 80, endPoint x: 389, endPoint y: 80, distance: 47.7
click at [389, 80] on div "MATHILDE VIGNES" at bounding box center [510, 81] width 295 height 30
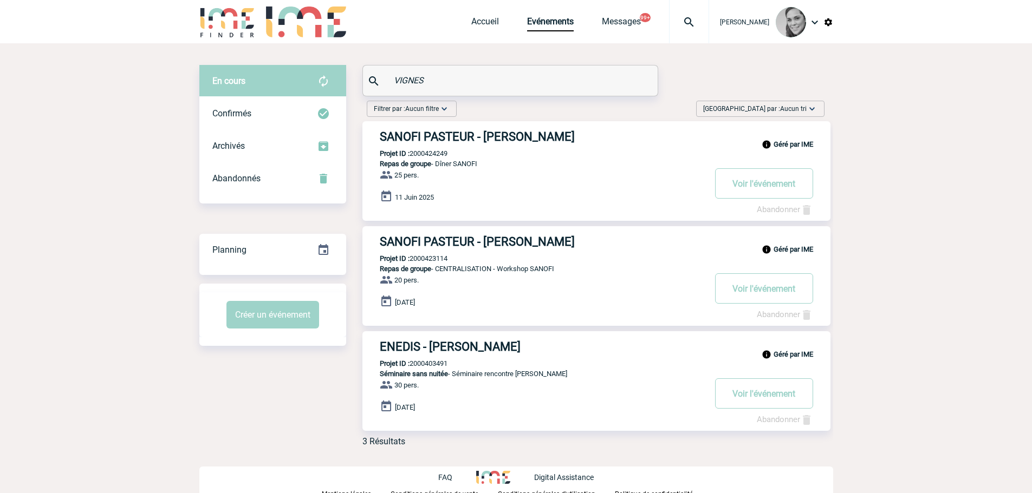
click at [417, 80] on input "VIGNES" at bounding box center [511, 81] width 241 height 16
paste input "LAETITIA VELLA"
click at [415, 80] on input "LAETITIA VELLA" at bounding box center [511, 81] width 241 height 16
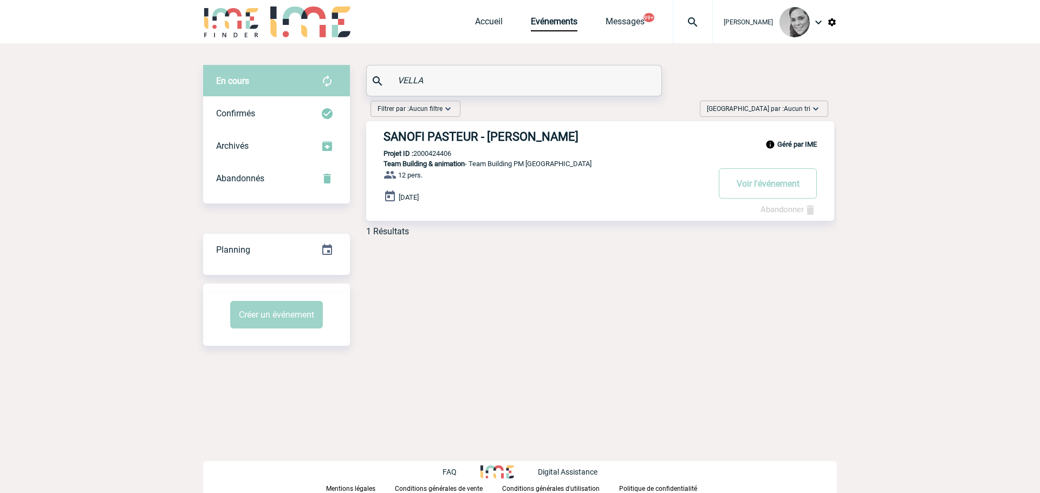
click at [404, 84] on input "VELLA" at bounding box center [515, 81] width 241 height 16
paste input "Gwladys PUJAR"
click at [406, 80] on input "Gwladys PUJAR" at bounding box center [515, 81] width 241 height 16
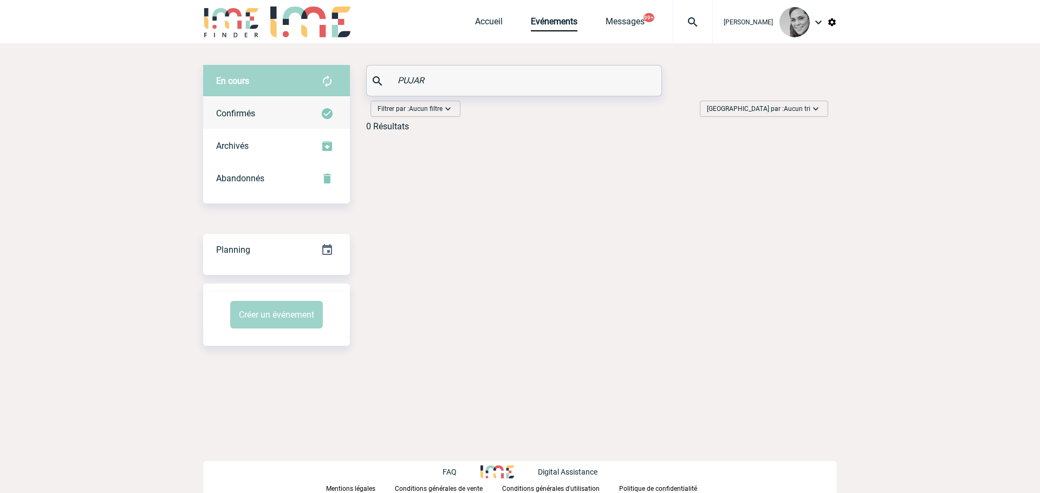
click at [219, 113] on span "Confirmés" at bounding box center [235, 113] width 39 height 10
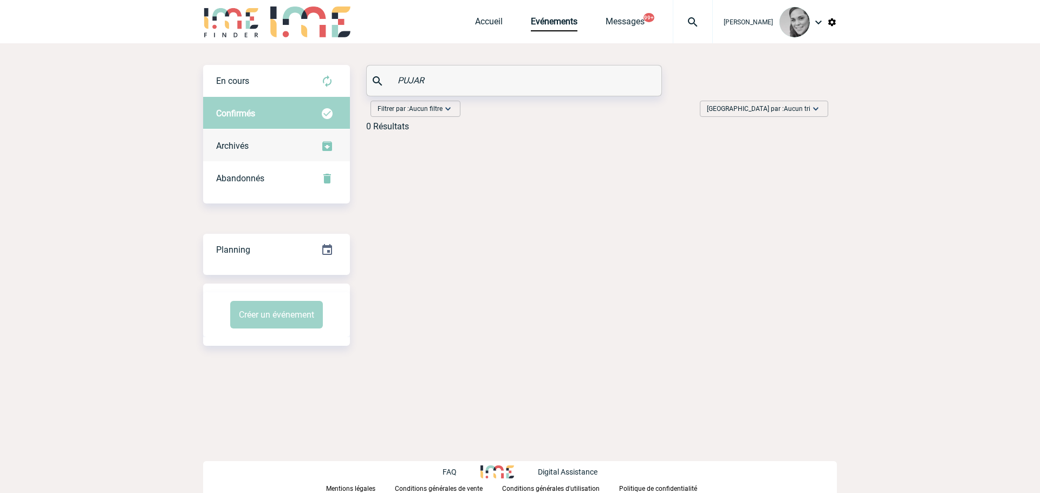
click at [247, 146] on span "Archivés" at bounding box center [232, 146] width 33 height 10
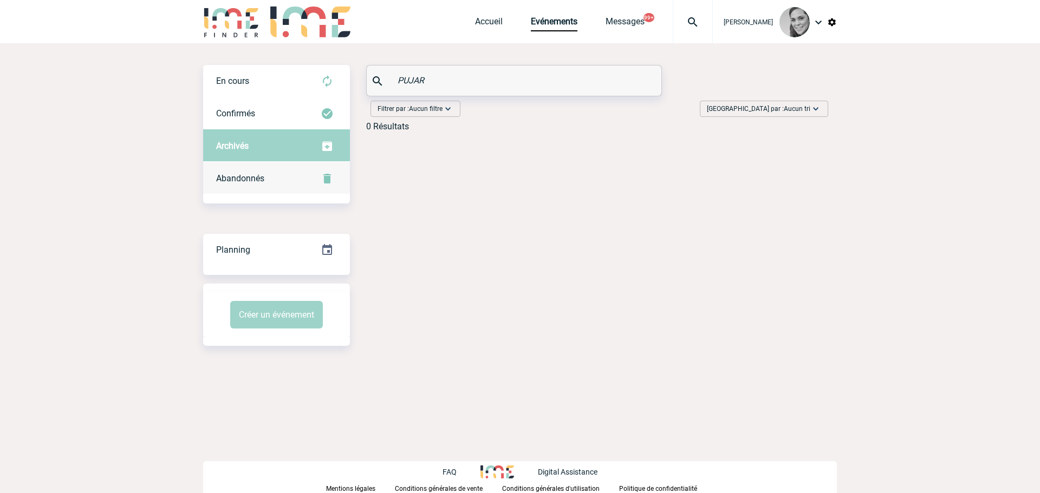
click at [250, 178] on span "Abandonnés" at bounding box center [240, 178] width 48 height 10
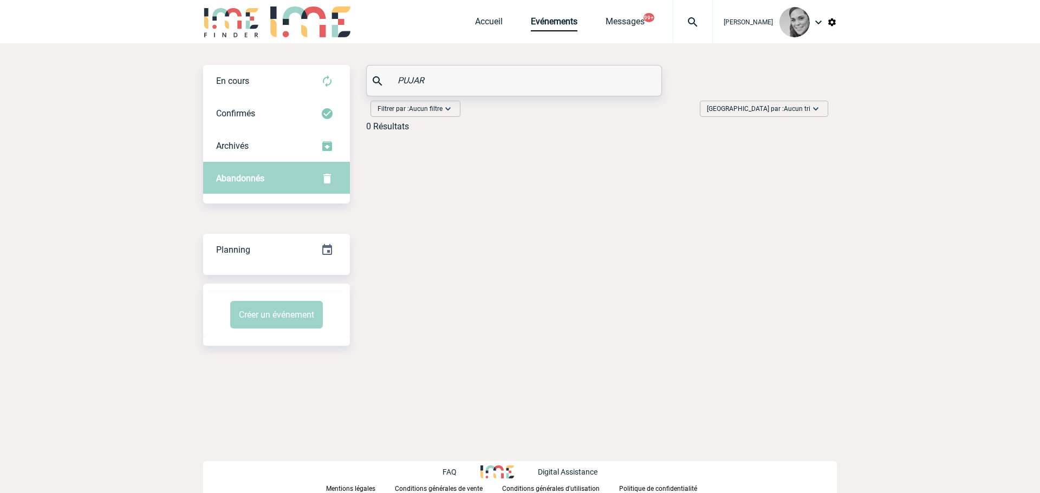
click at [414, 79] on input "PUJAR" at bounding box center [515, 81] width 241 height 16
paste input "Chloé BALIGUET"
click at [409, 81] on input "Chloé BALIGUET" at bounding box center [515, 81] width 241 height 16
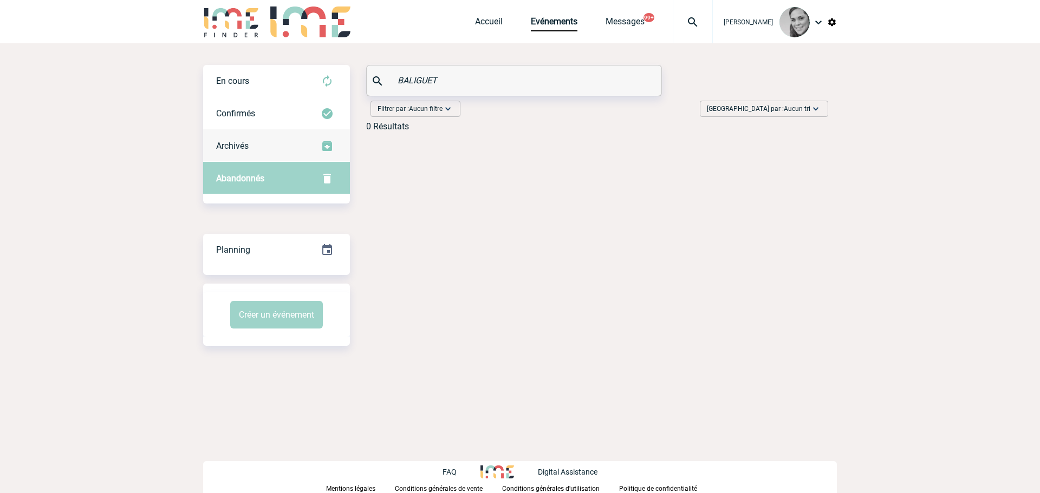
click at [264, 155] on div "Archivés" at bounding box center [276, 146] width 147 height 33
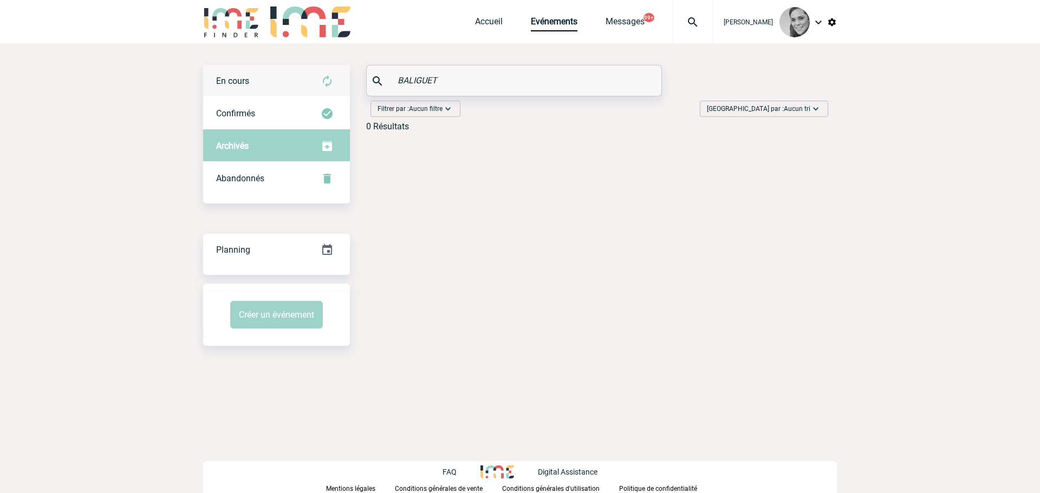
click at [236, 72] on div "En cours" at bounding box center [276, 81] width 147 height 33
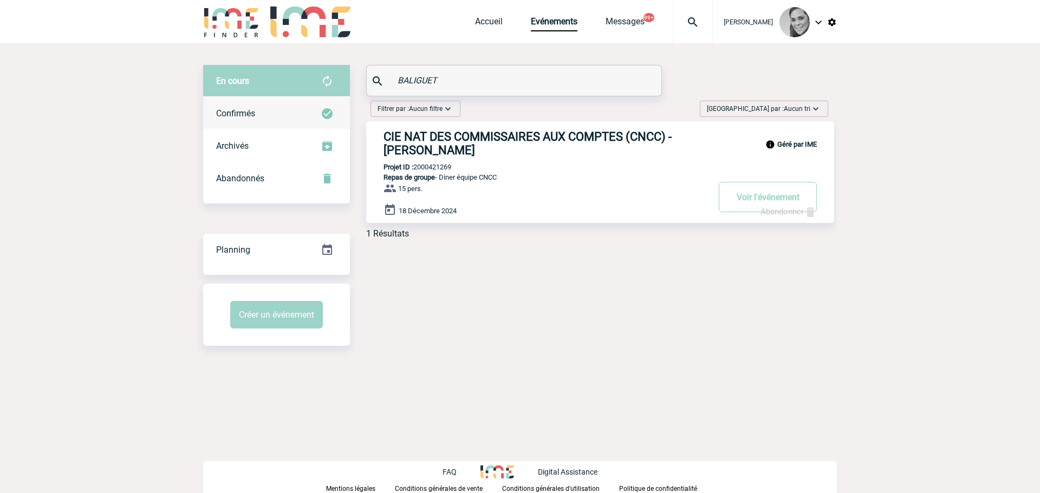
click at [263, 124] on div "Confirmés" at bounding box center [276, 114] width 147 height 33
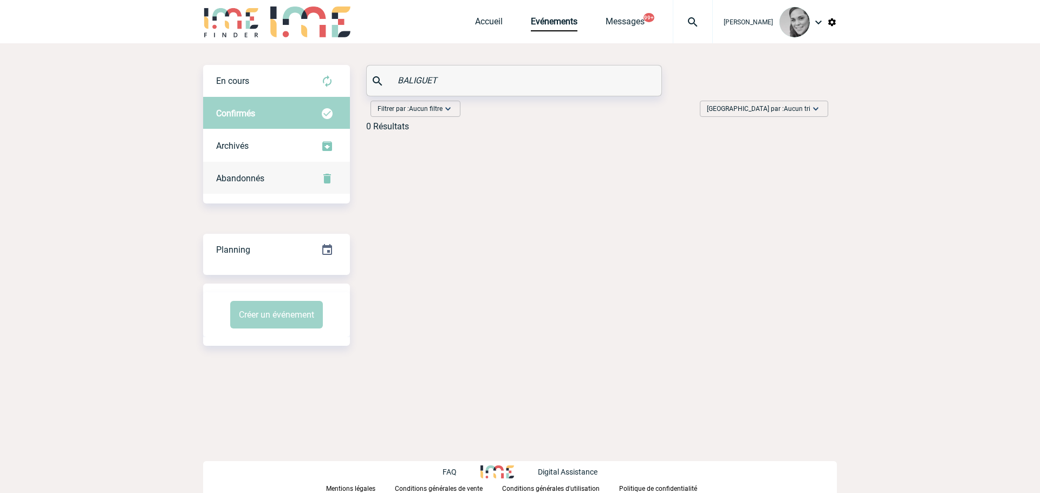
click at [234, 178] on span "Abandonnés" at bounding box center [240, 178] width 48 height 10
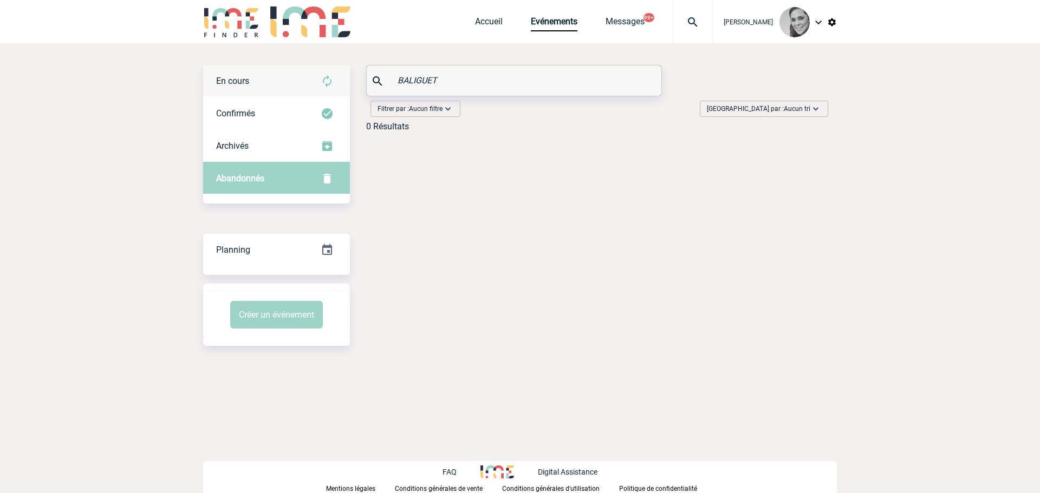
drag, startPoint x: 469, startPoint y: 82, endPoint x: 322, endPoint y: 82, distance: 146.8
click at [322, 82] on div "En cours En cours Confirmés Archivés Abandonnés En cours Confirmés Archivés Aba…" at bounding box center [520, 102] width 634 height 75
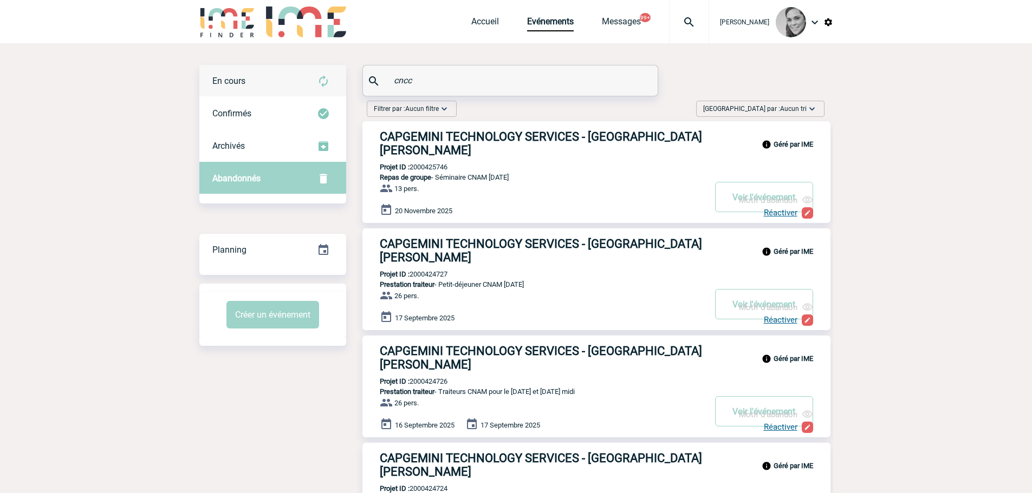
click at [267, 85] on div "En cours" at bounding box center [272, 81] width 147 height 33
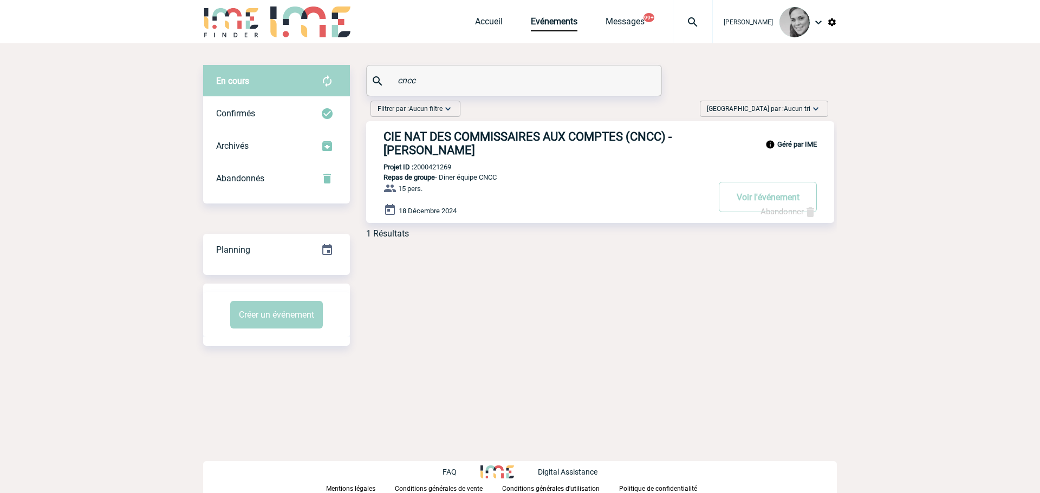
drag, startPoint x: 445, startPoint y: 82, endPoint x: 353, endPoint y: 82, distance: 91.5
click at [353, 82] on div "En cours En cours Confirmés Archivés Abandonnés En cours Confirmés Archivés Aba…" at bounding box center [520, 156] width 634 height 183
paste input "Audeline Defrance"
click at [415, 81] on input "Audeline Defrance" at bounding box center [515, 81] width 241 height 16
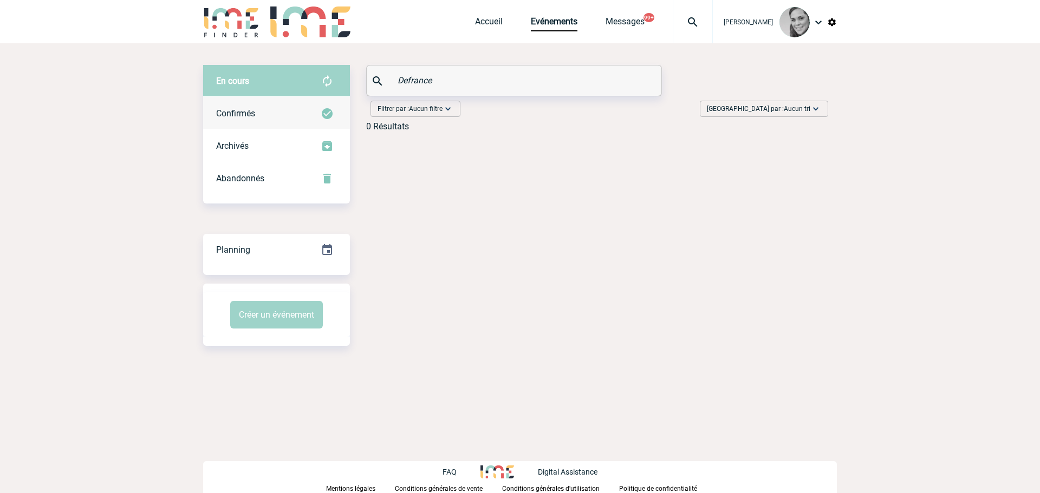
click at [255, 113] on span "Confirmés" at bounding box center [235, 113] width 39 height 10
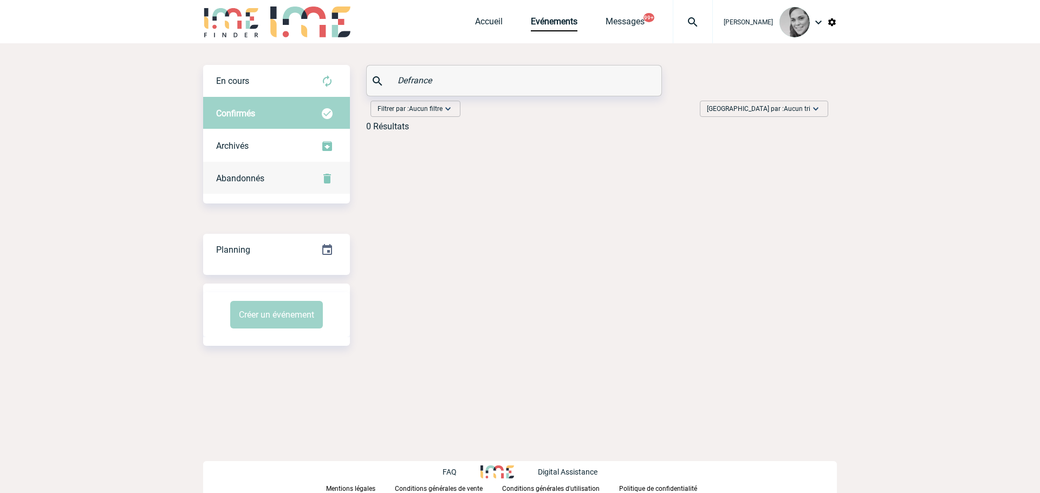
click at [242, 176] on span "Abandonnés" at bounding box center [240, 178] width 48 height 10
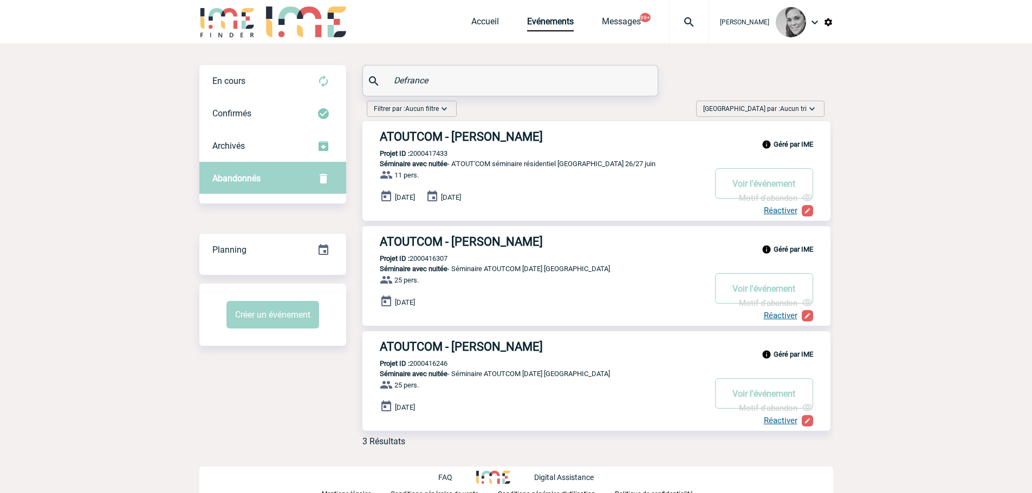
click at [410, 81] on input "Defrance" at bounding box center [511, 81] width 241 height 16
paste input "HOURIYA Martinez"
click at [413, 79] on input "HOURIYA Martinez" at bounding box center [511, 81] width 241 height 16
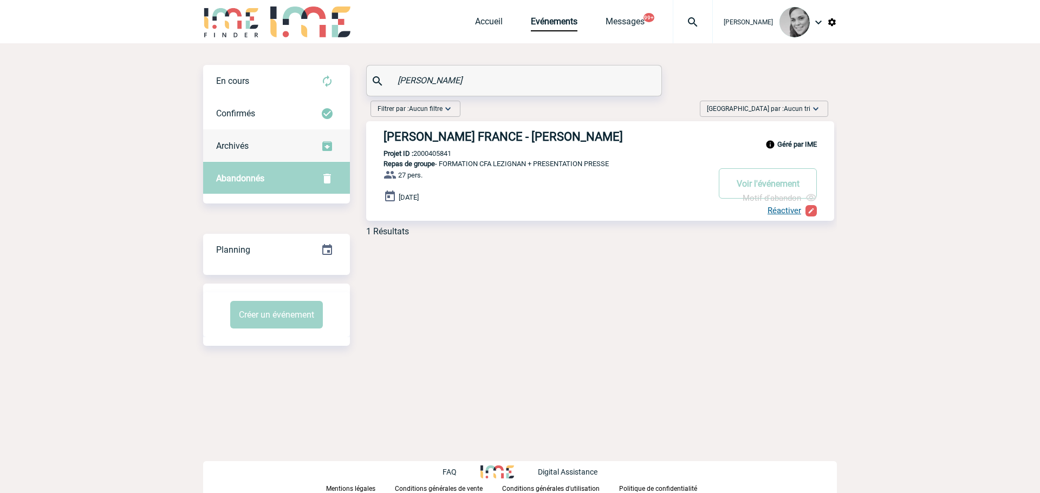
click at [217, 145] on span "Archivés" at bounding box center [232, 146] width 33 height 10
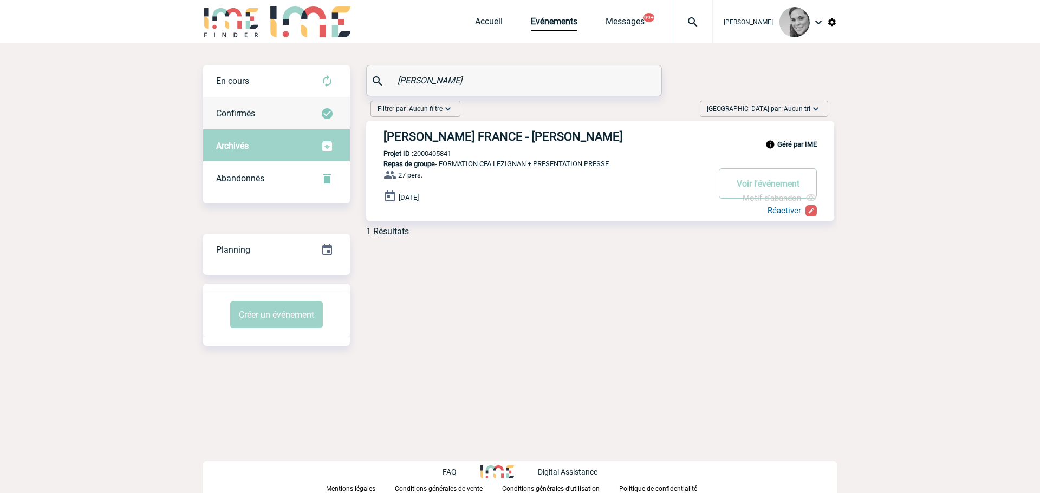
click at [246, 108] on span "Confirmés" at bounding box center [235, 113] width 39 height 10
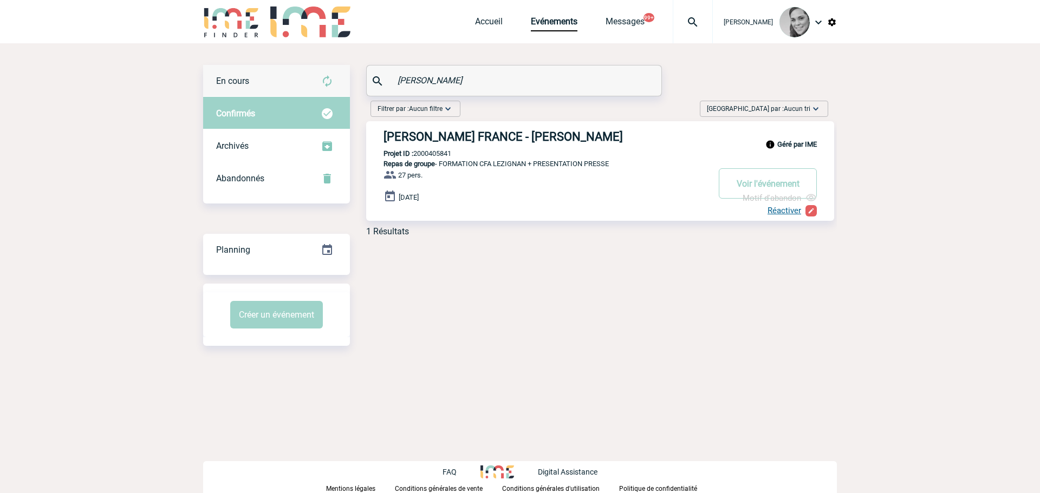
click at [246, 80] on span "En cours" at bounding box center [232, 81] width 33 height 10
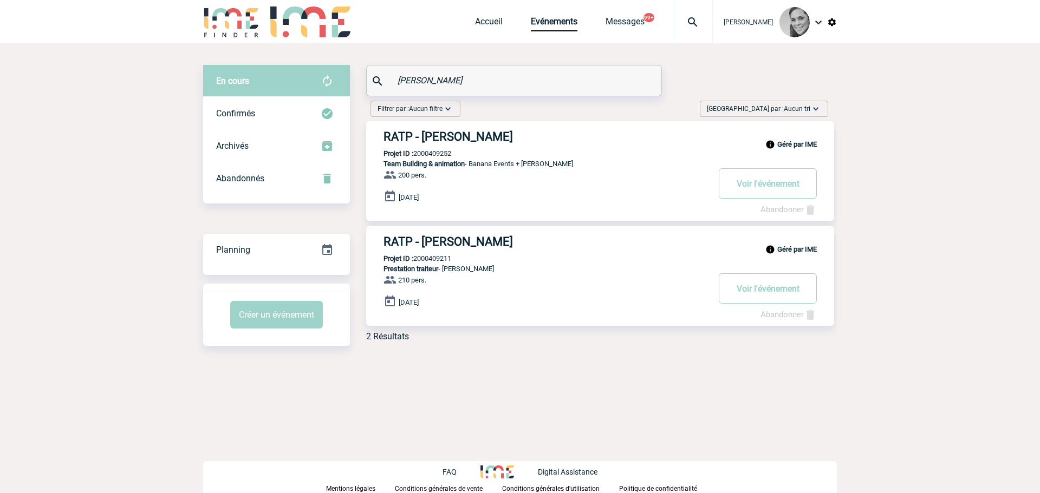
drag, startPoint x: 446, startPoint y: 77, endPoint x: 322, endPoint y: 77, distance: 123.5
click at [322, 77] on div "En cours En cours Confirmés Archivés Abandonnés En cours Confirmés Archivés Aba…" at bounding box center [520, 207] width 634 height 285
paste input "Léa CELLE"
click at [412, 79] on input "Léa CELLE" at bounding box center [515, 81] width 241 height 16
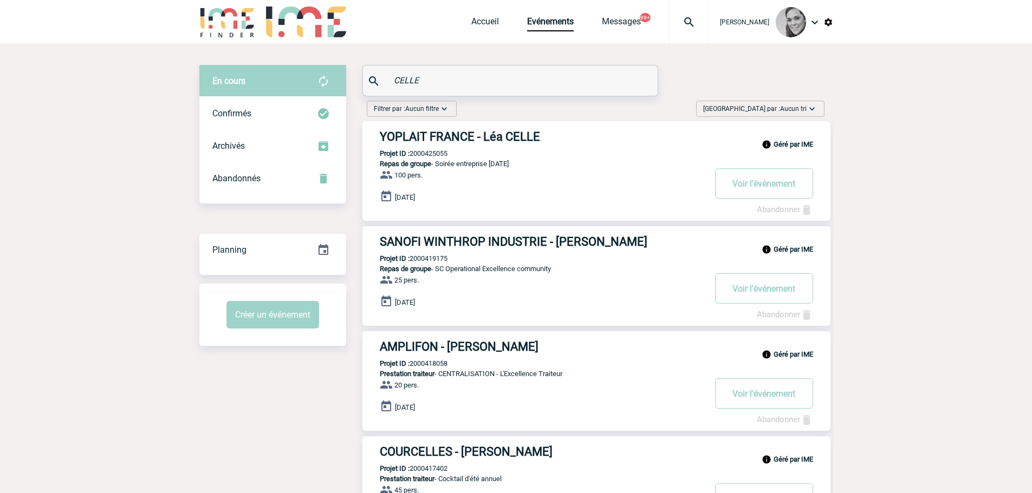
drag, startPoint x: 443, startPoint y: 148, endPoint x: 477, endPoint y: 132, distance: 37.5
drag, startPoint x: 425, startPoint y: 83, endPoint x: 310, endPoint y: 83, distance: 114.8
click at [310, 83] on div "En cours En cours Confirmés Archivés Abandonnés En cours Confirmés Archivés Aba…" at bounding box center [516, 365] width 634 height 601
paste input "Delphine SAMPIC"
click at [400, 78] on input "Delphine SAMPIC" at bounding box center [511, 81] width 241 height 16
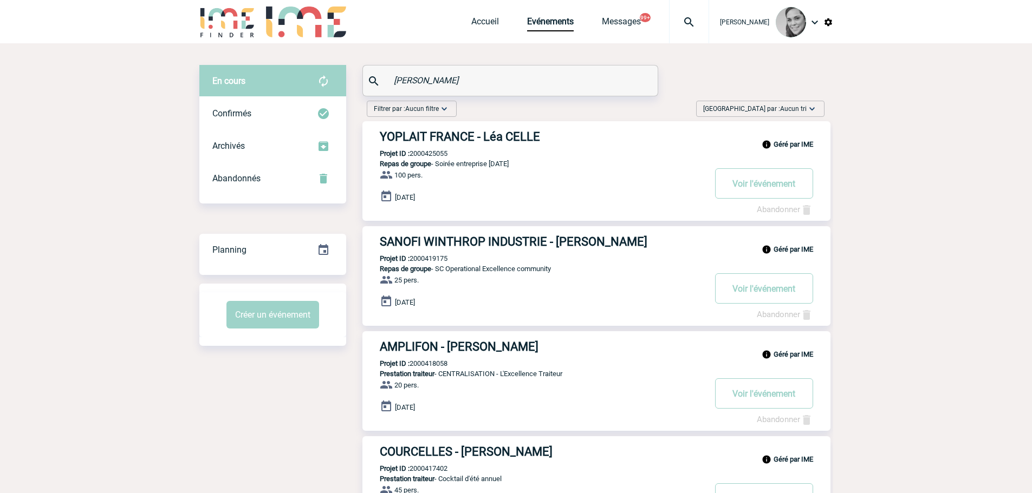
click at [400, 78] on input "Delphine SAMPIC" at bounding box center [511, 81] width 241 height 16
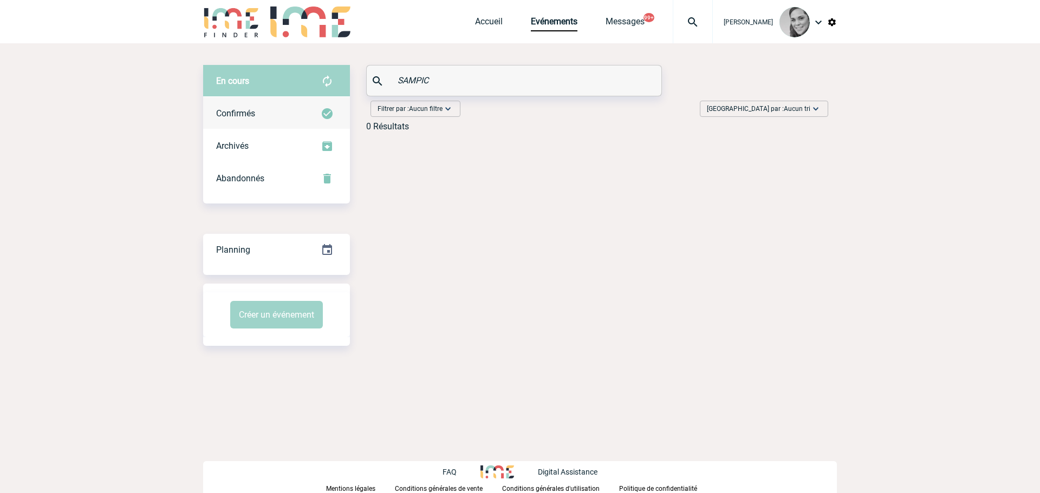
click at [274, 115] on div "Confirmés" at bounding box center [276, 114] width 147 height 33
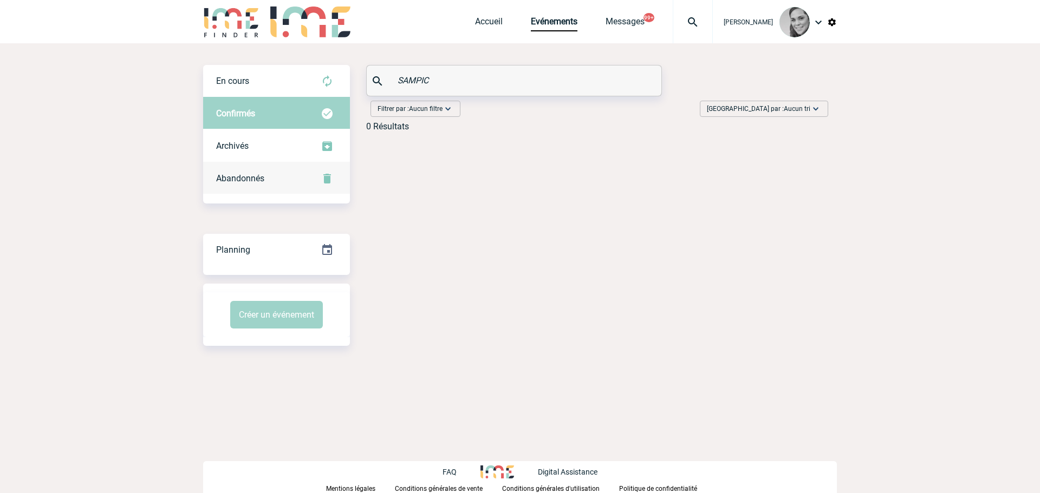
click at [243, 175] on span "Abandonnés" at bounding box center [240, 178] width 48 height 10
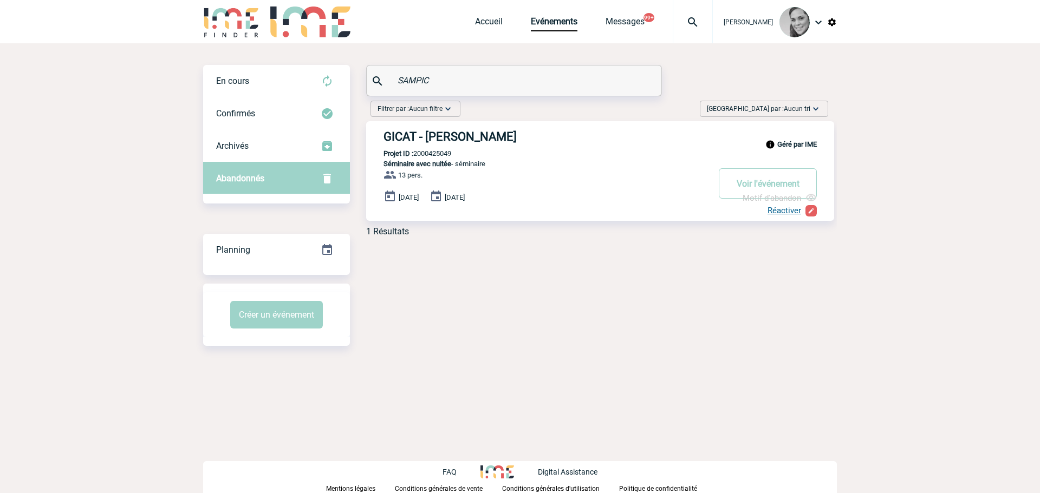
drag, startPoint x: 353, startPoint y: 154, endPoint x: 431, endPoint y: 134, distance: 81.1
drag, startPoint x: 367, startPoint y: 80, endPoint x: 285, endPoint y: 77, distance: 81.8
click at [285, 79] on div "En cours En cours Confirmés Archivés Abandonnés En cours Confirmés Archivés Aba…" at bounding box center [520, 155] width 634 height 180
paste input "Bruno BECAM"
click at [418, 83] on input "Bruno BECAM" at bounding box center [515, 81] width 241 height 16
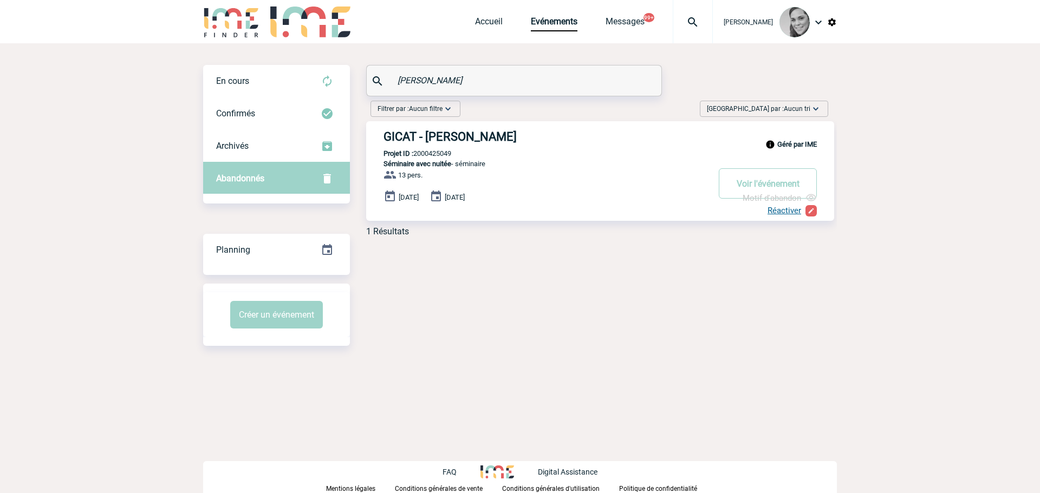
click at [418, 83] on input "Bruno BECAM" at bounding box center [515, 81] width 241 height 16
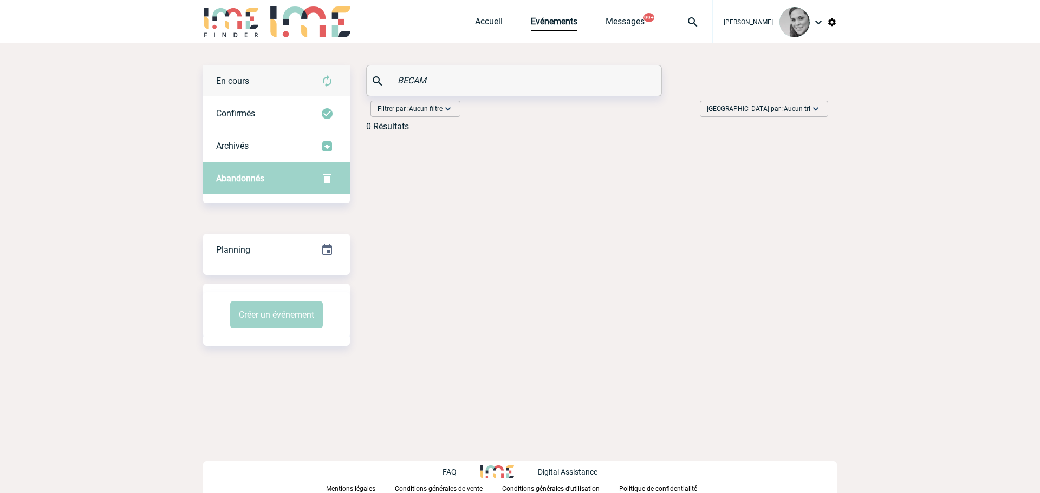
click at [296, 81] on div "En cours" at bounding box center [276, 81] width 147 height 33
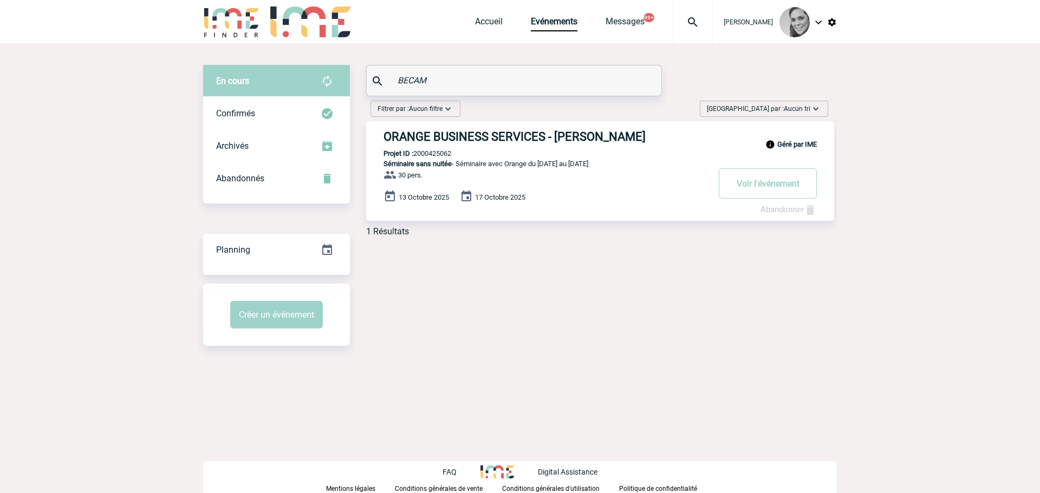
click at [401, 82] on input "BECAM" at bounding box center [515, 81] width 241 height 16
paste input "Emilie PERBET"
click at [416, 81] on input "Emilie PERBET" at bounding box center [515, 81] width 241 height 16
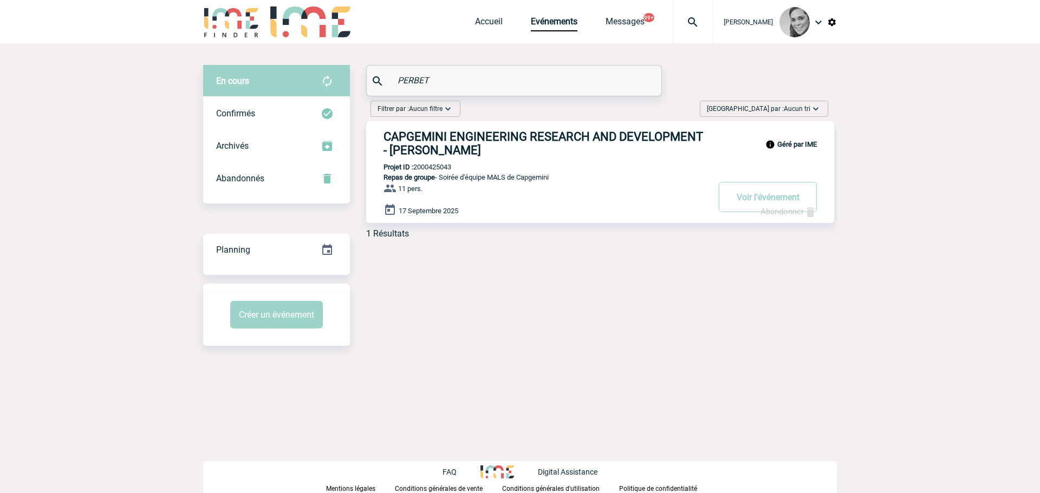
drag, startPoint x: 437, startPoint y: 82, endPoint x: 334, endPoint y: 79, distance: 102.4
click at [334, 79] on div "En cours En cours Confirmés Archivés Abandonnés En cours Confirmés Archivés Aba…" at bounding box center [520, 156] width 634 height 183
paste input "Alice Chabbal"
click at [407, 79] on input "Alice Chabbal" at bounding box center [515, 81] width 241 height 16
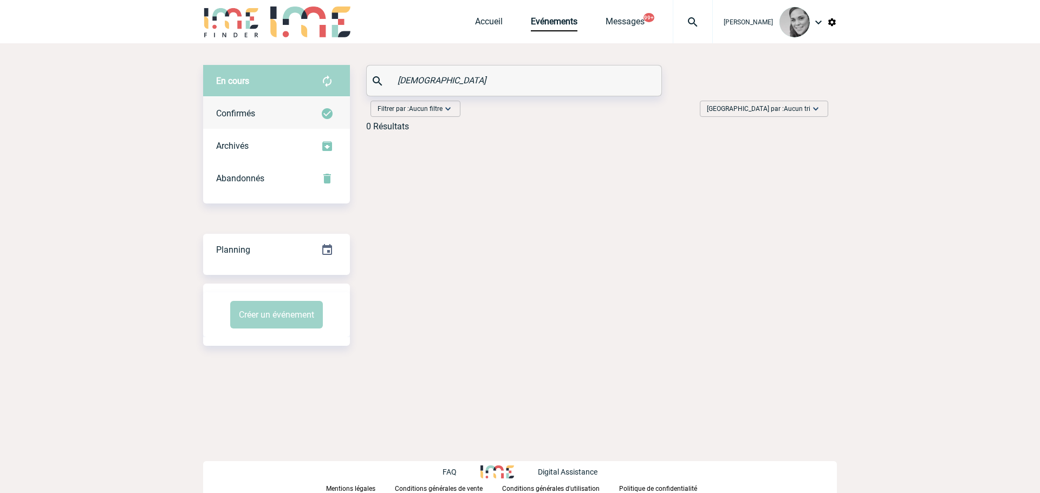
click at [263, 108] on div "Confirmés" at bounding box center [276, 114] width 147 height 33
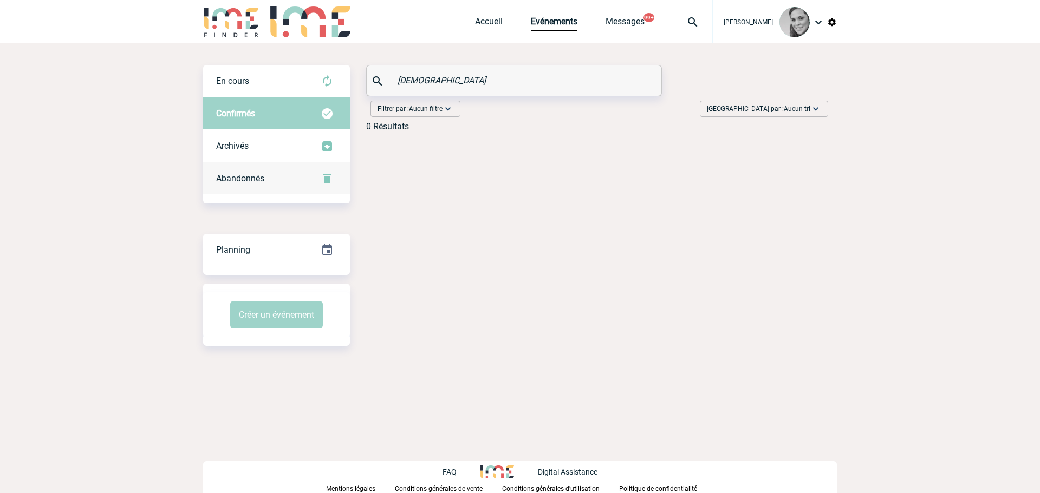
click at [243, 177] on span "Abandonnés" at bounding box center [240, 178] width 48 height 10
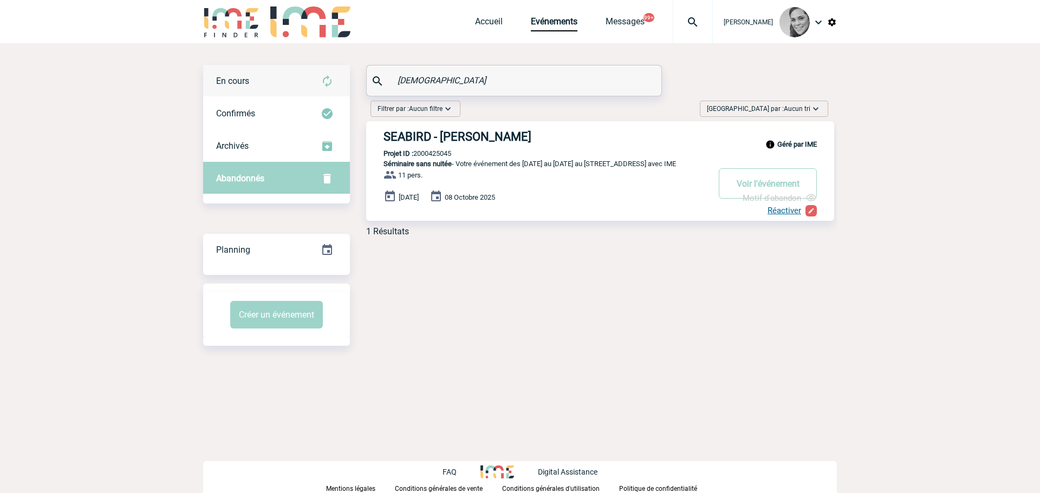
drag, startPoint x: 456, startPoint y: 75, endPoint x: 333, endPoint y: 75, distance: 122.4
click at [333, 75] on div "En cours En cours Confirmés Archivés Abandonnés En cours Confirmés Archivés Aba…" at bounding box center [520, 155] width 634 height 180
paste input "Guillaume Vancon"
click at [400, 75] on input "Guillaume Vancon" at bounding box center [515, 81] width 241 height 16
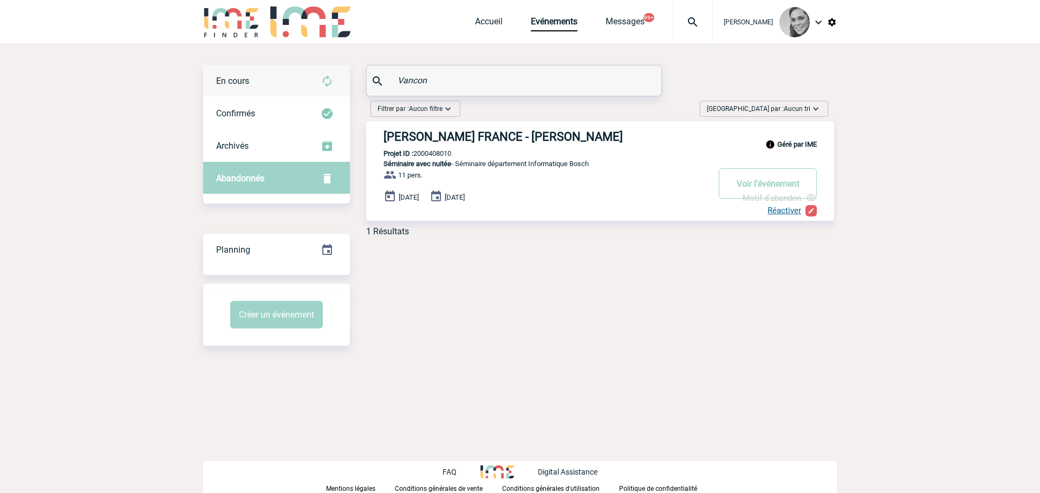
click at [288, 80] on div "En cours" at bounding box center [276, 81] width 147 height 33
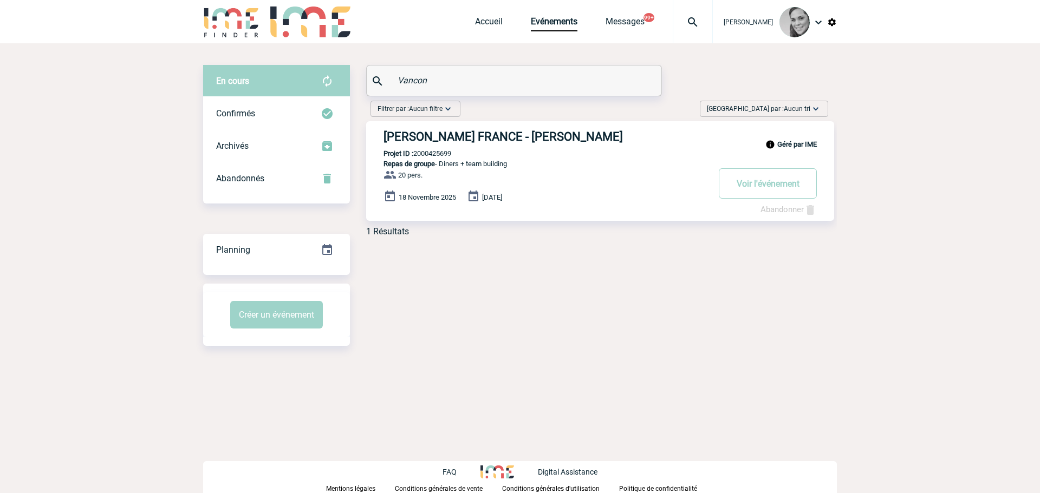
drag, startPoint x: 402, startPoint y: 77, endPoint x: 321, endPoint y: 77, distance: 81.3
click at [323, 77] on div "En cours En cours Confirmés Archivés Abandonnés En cours Confirmés Archivés Aba…" at bounding box center [520, 155] width 634 height 180
paste input "Santos INES"
click at [412, 77] on input "Santos INES" at bounding box center [515, 81] width 241 height 16
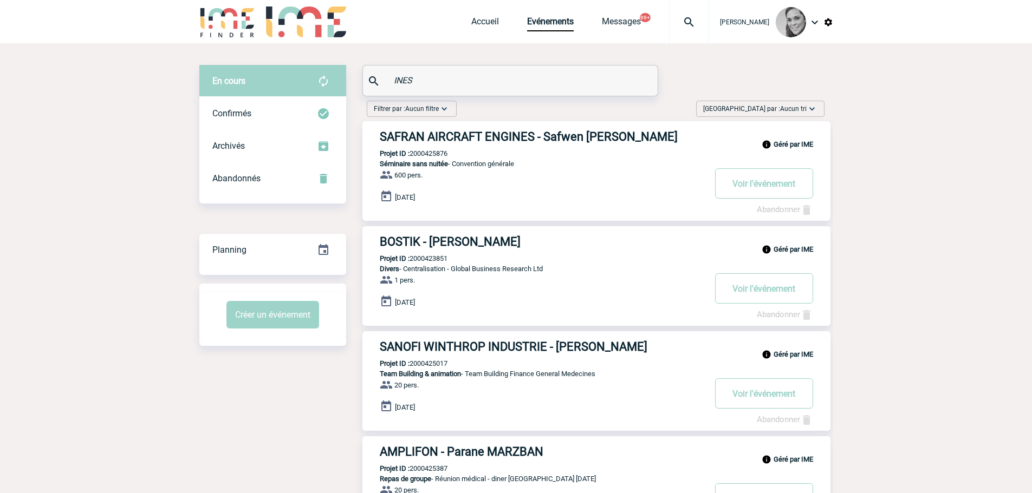
type input "c"
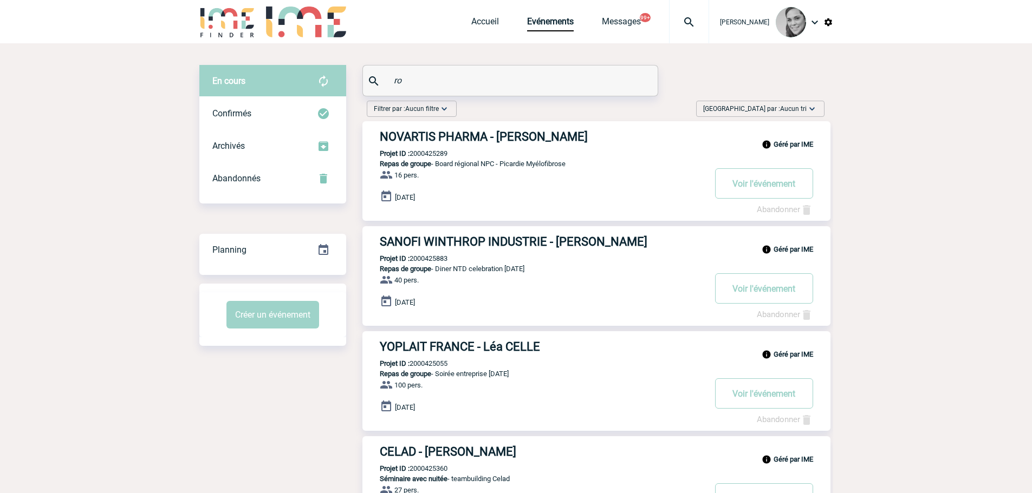
type input "r"
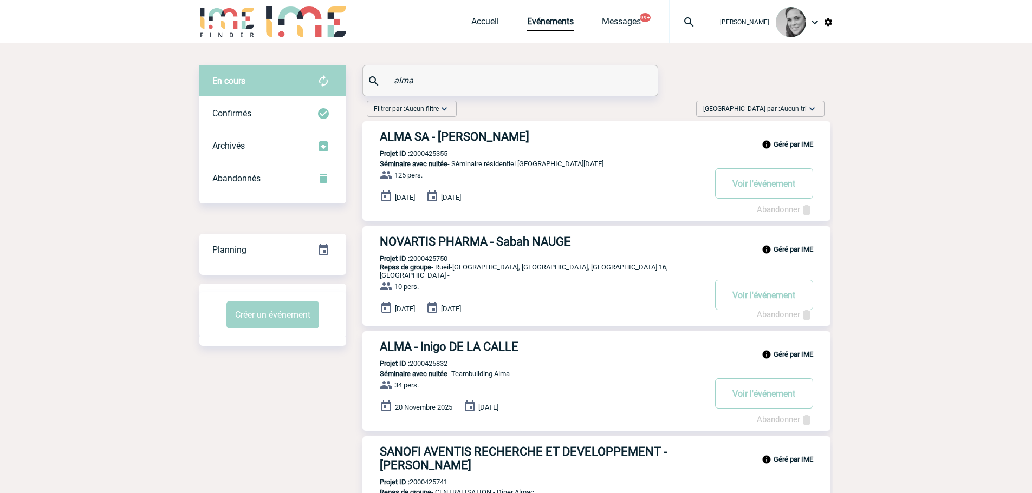
click at [406, 78] on input "alma" at bounding box center [511, 81] width 241 height 16
paste input "Aurélien VAUGEOIS"
click at [403, 83] on input "Aurélien VAUGEOIS" at bounding box center [511, 81] width 241 height 16
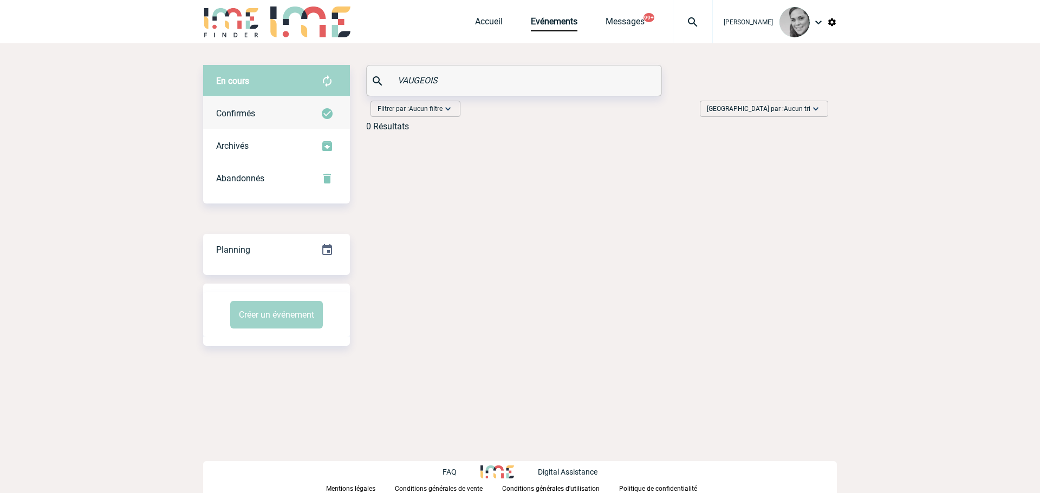
click at [233, 102] on div "Confirmés" at bounding box center [276, 114] width 147 height 33
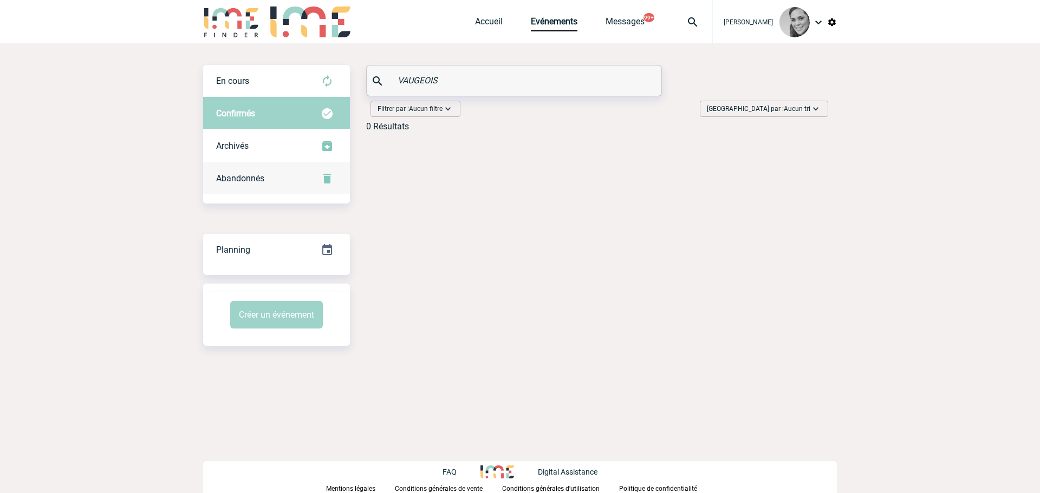
click at [242, 173] on div "Abandonnés" at bounding box center [276, 179] width 147 height 33
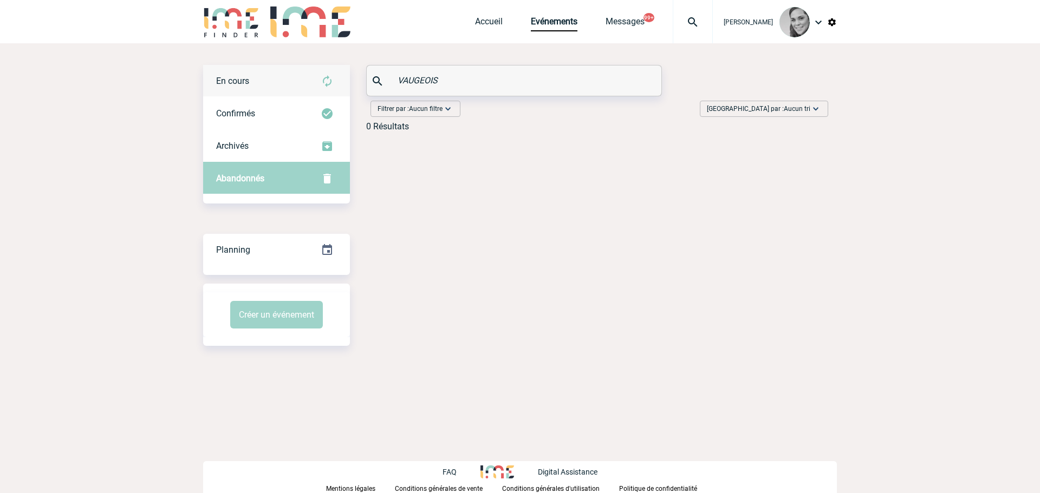
click at [261, 68] on div "En cours" at bounding box center [276, 81] width 147 height 33
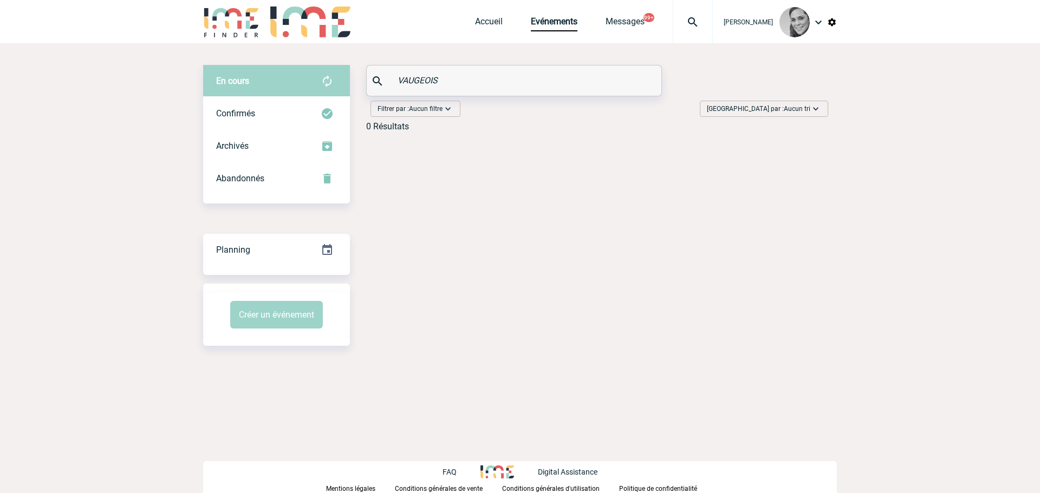
drag, startPoint x: 445, startPoint y: 81, endPoint x: 297, endPoint y: 82, distance: 148.4
click at [298, 82] on div "En cours En cours Confirmés Archivés Abandonnés En cours Confirmés Archivés Aba…" at bounding box center [520, 102] width 634 height 75
paste input "Adagio SA"
drag, startPoint x: 455, startPoint y: 77, endPoint x: 344, endPoint y: 80, distance: 111.1
click at [344, 80] on div "En cours En cours Confirmés Archivés Abandonnés En cours Confirmés Archivés Aba…" at bounding box center [520, 102] width 634 height 75
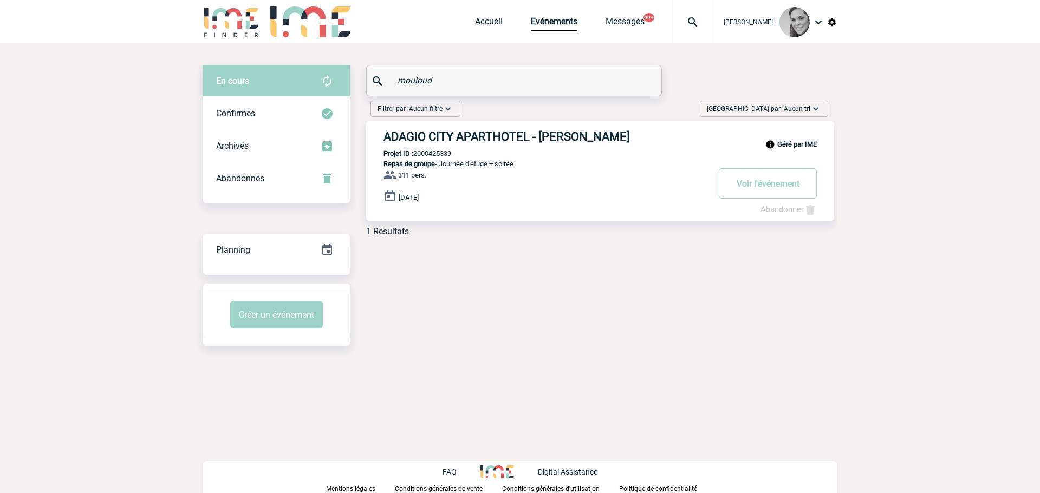
drag, startPoint x: 460, startPoint y: 83, endPoint x: 352, endPoint y: 81, distance: 108.4
click at [352, 81] on div "En cours En cours Confirmés Archivés Abandonnés En cours Confirmés Archivés Aba…" at bounding box center [520, 155] width 634 height 180
paste input "Laurent BILHAUT"
click at [405, 82] on input "Laurent BILHAUT" at bounding box center [515, 81] width 241 height 16
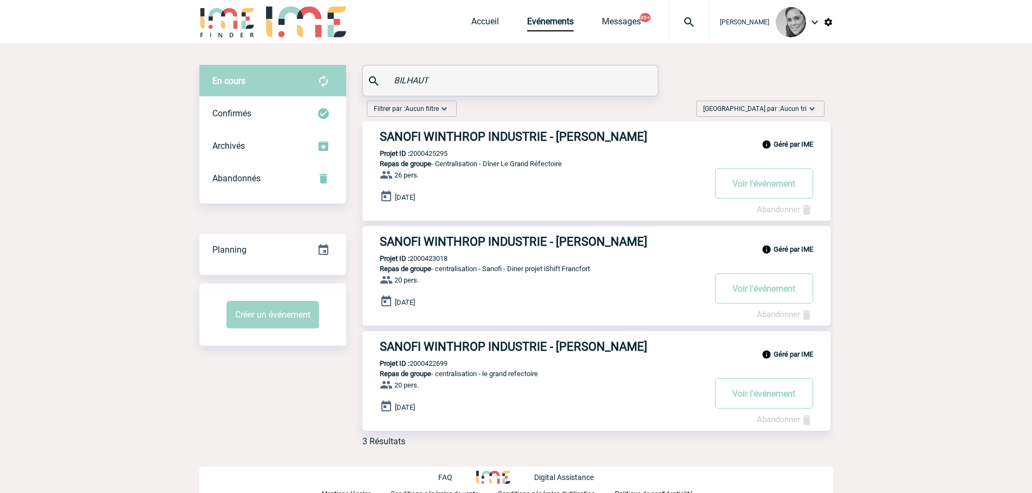
drag, startPoint x: 458, startPoint y: 70, endPoint x: 330, endPoint y: 76, distance: 128.0
click at [338, 76] on div "En cours En cours Confirmés Archivés Abandonnés En cours Confirmés Archivés Aba…" at bounding box center [516, 260] width 634 height 391
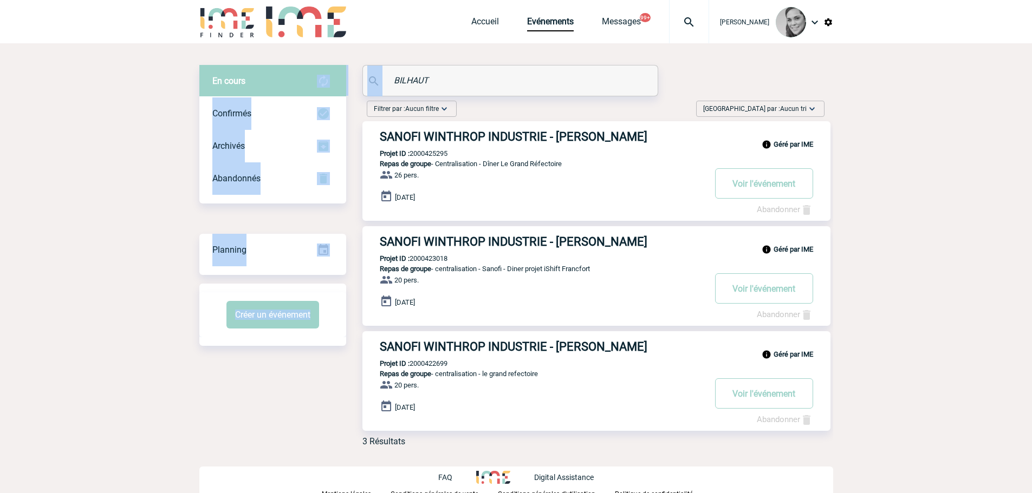
click at [433, 86] on input "BILHAUT" at bounding box center [511, 81] width 241 height 16
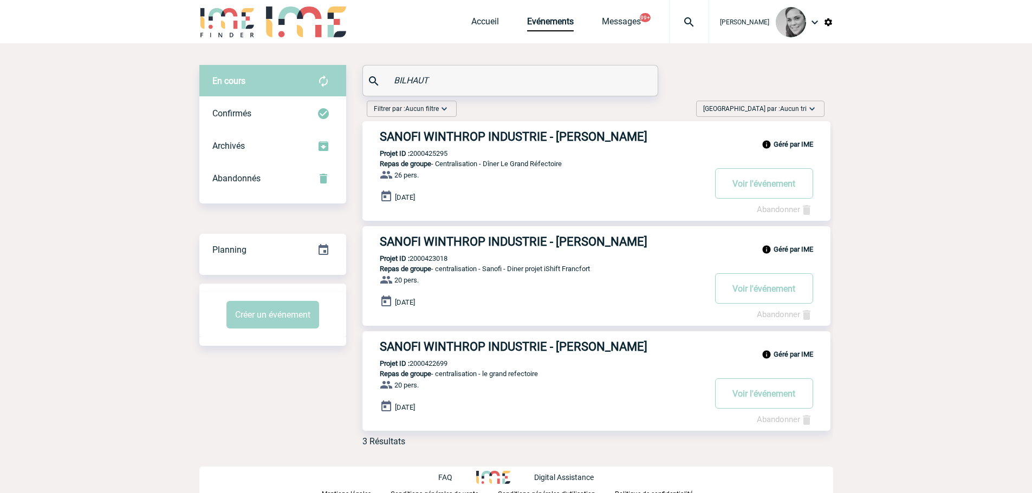
drag, startPoint x: 445, startPoint y: 81, endPoint x: 362, endPoint y: 81, distance: 83.4
click at [362, 81] on div "BILHAUT" at bounding box center [510, 80] width 296 height 31
paste input "Albane Lenoir-Menneteau"
click at [410, 79] on input "Albane Lenoir-Menneteau" at bounding box center [511, 81] width 241 height 16
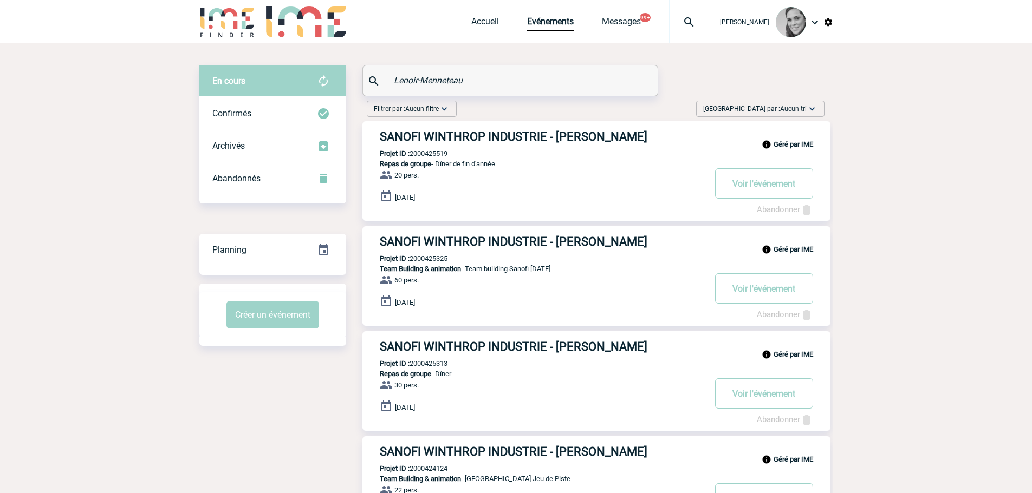
drag, startPoint x: 480, startPoint y: 78, endPoint x: 205, endPoint y: 77, distance: 275.7
paste input "Estelle ANDRE"
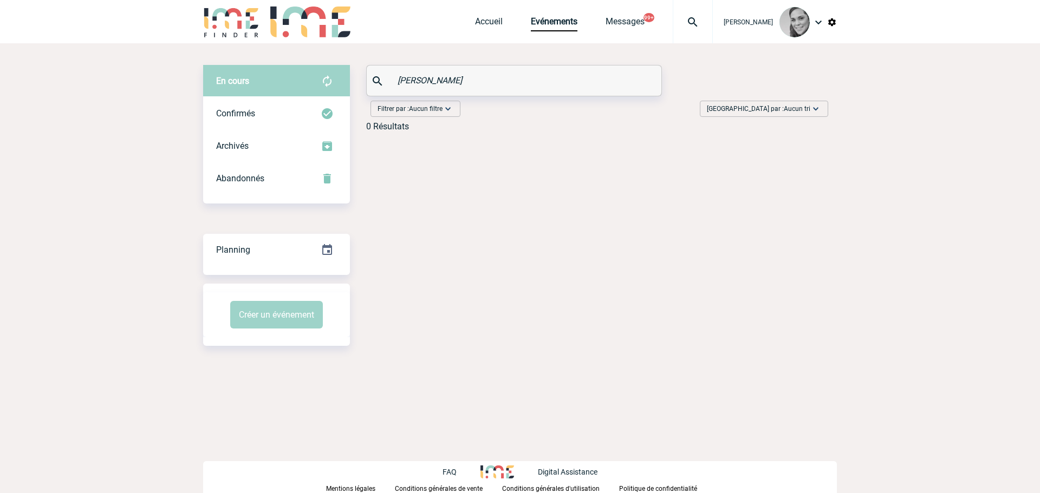
click at [414, 81] on input "Estelle ANDRE" at bounding box center [515, 81] width 241 height 16
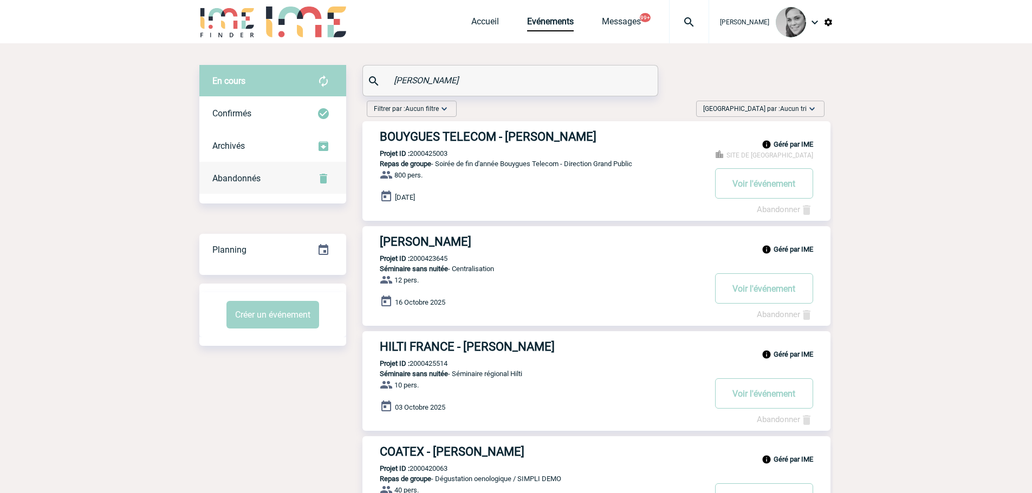
click at [229, 178] on span "Abandonnés" at bounding box center [236, 178] width 48 height 10
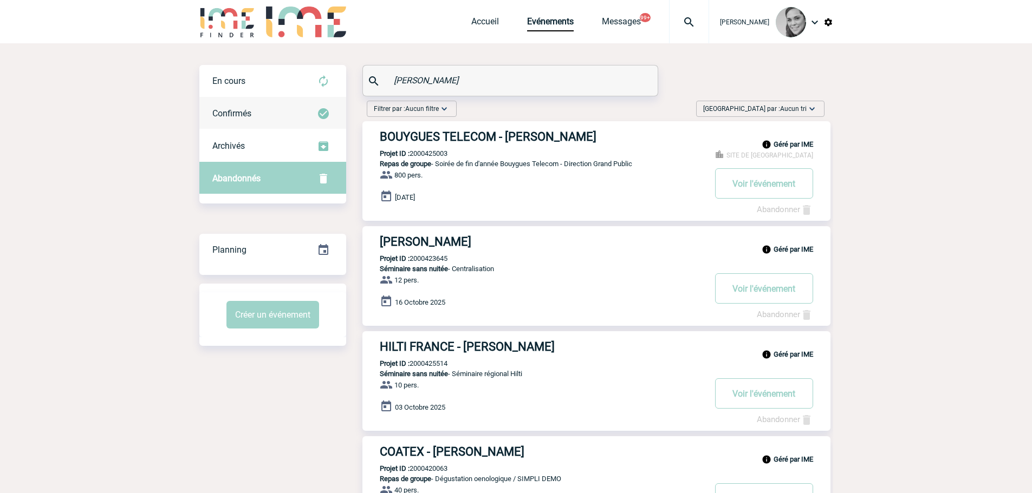
click at [236, 98] on div "Confirmés" at bounding box center [272, 114] width 147 height 33
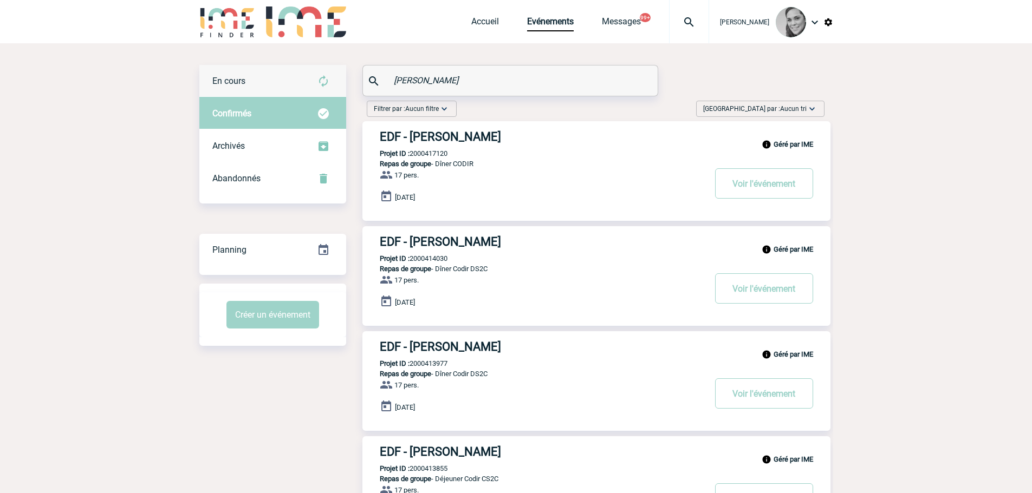
click at [233, 81] on span "En cours" at bounding box center [228, 81] width 33 height 10
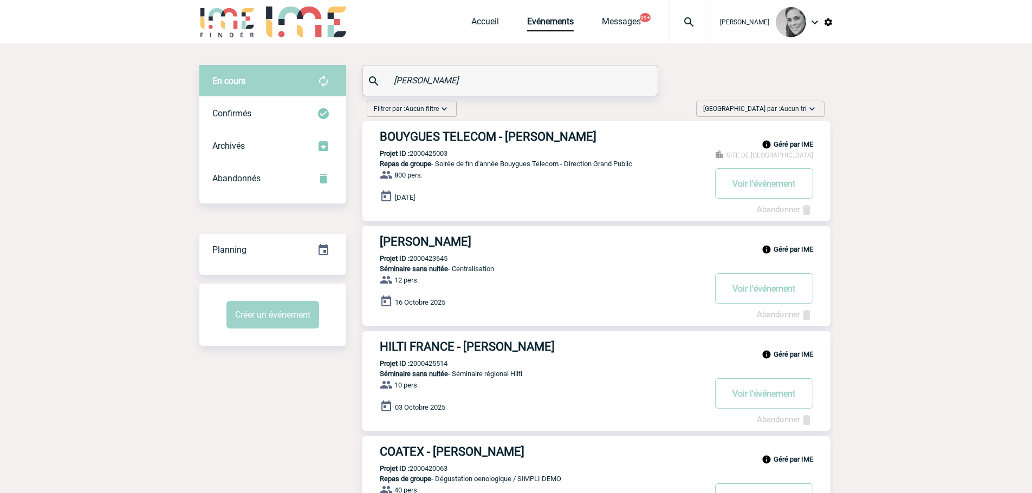
drag, startPoint x: 443, startPoint y: 75, endPoint x: 364, endPoint y: 75, distance: 79.1
click at [364, 75] on div "ANDRE" at bounding box center [510, 81] width 295 height 30
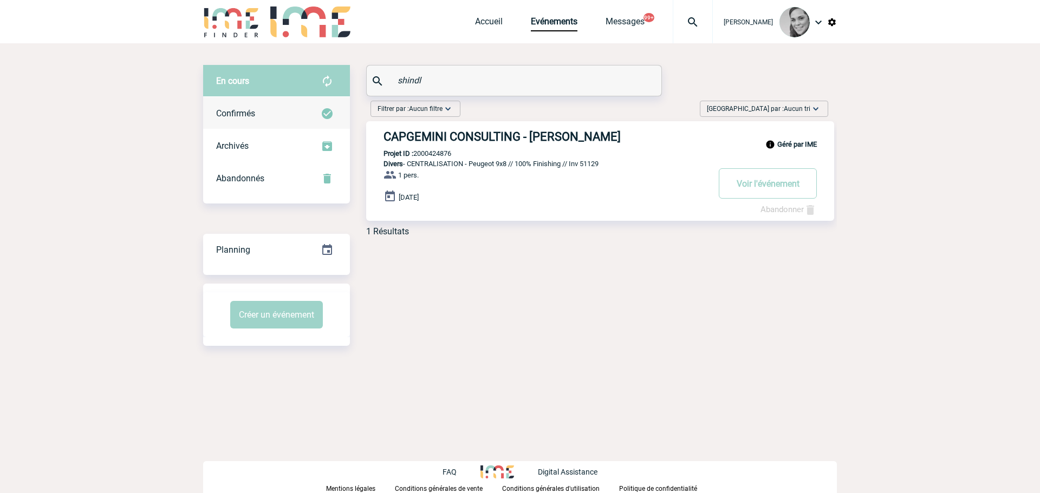
click at [247, 108] on div "Confirmés" at bounding box center [276, 114] width 147 height 33
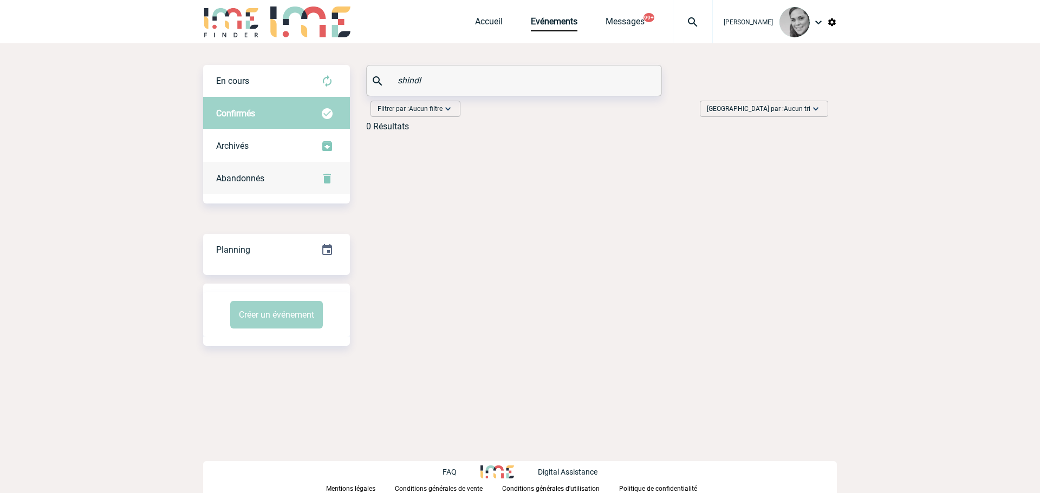
click at [239, 173] on span "Abandonnés" at bounding box center [240, 178] width 48 height 10
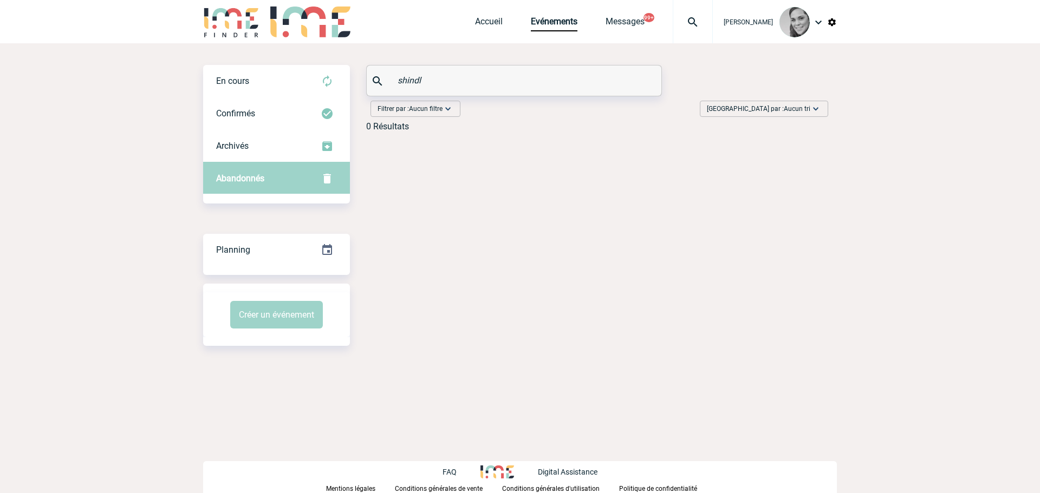
click at [401, 78] on input "shindl" at bounding box center [515, 81] width 241 height 16
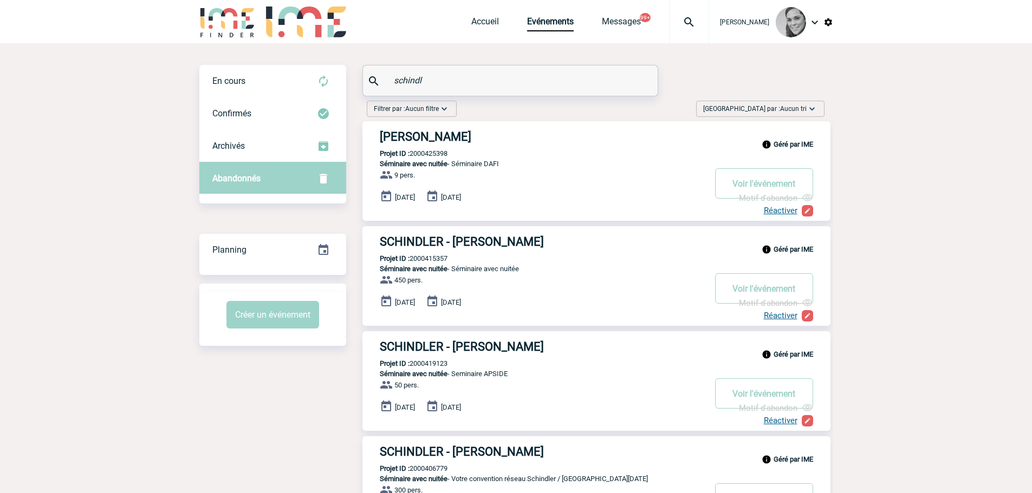
drag, startPoint x: 444, startPoint y: 82, endPoint x: 346, endPoint y: 81, distance: 98.1
click at [346, 81] on div "En cours En cours Confirmés Archivés Abandonnés En cours Confirmés Archivés Aba…" at bounding box center [516, 313] width 634 height 496
paste input "Laurence BARTHOU-CECE"
click at [410, 81] on input "Laurence BARTHOU-CECE" at bounding box center [511, 81] width 241 height 16
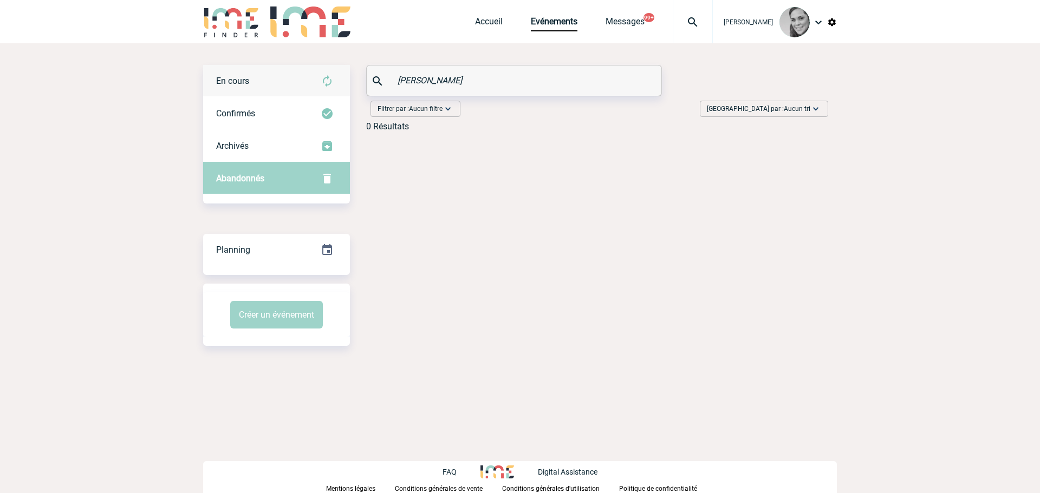
click at [258, 69] on div "En cours" at bounding box center [276, 81] width 147 height 33
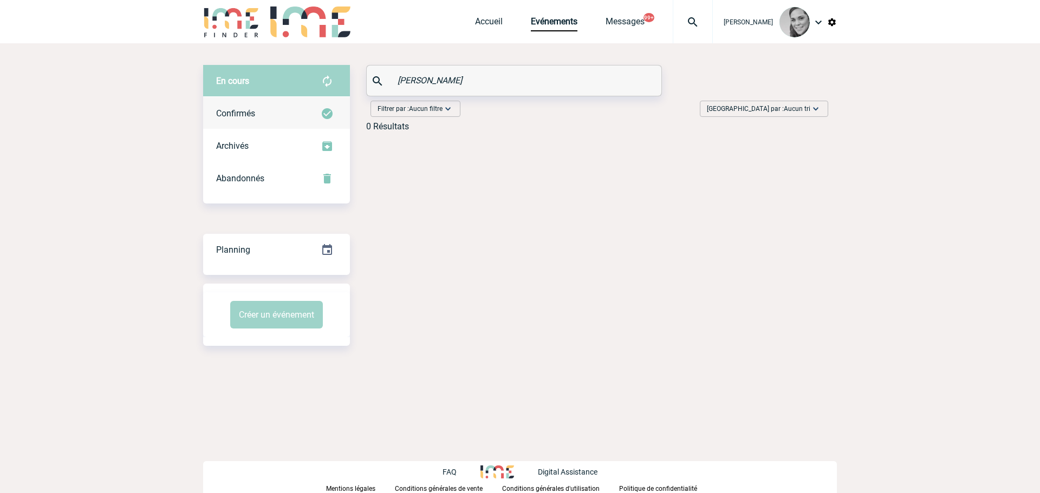
click at [243, 113] on span "Confirmés" at bounding box center [235, 113] width 39 height 10
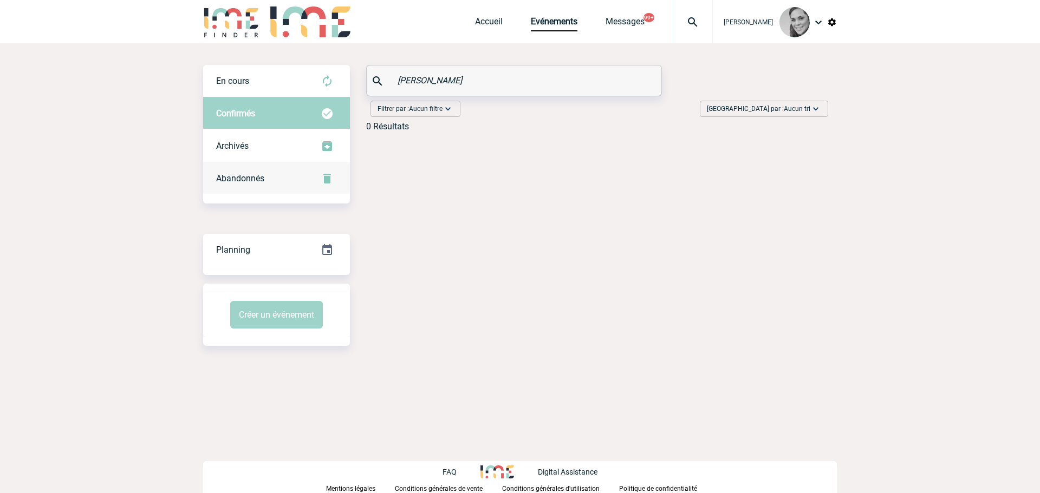
click at [231, 178] on span "Abandonnés" at bounding box center [240, 178] width 48 height 10
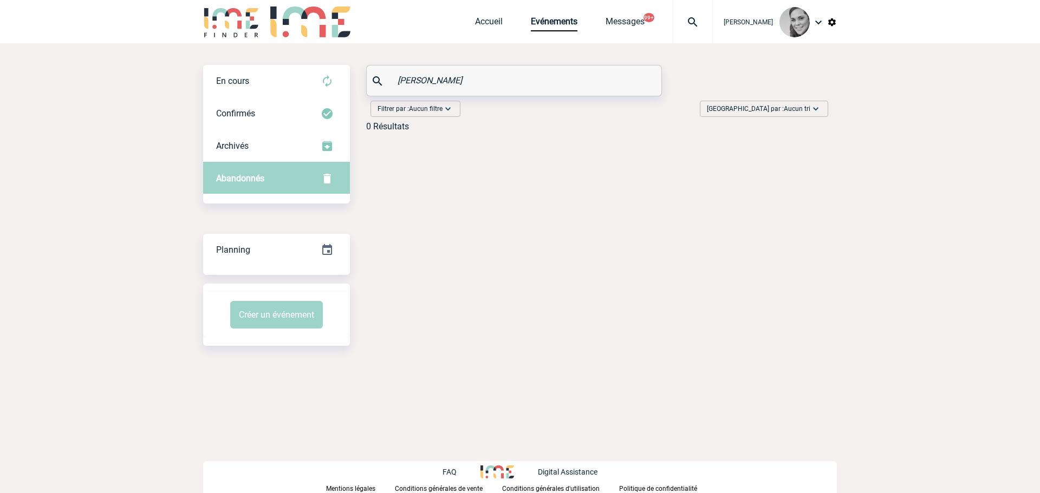
click at [493, 88] on input "BARTHOU-CECE" at bounding box center [515, 81] width 241 height 16
click at [284, 77] on div "En cours" at bounding box center [276, 81] width 147 height 33
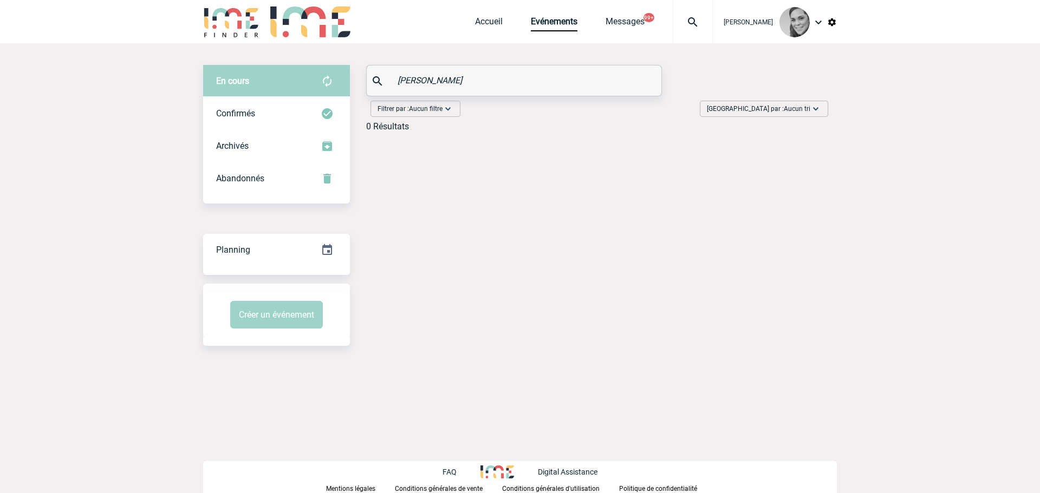
click at [489, 77] on input "BARTHOU-CECE" at bounding box center [515, 81] width 241 height 16
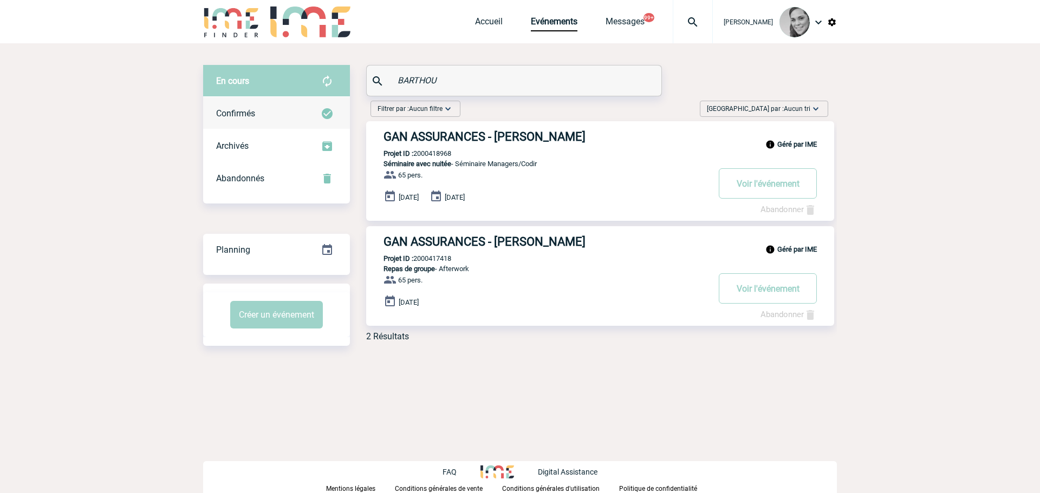
type input "BARTHOU"
click at [261, 110] on div "Confirmés" at bounding box center [276, 114] width 147 height 33
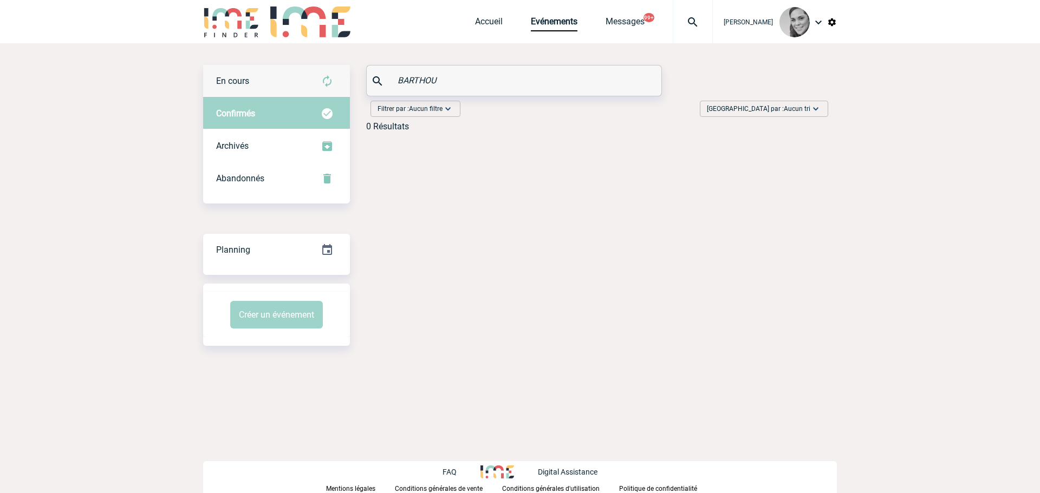
click at [251, 76] on div "En cours" at bounding box center [276, 81] width 147 height 33
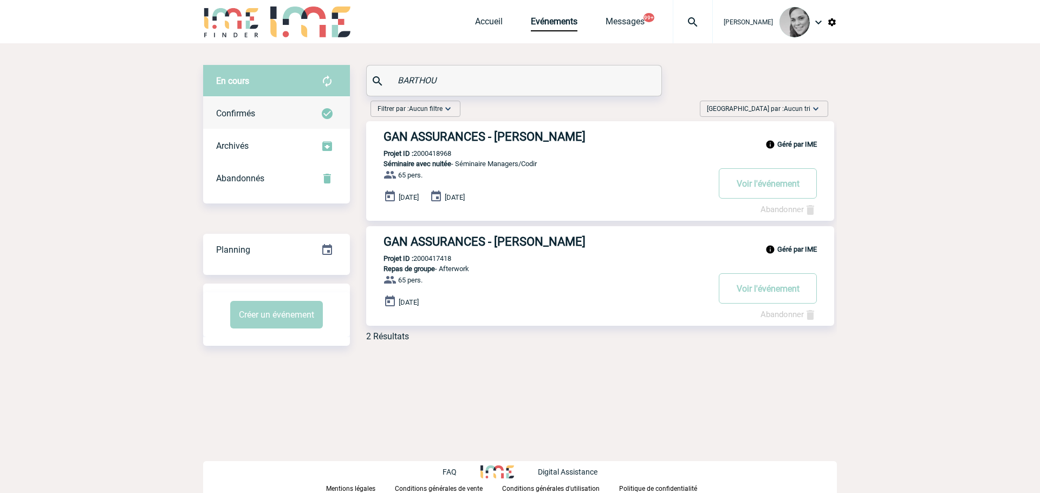
click at [231, 123] on div "Confirmés" at bounding box center [276, 114] width 147 height 33
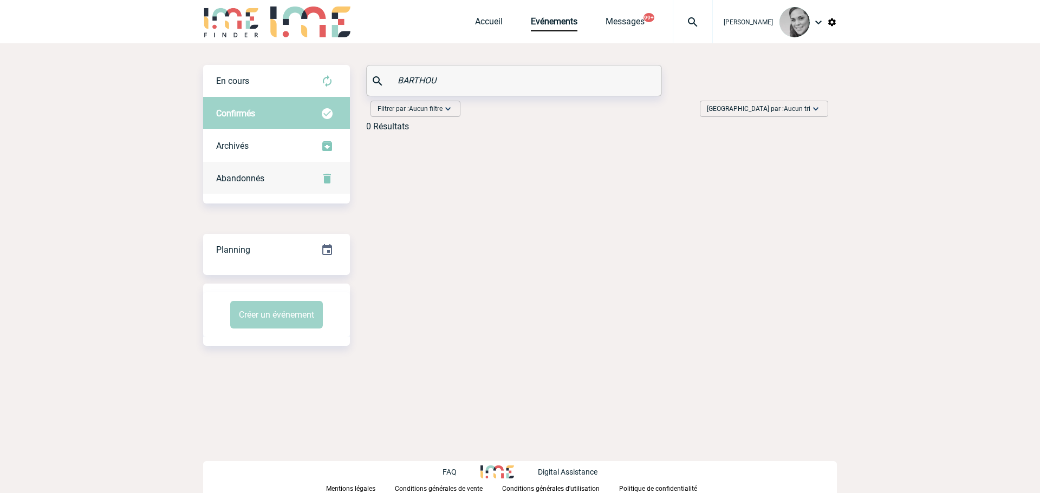
click at [239, 171] on div "Abandonnés" at bounding box center [276, 179] width 147 height 33
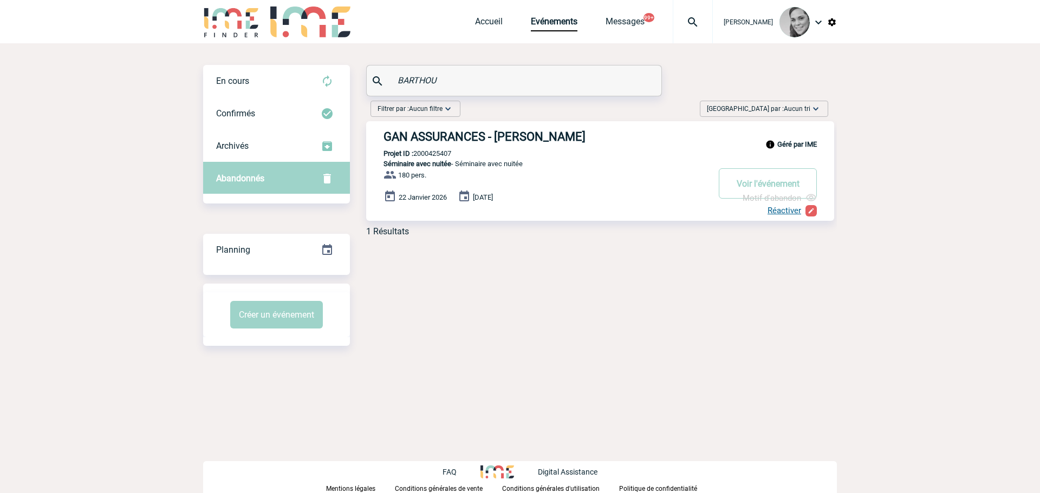
drag, startPoint x: 464, startPoint y: 129, endPoint x: 434, endPoint y: 139, distance: 30.7
click at [434, 139] on h3 "GAN ASSURANCES - Laurence BARTHOU" at bounding box center [546, 137] width 325 height 14
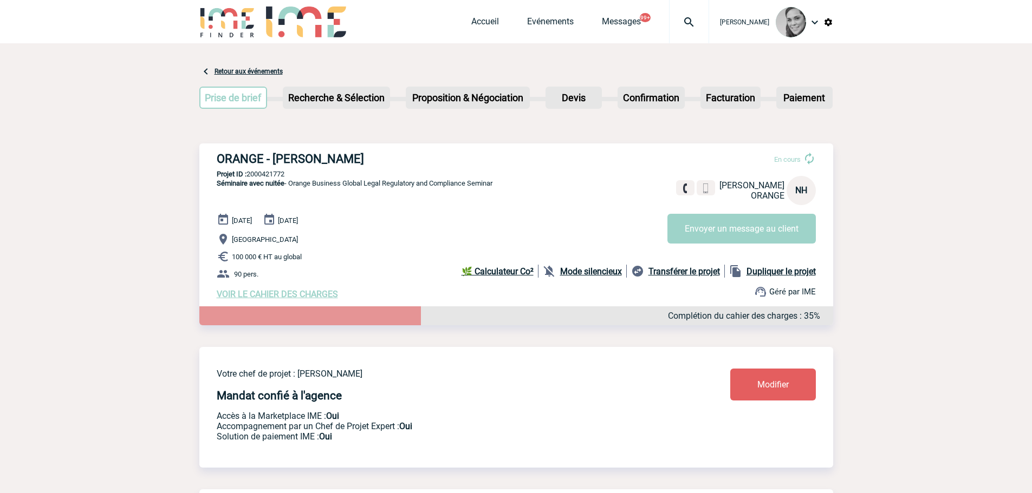
drag, startPoint x: 382, startPoint y: 161, endPoint x: 272, endPoint y: 159, distance: 109.4
click at [272, 159] on h3 "ORANGE - Nadège HICKMAN" at bounding box center [379, 159] width 325 height 14
copy h3 "Nadège HICKMAN"
click at [524, 19] on span "Accueil" at bounding box center [499, 21] width 56 height 10
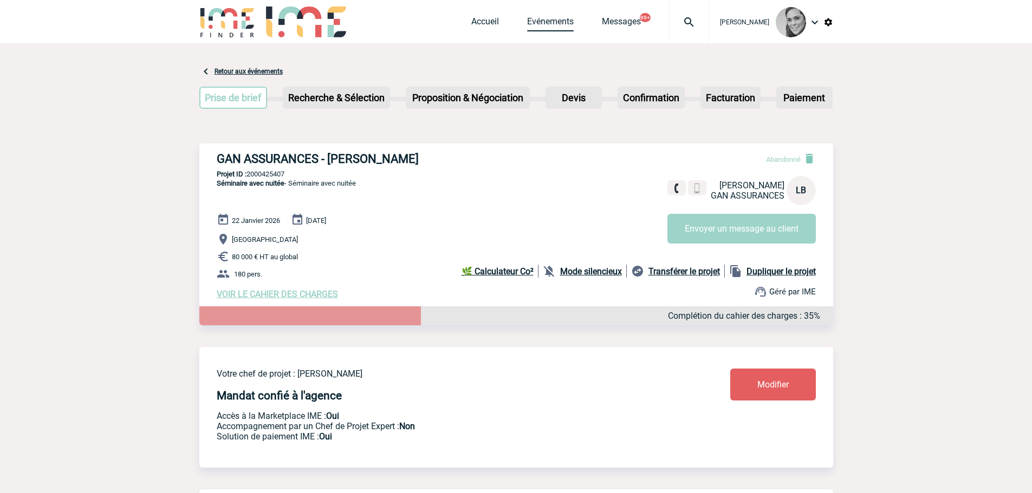
drag, startPoint x: 574, startPoint y: 21, endPoint x: 553, endPoint y: 23, distance: 21.8
click at [574, 22] on span "Evénements" at bounding box center [564, 21] width 75 height 10
click at [538, 22] on link "Evénements" at bounding box center [550, 23] width 47 height 15
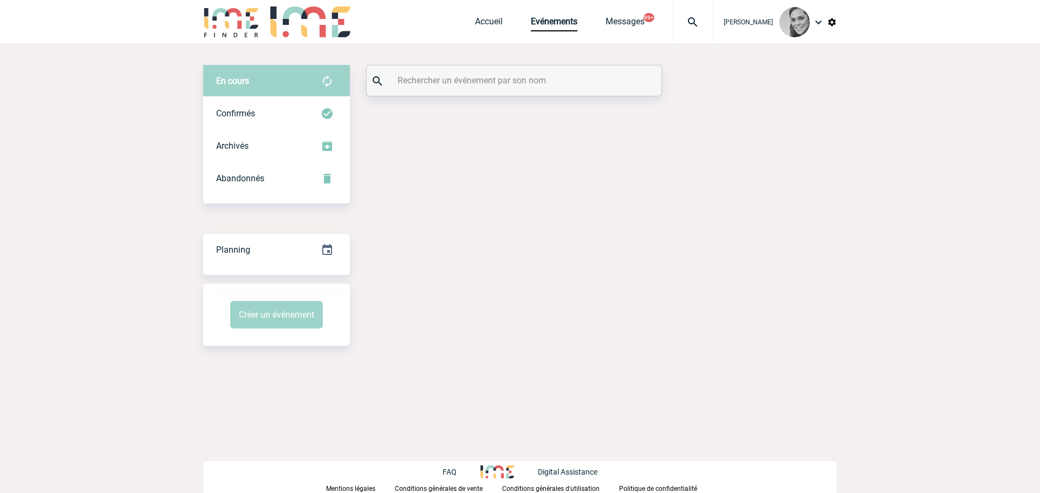
click at [459, 80] on input "text" at bounding box center [515, 81] width 241 height 16
paste input "Lila Bach"
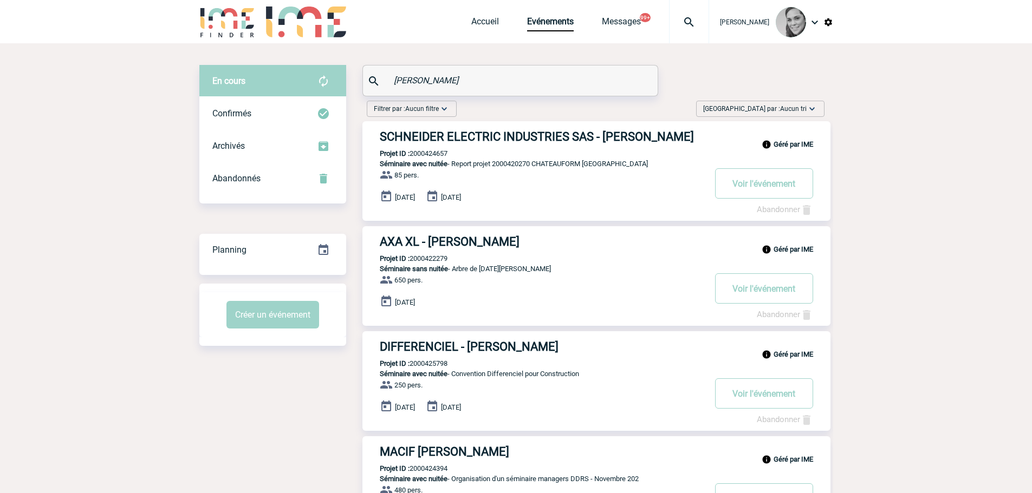
click at [407, 79] on input "Lila Bach" at bounding box center [511, 81] width 241 height 16
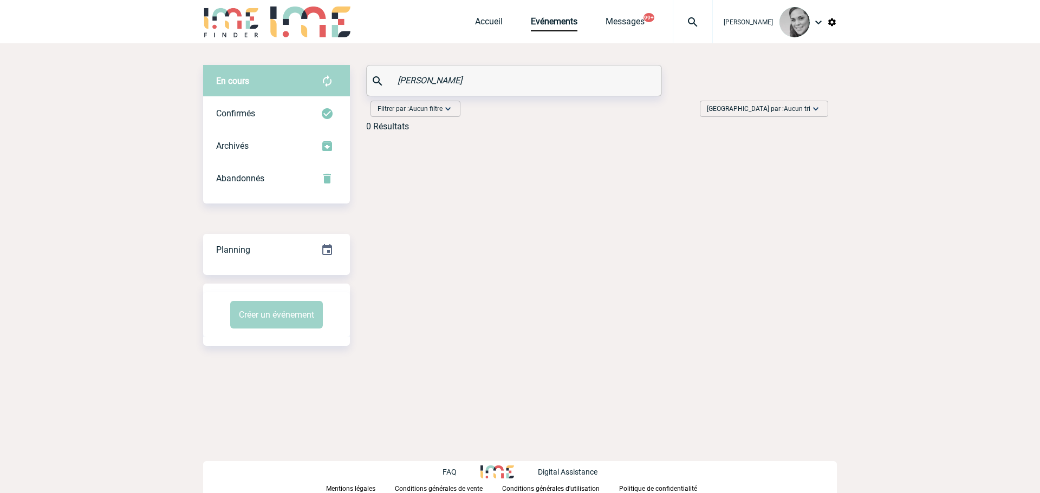
click at [407, 79] on input "Lila Bach" at bounding box center [515, 81] width 241 height 16
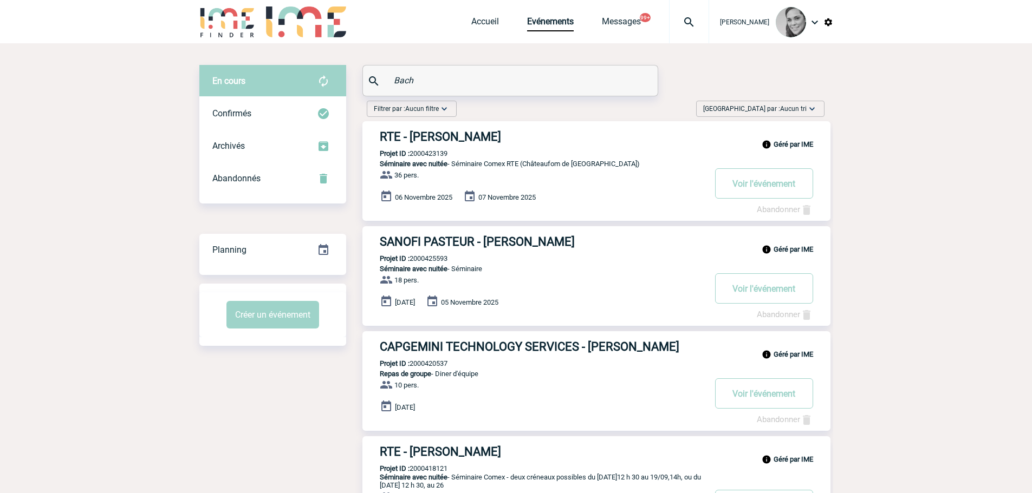
drag, startPoint x: 369, startPoint y: 78, endPoint x: 342, endPoint y: 78, distance: 26.5
click at [342, 78] on div "En cours En cours Confirmés Archivés Abandonnés En cours Confirmés Archivés Aba…" at bounding box center [516, 365] width 634 height 601
paste input "[PERSON_NAME]"
click at [400, 77] on input "[PERSON_NAME]" at bounding box center [511, 81] width 241 height 16
click at [400, 77] on input "Silvana TAGLIAFERRI" at bounding box center [511, 81] width 241 height 16
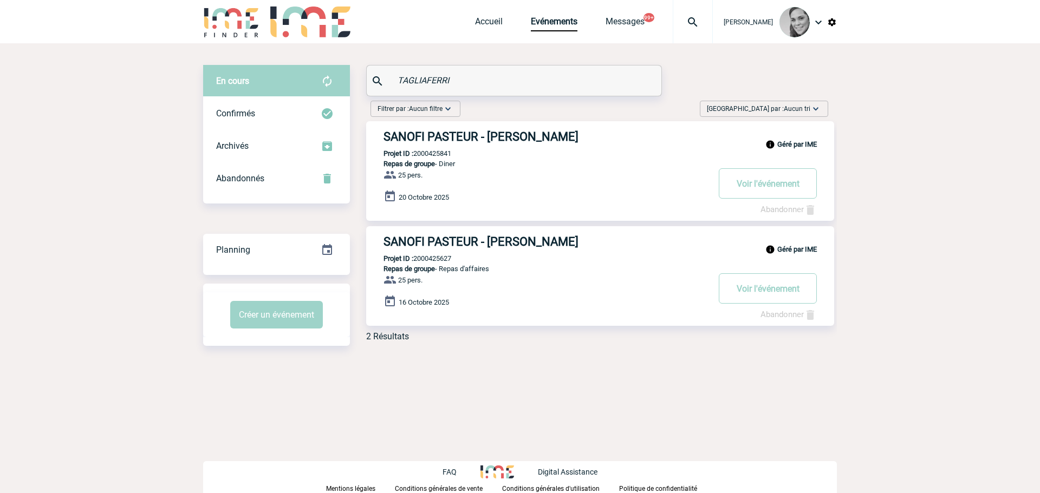
drag, startPoint x: 363, startPoint y: 80, endPoint x: 325, endPoint y: 80, distance: 38.5
click at [326, 80] on div "En cours En cours Confirmés Archivés Abandonnés En cours Confirmés Archivés Aba…" at bounding box center [520, 207] width 634 height 285
paste input "Caroline ROY"
click at [415, 82] on input "Caroline ROY" at bounding box center [515, 81] width 241 height 16
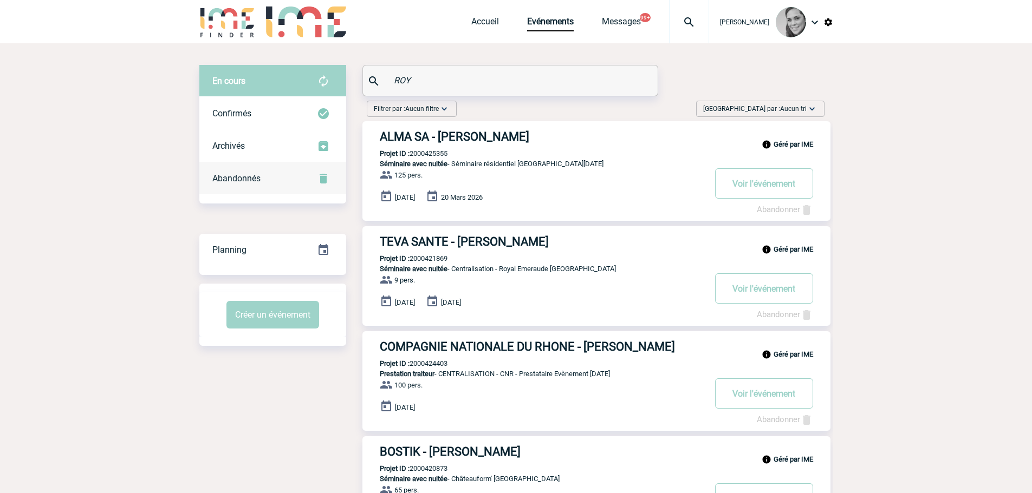
click at [259, 182] on span "Abandonnés" at bounding box center [236, 178] width 48 height 10
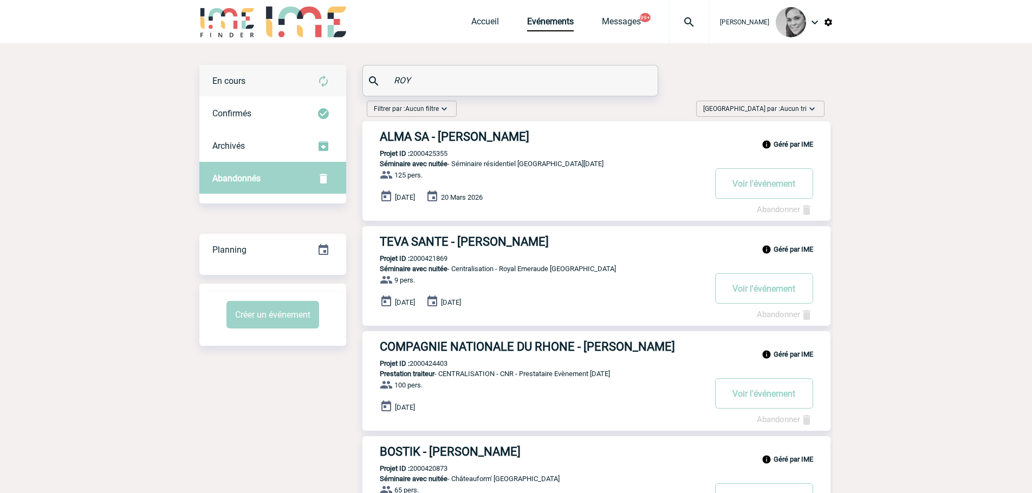
click at [278, 79] on div "En cours" at bounding box center [272, 81] width 147 height 33
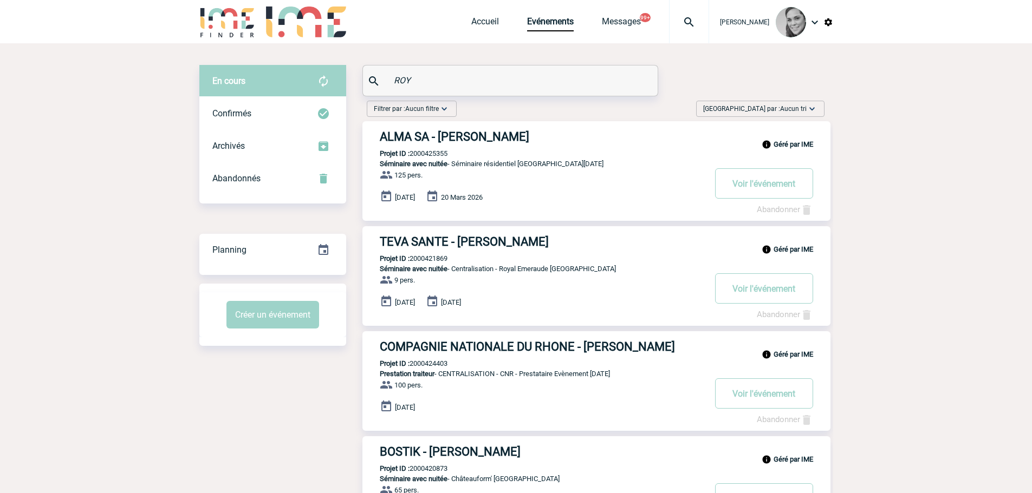
drag, startPoint x: 460, startPoint y: 84, endPoint x: 353, endPoint y: 83, distance: 106.7
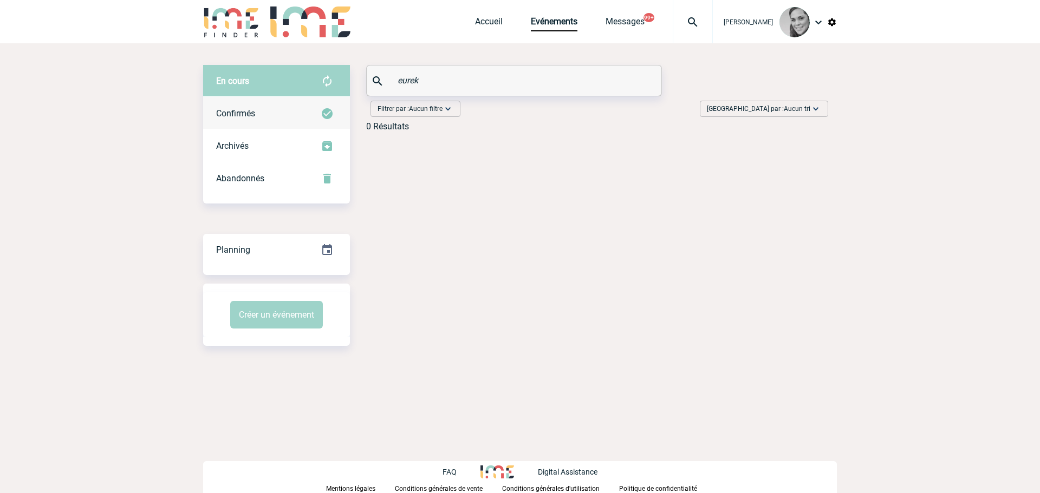
click at [252, 106] on div "Confirmés" at bounding box center [276, 114] width 147 height 33
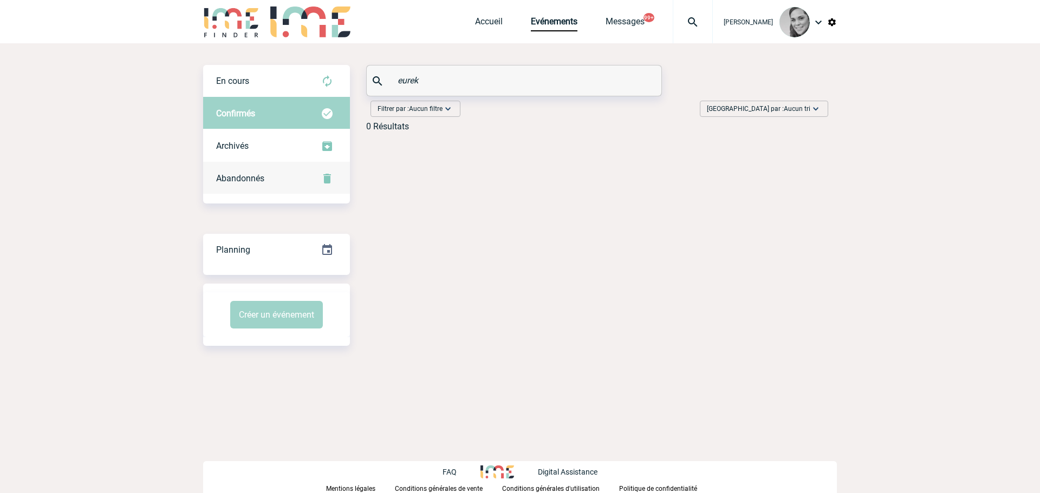
click at [249, 178] on span "Abandonnés" at bounding box center [240, 178] width 48 height 10
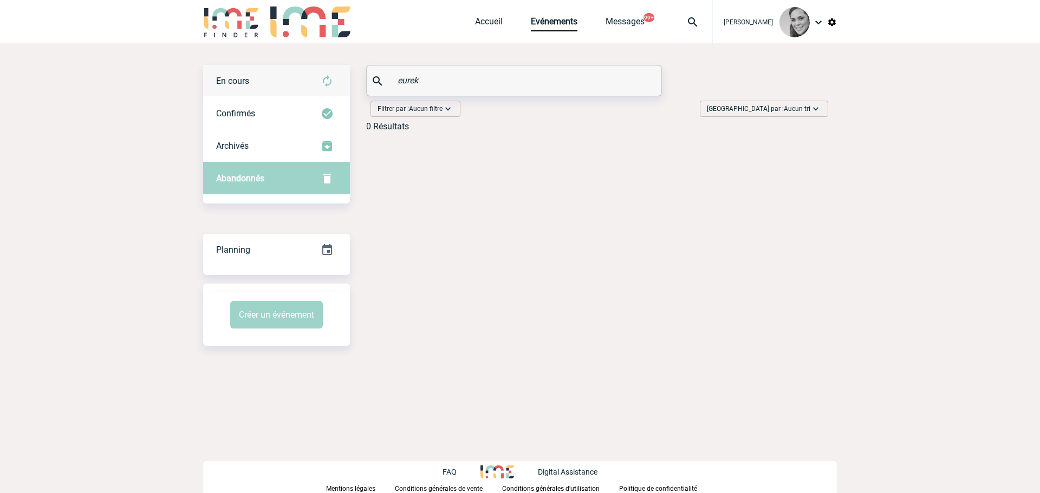
click at [255, 73] on div "En cours" at bounding box center [276, 81] width 147 height 33
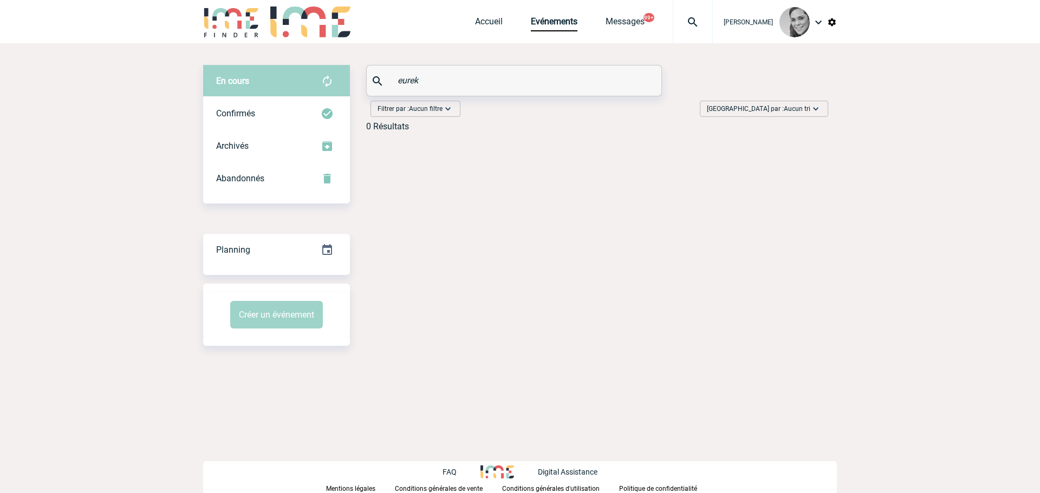
click at [456, 73] on input "eurek" at bounding box center [515, 81] width 241 height 16
click at [360, 78] on div "En cours En cours Confirmés Archivés Abandonnés En cours Confirmés Archivés Aba…" at bounding box center [520, 102] width 634 height 75
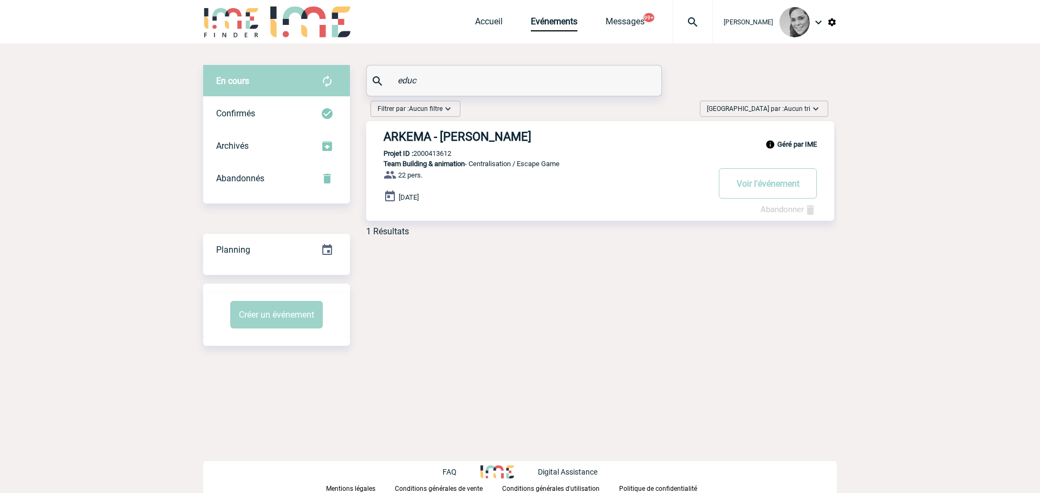
drag, startPoint x: 415, startPoint y: 84, endPoint x: 381, endPoint y: 84, distance: 34.7
click at [381, 84] on div "educ" at bounding box center [514, 81] width 295 height 30
click at [452, 76] on input "educ" at bounding box center [515, 81] width 241 height 16
drag, startPoint x: 436, startPoint y: 78, endPoint x: 387, endPoint y: 74, distance: 49.4
click at [387, 74] on div "educ" at bounding box center [514, 81] width 295 height 30
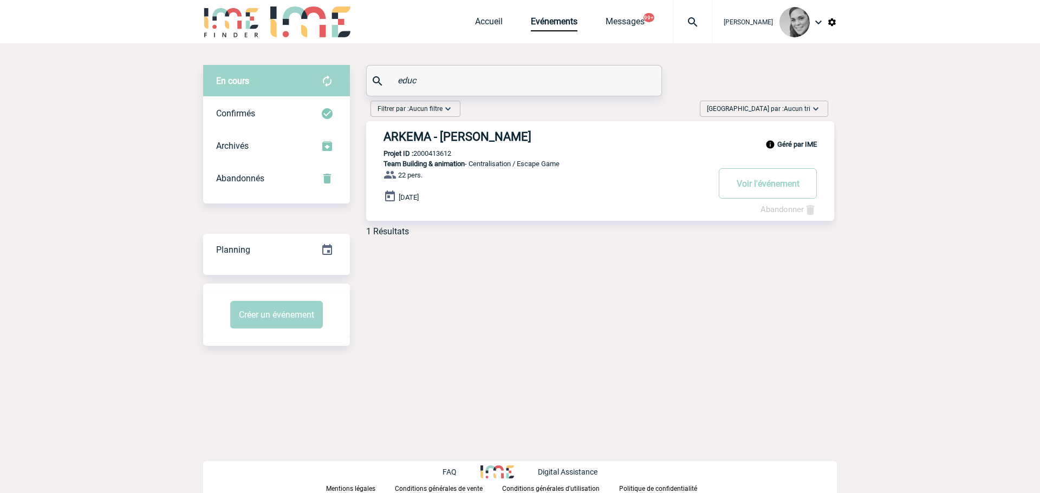
paste input "Lannay TOMAZ MEIRA DE VASCONCELOS"
click at [412, 80] on input "Lannay TOMAZ MEIRA DE VASCONCELOS" at bounding box center [515, 81] width 241 height 16
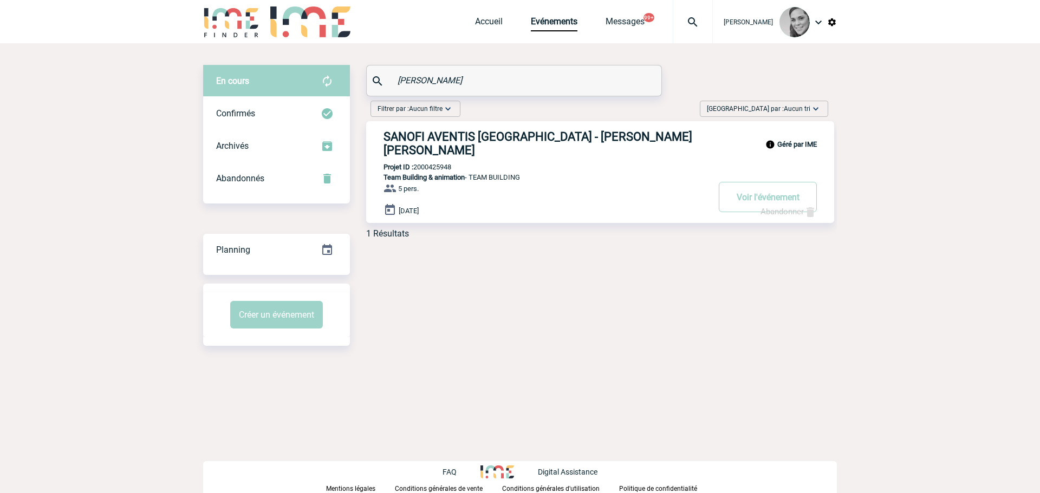
type input "TOMAZ MEIRA DE VASCONCELOS"
click at [417, 151] on h3 "SANOFI AVENTIS FRANCE - Lannay TOMAZ MEIRA DE VASCONCELOS" at bounding box center [546, 143] width 325 height 27
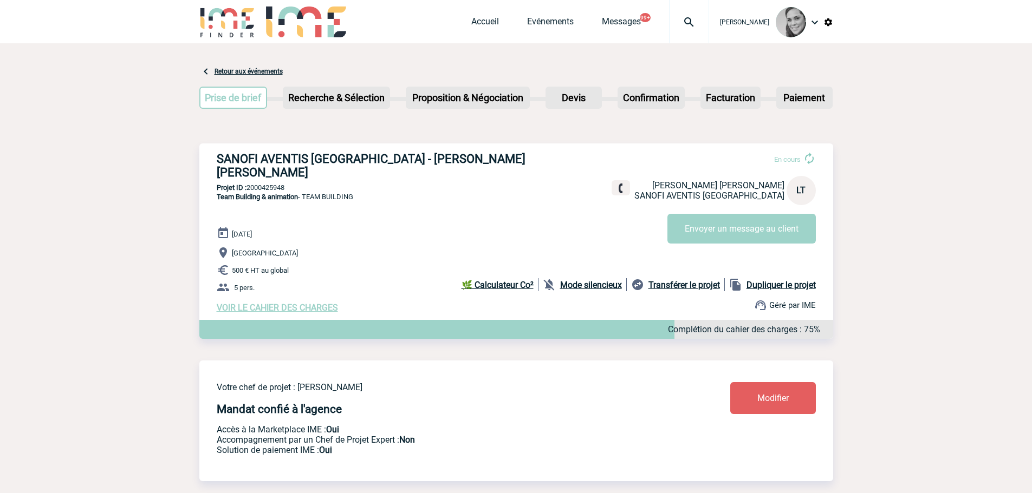
click at [528, 38] on div "Accueil Evénements Messages 99+ Projet, client Projet, client" at bounding box center [590, 21] width 238 height 43
click at [533, 29] on link "Evénements" at bounding box center [550, 23] width 47 height 15
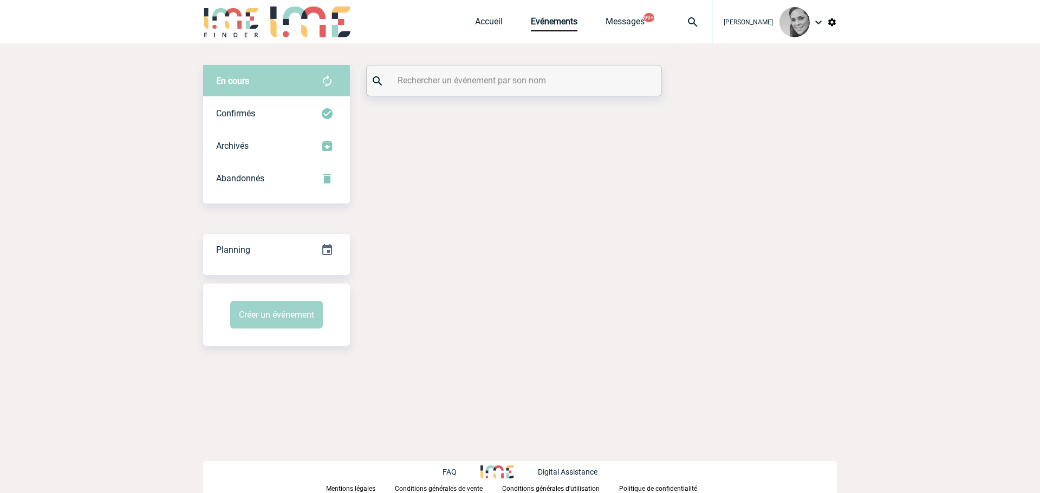
click at [429, 84] on input "text" at bounding box center [515, 81] width 241 height 16
paste input "[PERSON_NAME]"
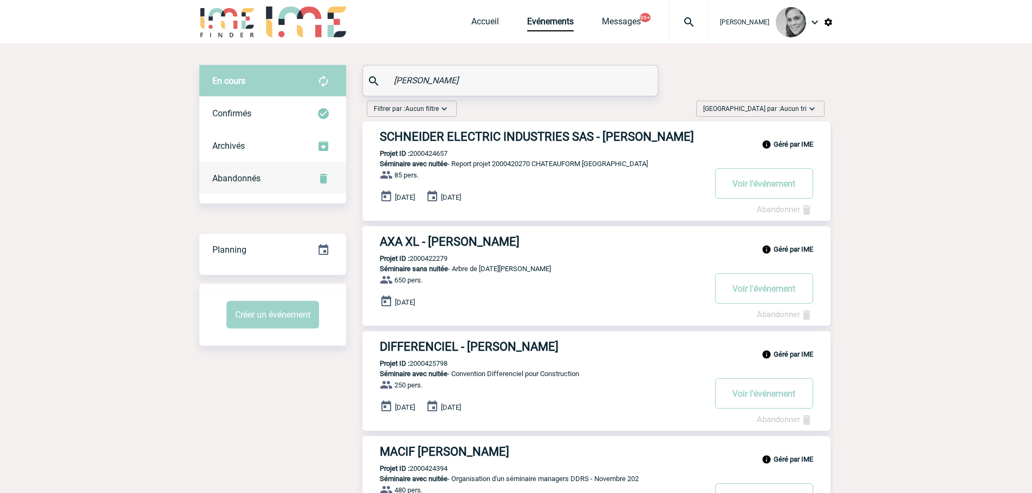
click at [244, 169] on div "Abandonnés" at bounding box center [272, 179] width 147 height 33
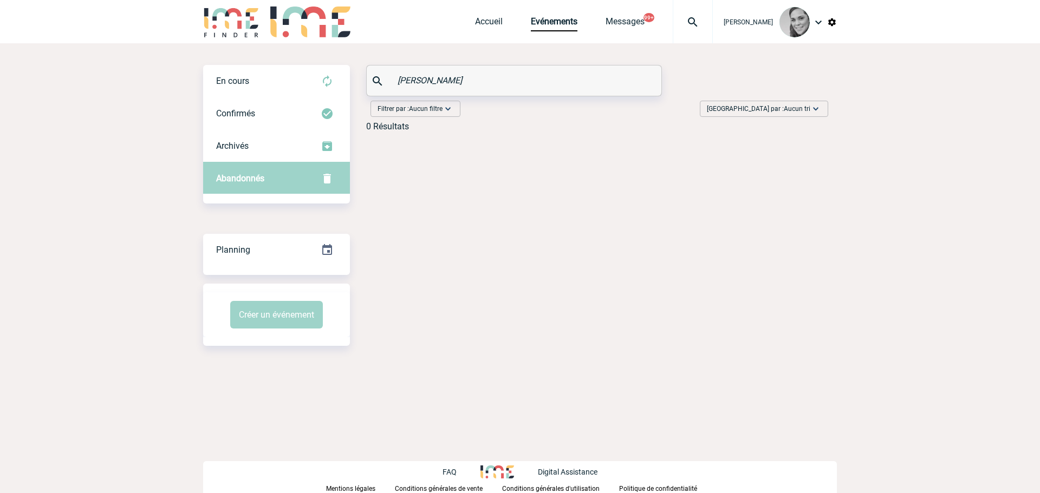
click at [415, 83] on input "Faouzia SALEM" at bounding box center [515, 81] width 241 height 16
click at [248, 77] on span "En cours" at bounding box center [232, 81] width 33 height 10
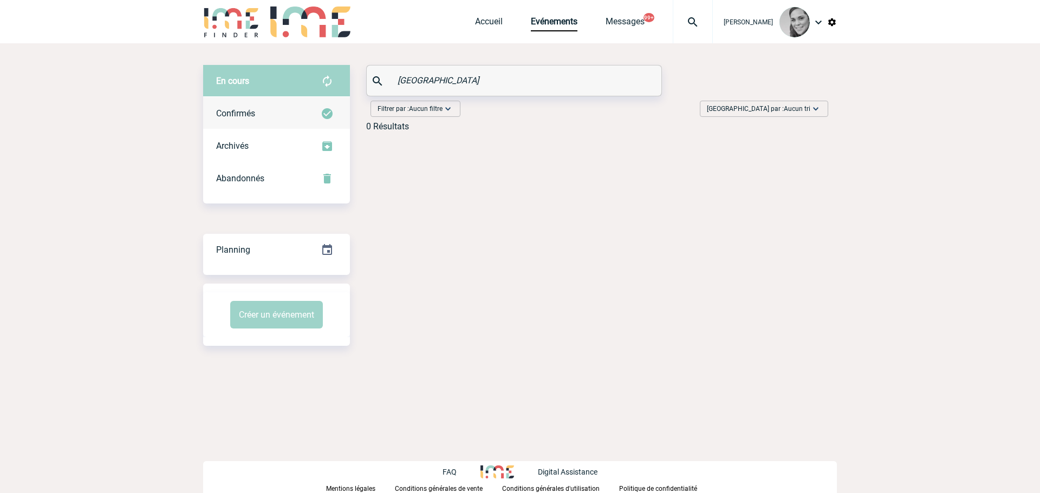
click at [241, 109] on span "Confirmés" at bounding box center [235, 113] width 39 height 10
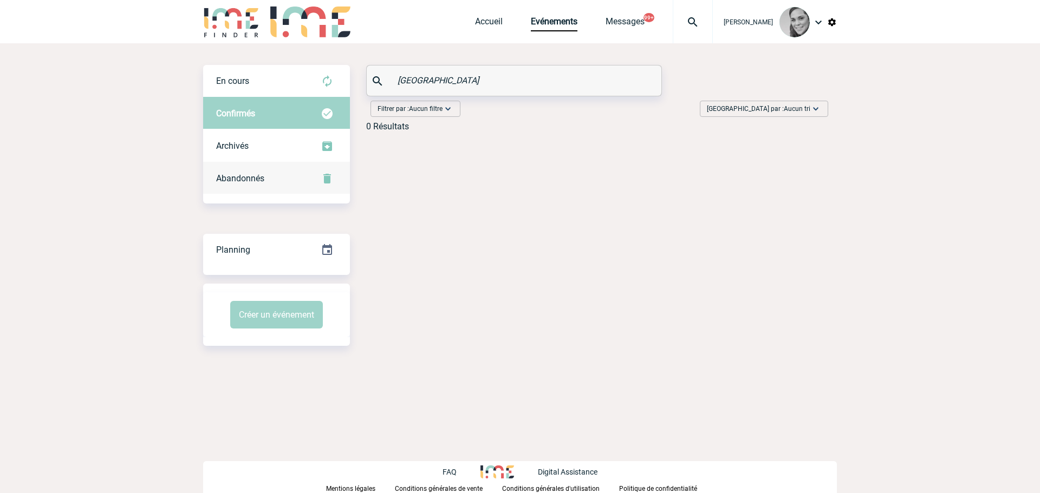
click at [229, 174] on span "Abandonnés" at bounding box center [240, 178] width 48 height 10
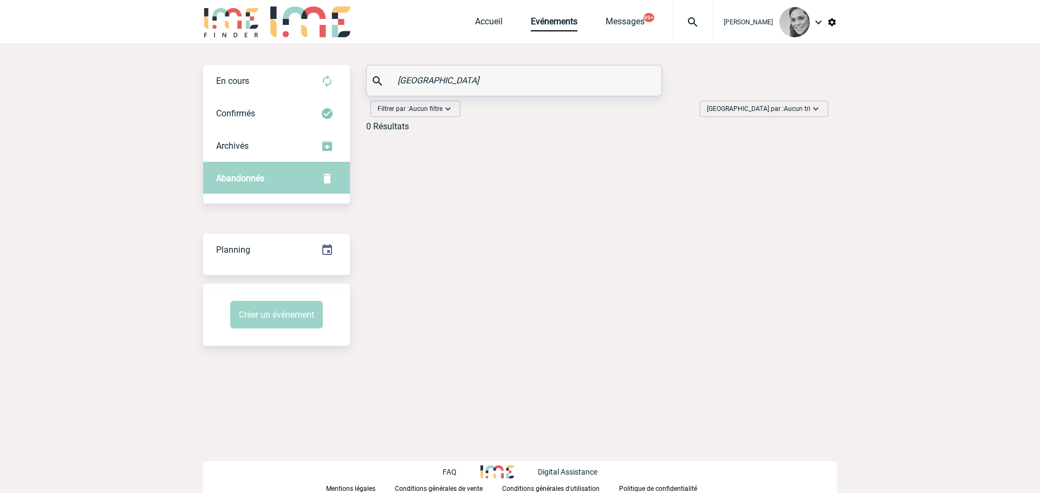
drag, startPoint x: 413, startPoint y: 79, endPoint x: 360, endPoint y: 79, distance: 52.5
click at [360, 79] on div "En cours En cours Confirmés Archivés Abandonnés En cours Confirmés Archivés Aba…" at bounding box center [520, 102] width 634 height 75
paste input "Isabelle TARDIEU"
click at [414, 81] on input "Isabelle TARDIEU" at bounding box center [515, 81] width 241 height 16
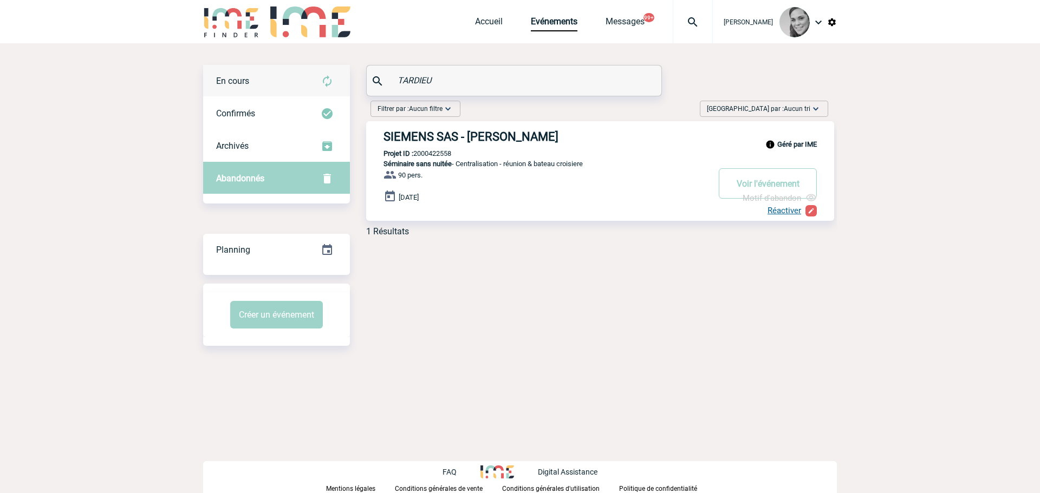
drag, startPoint x: 497, startPoint y: 80, endPoint x: 330, endPoint y: 80, distance: 166.8
click at [330, 80] on div "En cours En cours Confirmés Archivés Abandonnés En cours Confirmés Archivés Aba…" at bounding box center [520, 155] width 634 height 180
paste input "Pascale ZANG"
click at [421, 77] on input "Pascale ZANG" at bounding box center [515, 81] width 241 height 16
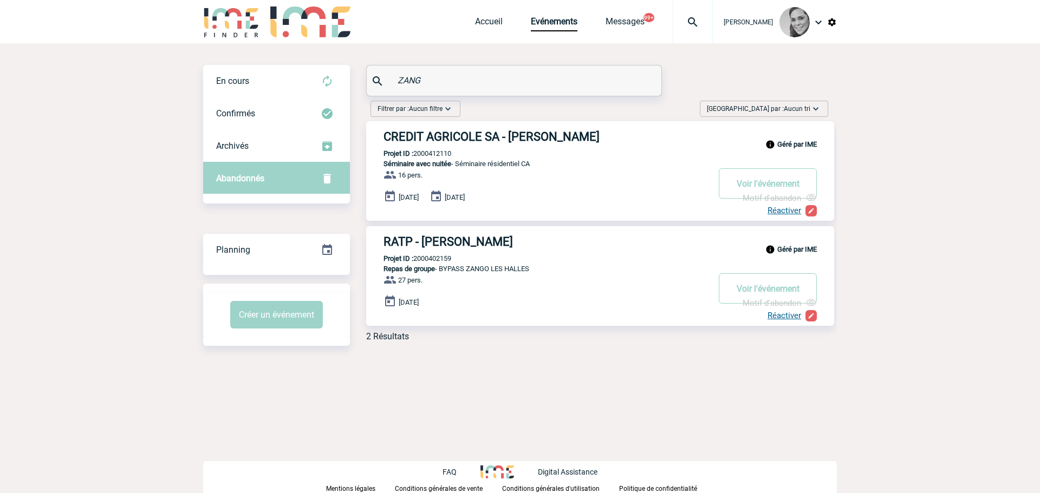
click at [431, 81] on input "ZANG" at bounding box center [515, 81] width 241 height 16
click at [245, 73] on div "En cours" at bounding box center [276, 81] width 147 height 33
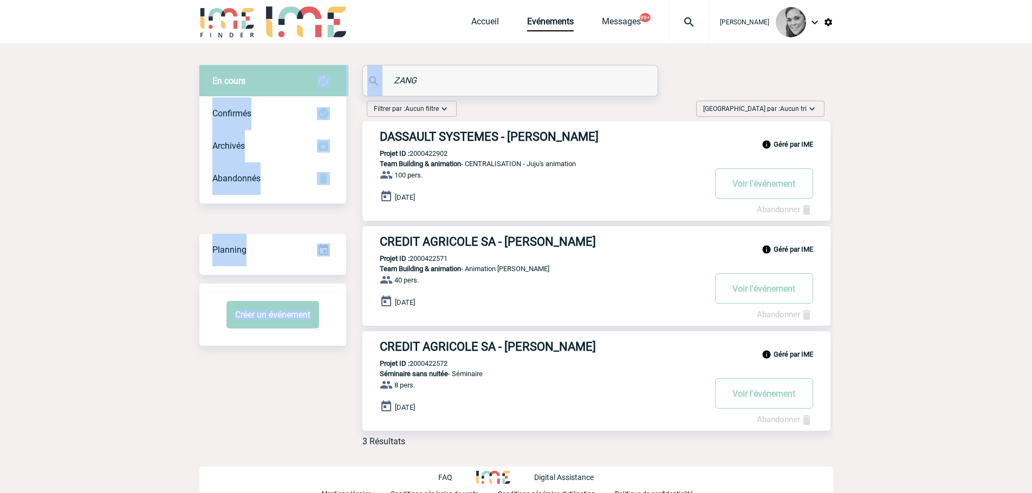
drag, startPoint x: 481, startPoint y: 88, endPoint x: 287, endPoint y: 87, distance: 193.9
click at [287, 87] on div "En cours En cours Confirmés Archivés Abandonnés En cours Confirmés Archivés Aba…" at bounding box center [516, 260] width 634 height 391
click at [422, 77] on input "ZANG" at bounding box center [511, 81] width 241 height 16
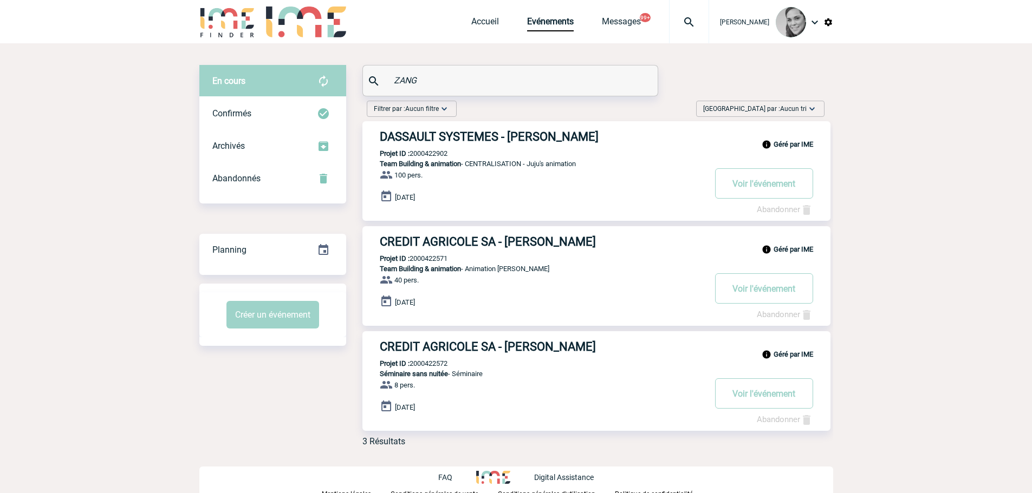
drag, startPoint x: 428, startPoint y: 77, endPoint x: 374, endPoint y: 77, distance: 53.6
click at [374, 77] on div "ZANG" at bounding box center [510, 81] width 295 height 30
paste input "Cathala MAIA"
click at [398, 73] on input "Cathala MAIA" at bounding box center [511, 81] width 241 height 16
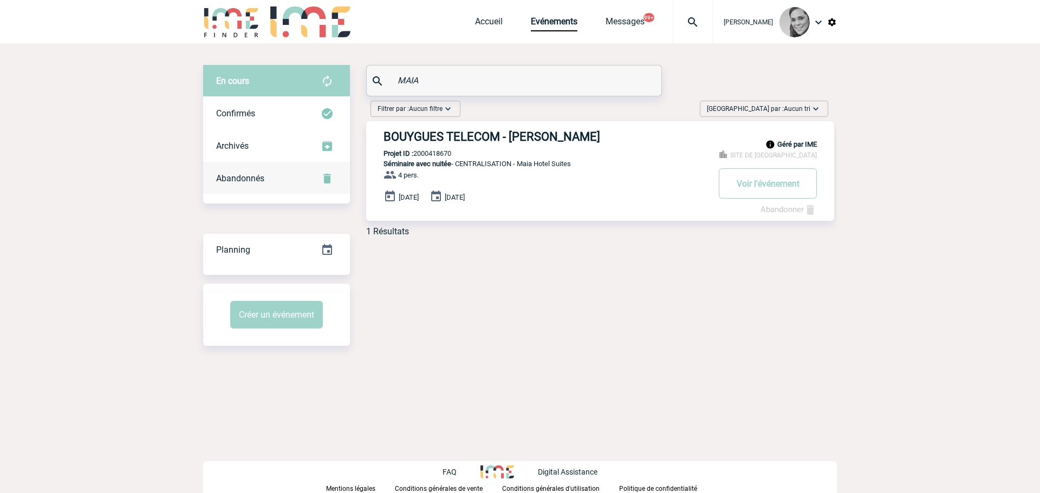
click at [236, 168] on div "Abandonnés" at bounding box center [276, 179] width 147 height 33
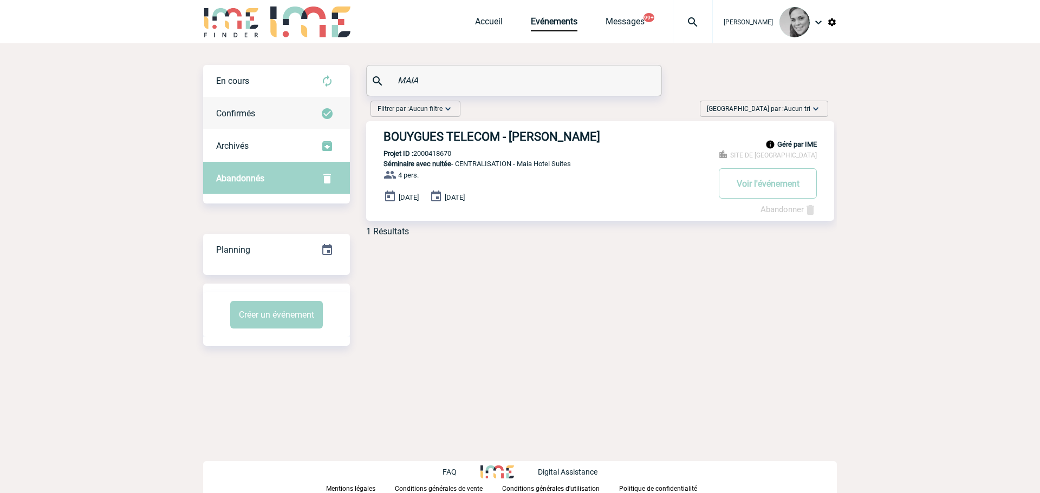
click at [238, 118] on span "Confirmés" at bounding box center [235, 113] width 39 height 10
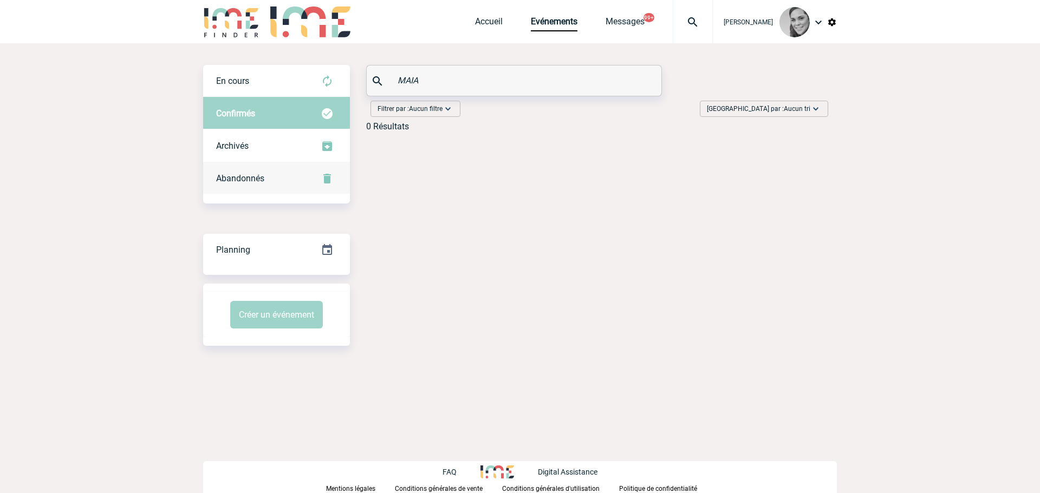
click at [246, 178] on span "Abandonnés" at bounding box center [240, 178] width 48 height 10
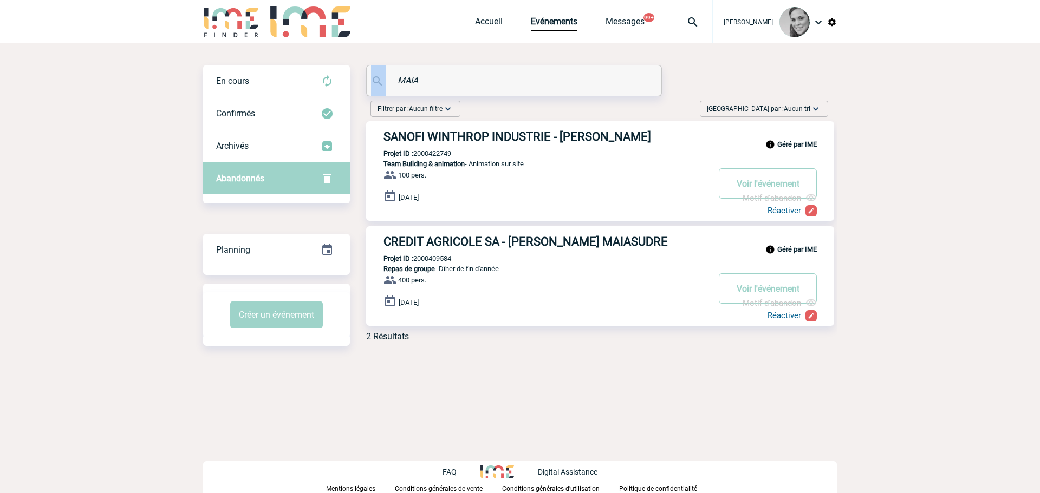
drag, startPoint x: 430, startPoint y: 72, endPoint x: 414, endPoint y: 74, distance: 15.3
click at [361, 74] on div "En cours En cours Confirmés Archivés Abandonnés En cours Confirmés Archivés Aba…" at bounding box center [520, 207] width 634 height 285
click at [419, 74] on input "MAIA" at bounding box center [515, 81] width 241 height 16
paste input "Elisabeth BAUSTIER"
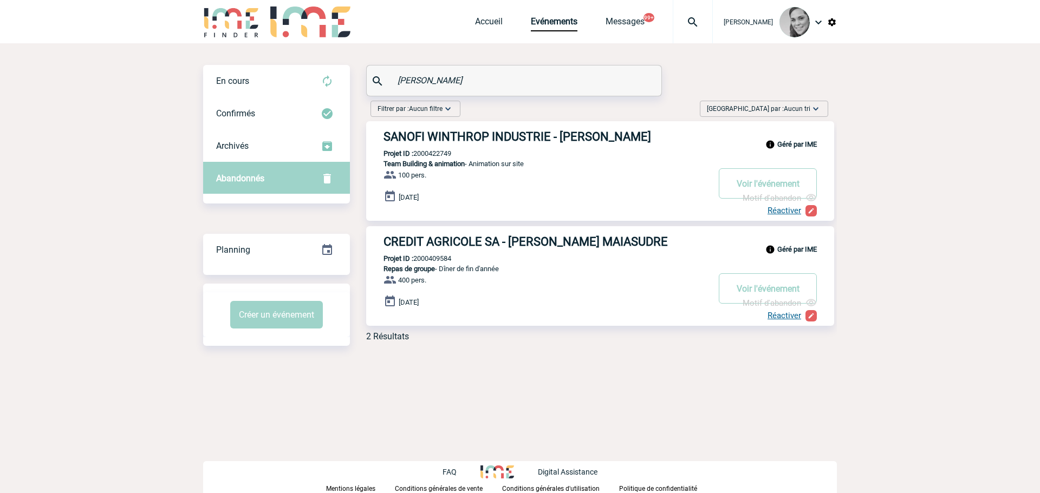
click at [413, 78] on input "Elisabeth BAUSTIER" at bounding box center [515, 81] width 241 height 16
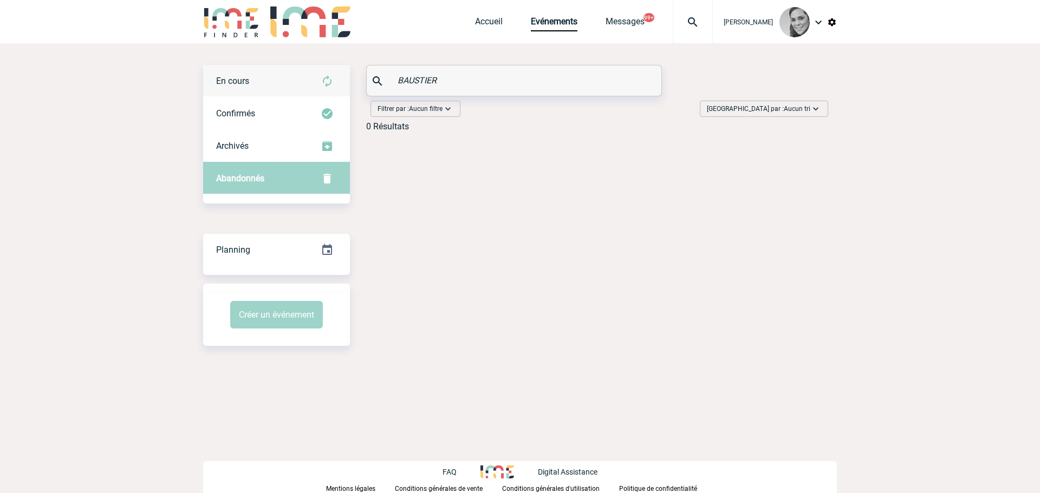
click at [233, 81] on span "En cours" at bounding box center [232, 81] width 33 height 10
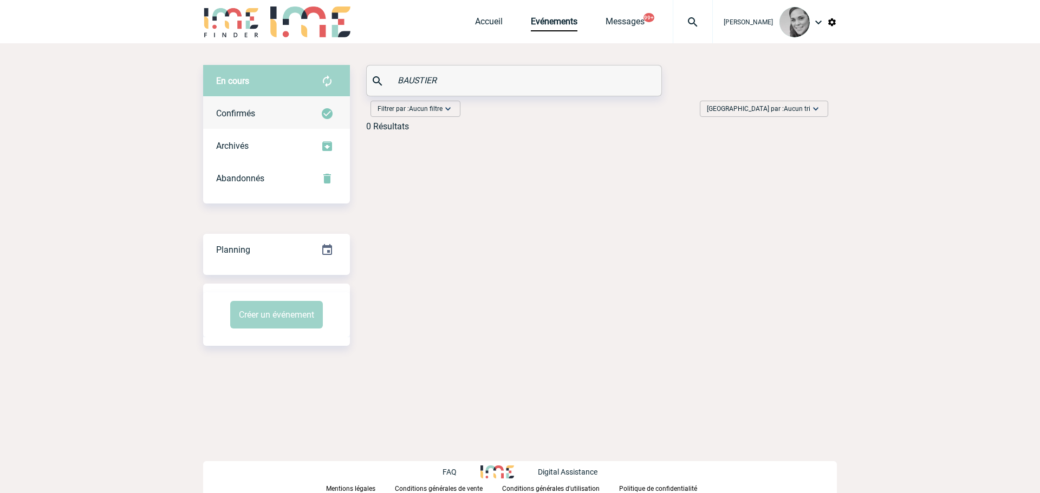
click at [232, 116] on span "Confirmés" at bounding box center [235, 113] width 39 height 10
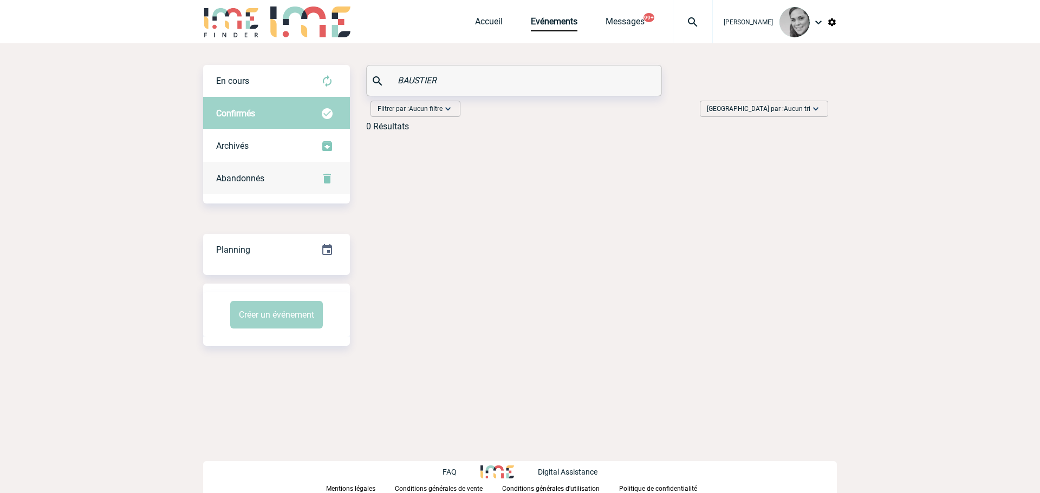
click at [240, 179] on span "Abandonnés" at bounding box center [240, 178] width 48 height 10
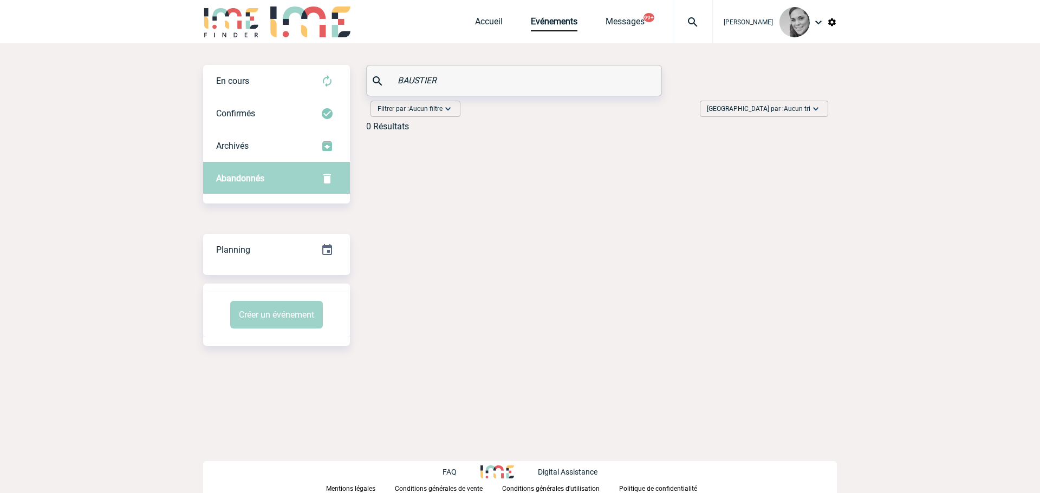
click at [612, 153] on div "En cours En cours Confirmés Archivés Abandonnés En cours Confirmés Archivés Aba…" at bounding box center [520, 205] width 634 height 324
click at [454, 80] on input "BAUSTIER" at bounding box center [515, 81] width 241 height 16
click at [458, 78] on input "BAUSTIER" at bounding box center [515, 81] width 241 height 16
click at [313, 79] on div "En cours" at bounding box center [276, 81] width 147 height 33
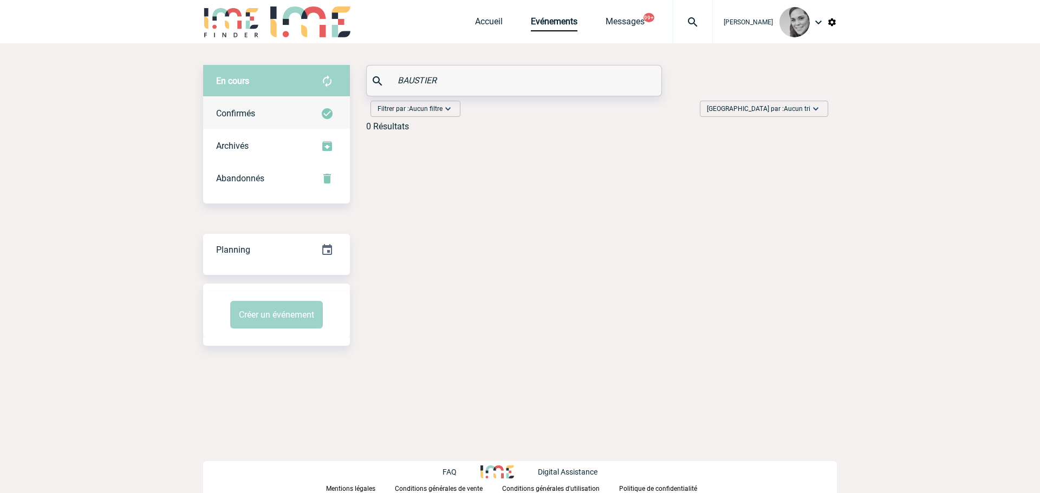
click at [229, 103] on div "Confirmés" at bounding box center [276, 114] width 147 height 33
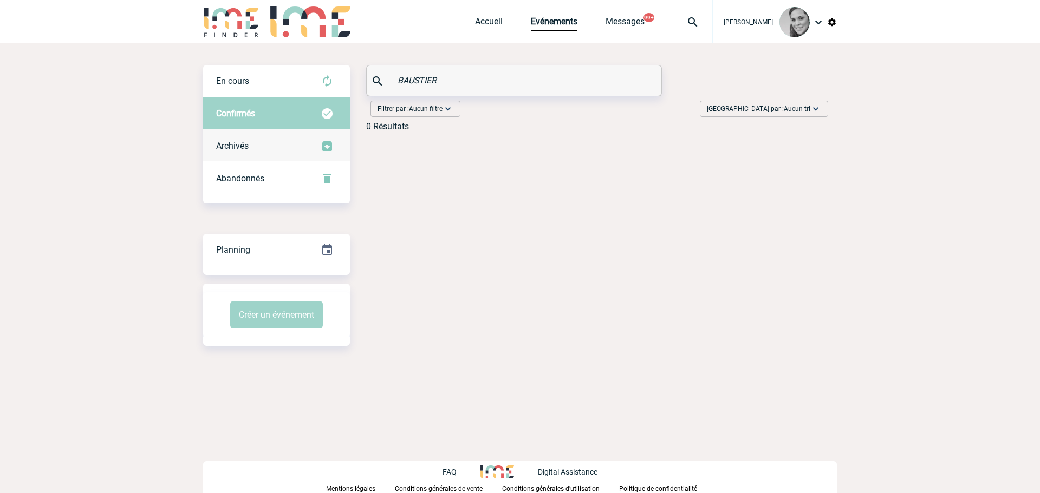
click at [238, 137] on div "Archivés" at bounding box center [276, 146] width 147 height 33
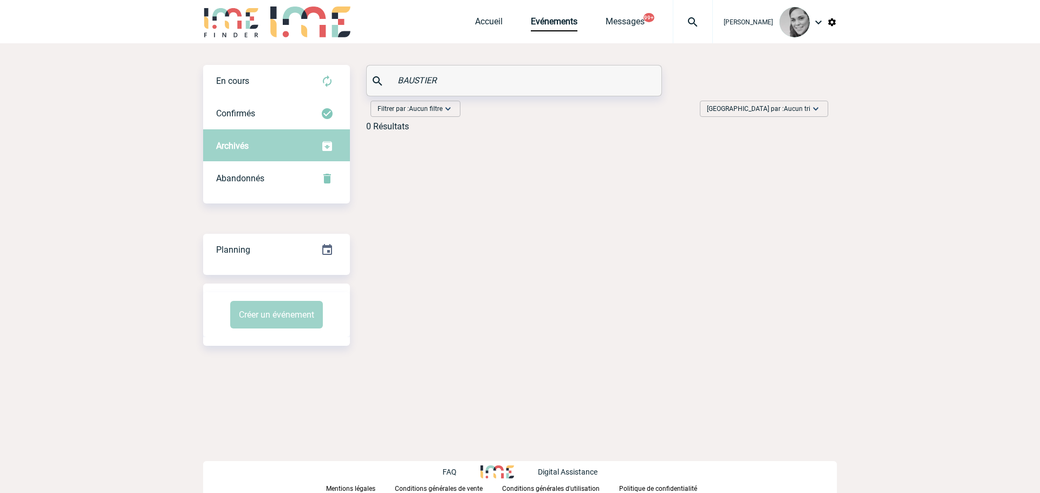
click at [240, 158] on div "Archivés" at bounding box center [276, 146] width 147 height 33
click at [241, 167] on div "Abandonnés" at bounding box center [276, 179] width 147 height 33
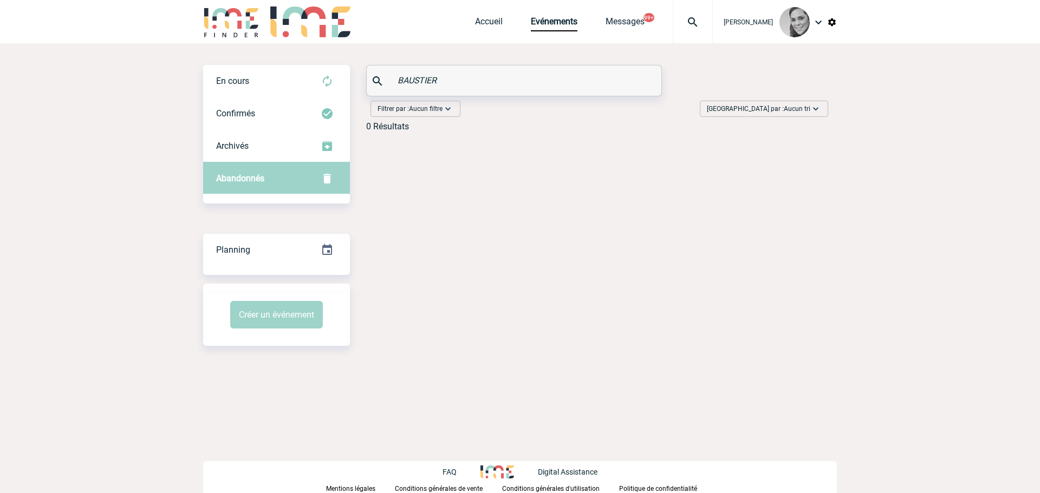
click at [502, 183] on div "En cours En cours Confirmés Archivés Abandonnés En cours Confirmés Archivés Aba…" at bounding box center [520, 205] width 634 height 324
click at [464, 99] on div "Filtrer par : Aucun filtre Aucun filtre Prise de brief Recherche & Sélection Pr…" at bounding box center [593, 118] width 487 height 44
click at [244, 166] on div "Abandonnés" at bounding box center [276, 179] width 147 height 33
click at [426, 83] on input "BAUSTIER" at bounding box center [515, 81] width 241 height 16
drag, startPoint x: 465, startPoint y: 80, endPoint x: 389, endPoint y: 80, distance: 75.3
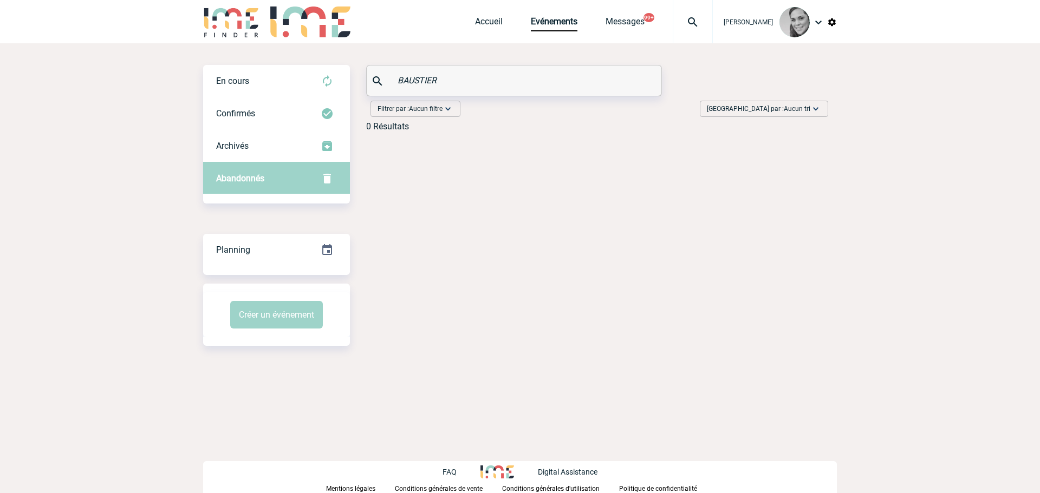
click at [454, 80] on input "BAUSTIER" at bounding box center [515, 81] width 241 height 16
click at [389, 80] on div "BAUSTIER" at bounding box center [514, 81] width 295 height 30
type input "baus"
click at [268, 74] on div "En cours" at bounding box center [276, 81] width 147 height 33
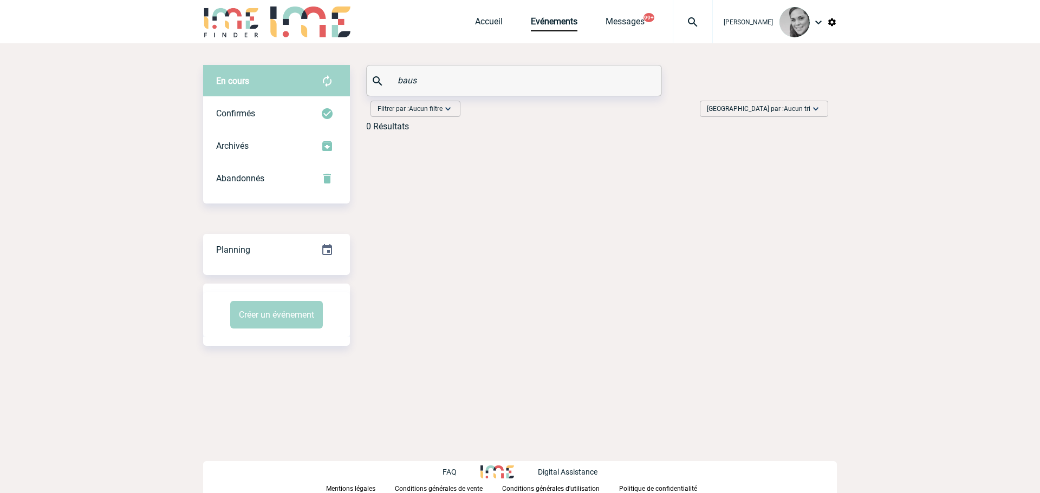
drag, startPoint x: 418, startPoint y: 84, endPoint x: 358, endPoint y: 84, distance: 60.1
click at [359, 84] on div "En cours En cours Confirmés Archivés Abandonnés En cours Confirmés Archivés Aba…" at bounding box center [520, 102] width 634 height 75
paste input "text"
click at [411, 79] on input "text" at bounding box center [515, 81] width 241 height 16
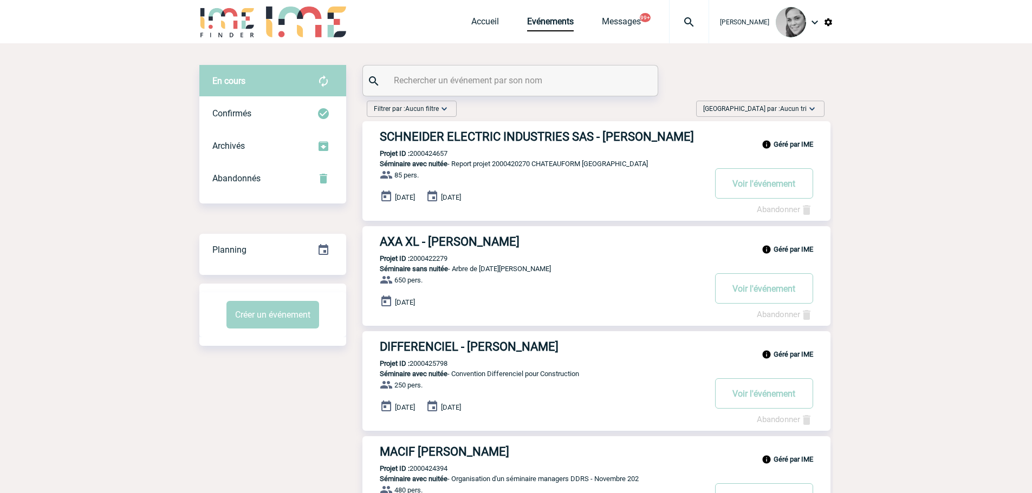
paste input "m"
click at [411, 79] on input "text" at bounding box center [511, 81] width 241 height 16
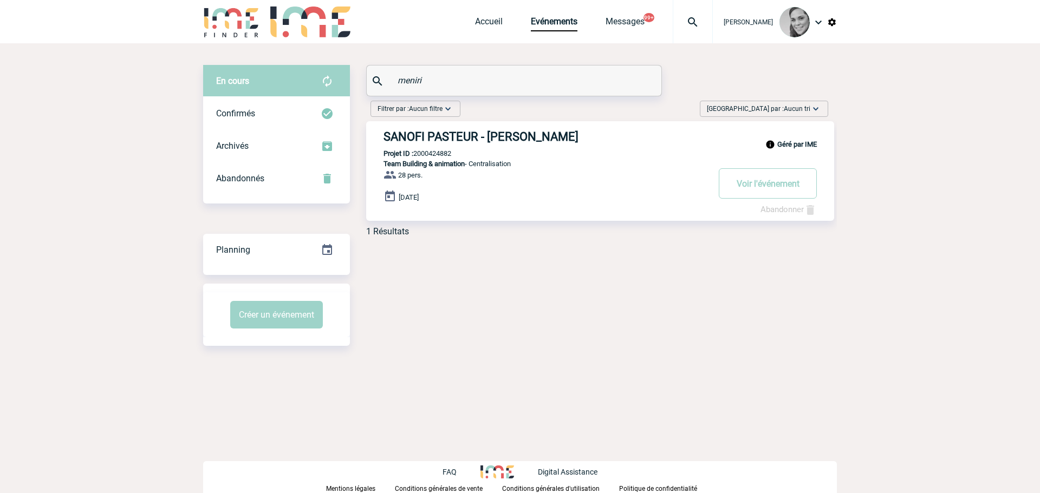
drag, startPoint x: 394, startPoint y: 82, endPoint x: 371, endPoint y: 78, distance: 24.2
click at [361, 83] on div "En cours En cours Confirmés Archivés Abandonnés En cours Confirmés Archivés Aba…" at bounding box center [520, 155] width 634 height 180
paste input "nathalie sicard"
click at [413, 82] on input "nathalie sicard" at bounding box center [515, 81] width 241 height 16
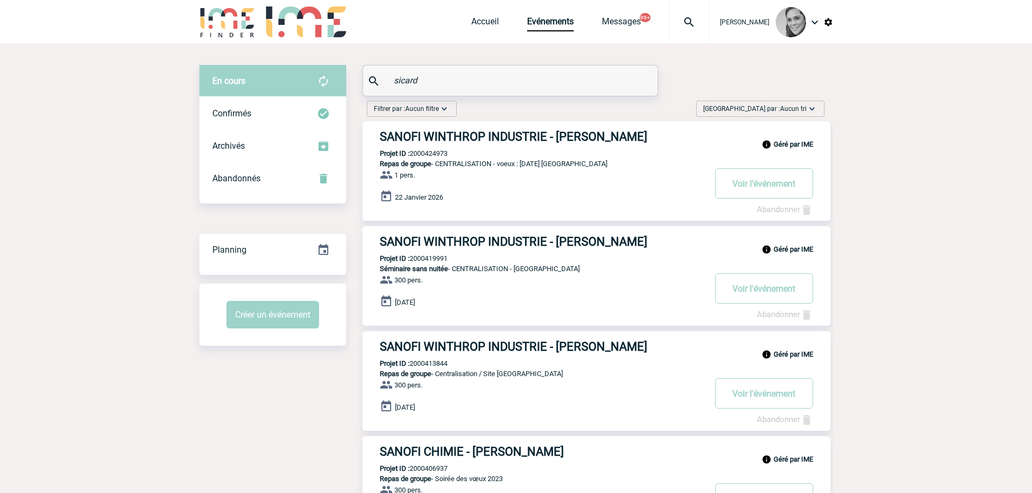
drag, startPoint x: 431, startPoint y: 74, endPoint x: 337, endPoint y: 74, distance: 93.7
click at [337, 74] on div "En cours En cours Confirmés Archivés Abandonnés En cours Confirmés Archivés Aba…" at bounding box center [516, 313] width 634 height 496
paste input "Sergio LINARES FERNANDEZ"
click at [408, 74] on input "Sergio LINARES FERNANDEZ" at bounding box center [511, 81] width 241 height 16
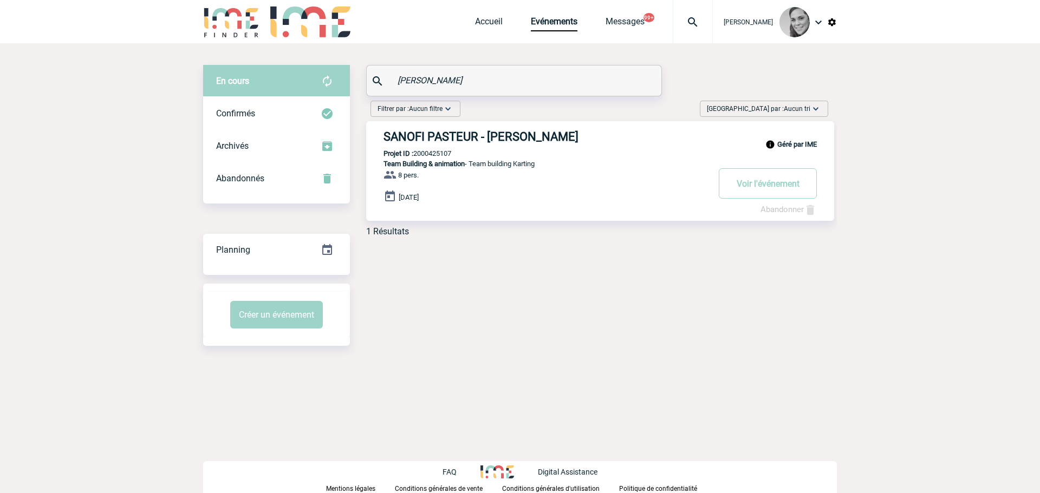
drag, startPoint x: 492, startPoint y: 85, endPoint x: 356, endPoint y: 85, distance: 135.4
click at [356, 85] on div "En cours En cours Confirmés Archivés Abandonnés En cours Confirmés Archivés Aba…" at bounding box center [520, 155] width 634 height 180
paste input "Sandrine Arlabosse"
click at [424, 79] on input "Sandrine Arlabosse" at bounding box center [515, 81] width 241 height 16
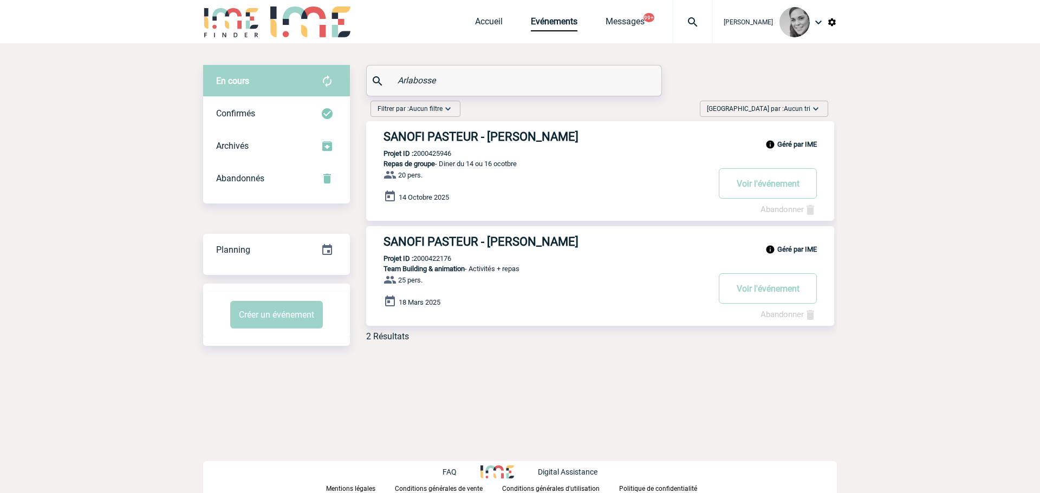
type input "Arlabosse"
